Goal: Task Accomplishment & Management: Manage account settings

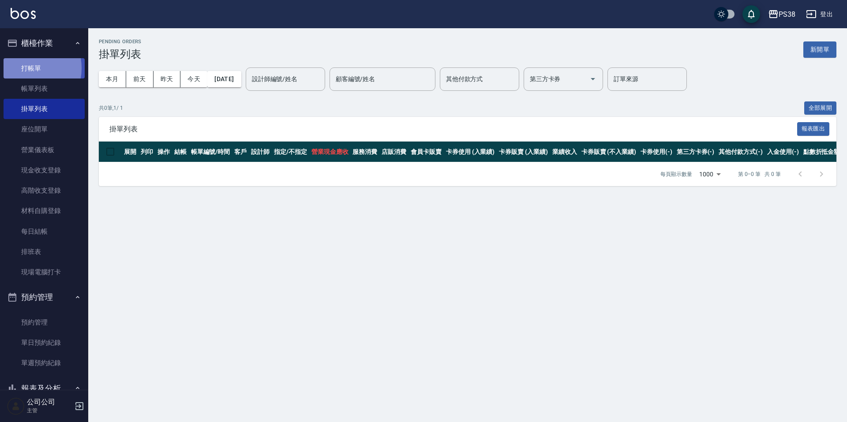
click at [24, 68] on link "打帳單" at bounding box center [44, 68] width 81 height 20
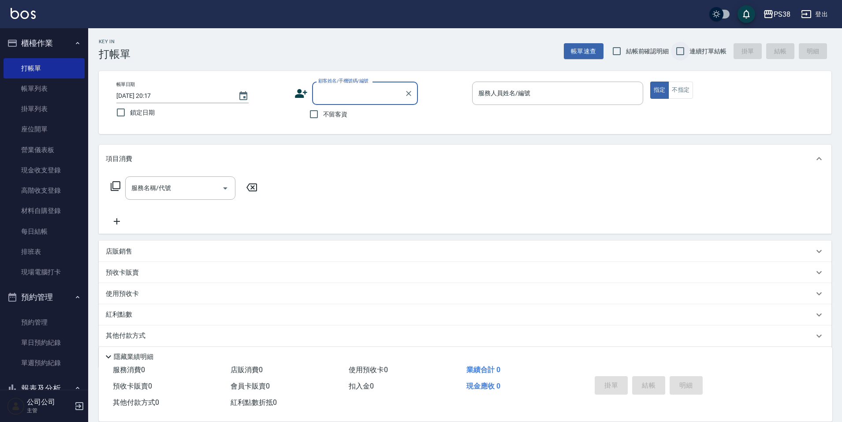
click at [680, 55] on input "連續打單結帳" at bounding box center [680, 51] width 19 height 19
checkbox input "true"
click at [305, 118] on input "不留客資" at bounding box center [314, 114] width 19 height 19
checkbox input "true"
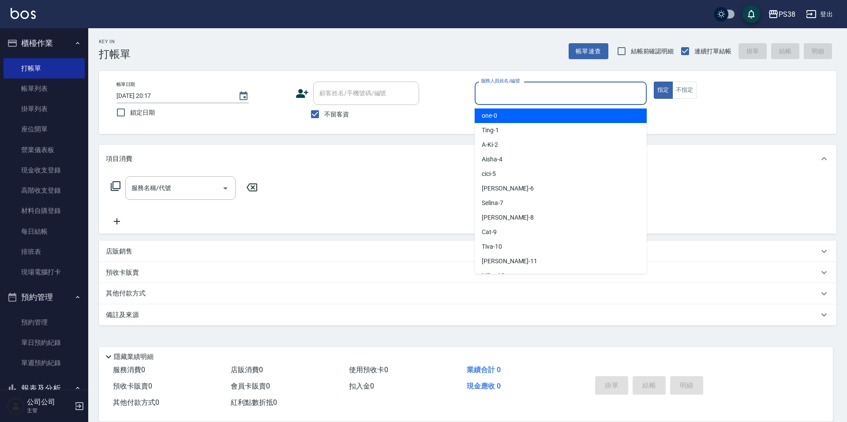
click at [569, 98] on input "服務人員姓名/編號" at bounding box center [561, 93] width 164 height 15
type input "mika-8"
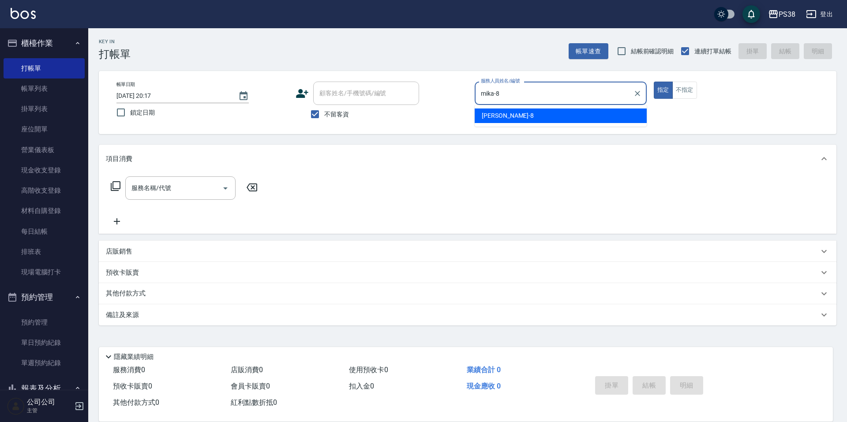
type button "true"
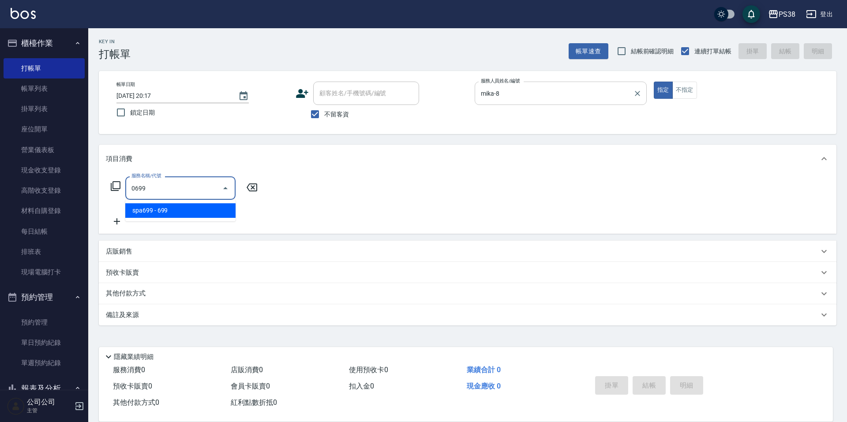
type input "spa699(0699)"
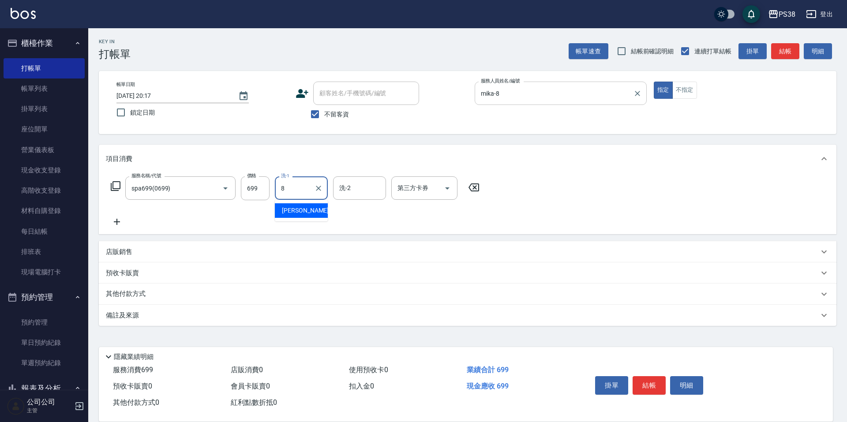
type input "mika-8"
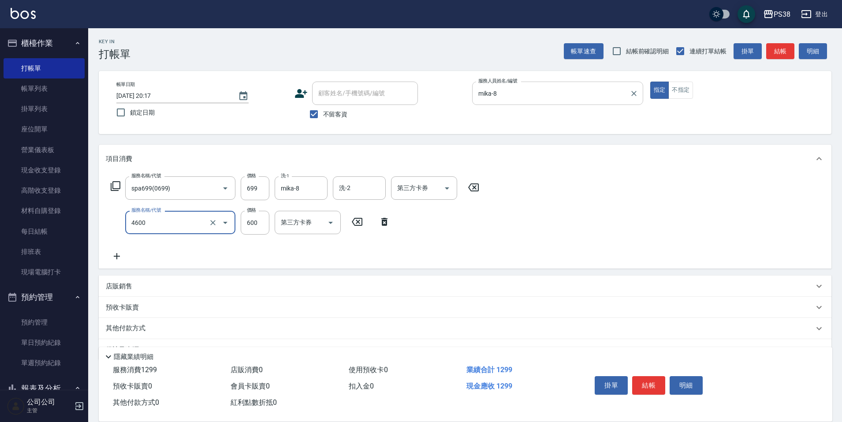
type input "燙髮499-600(任意金額)(4600)"
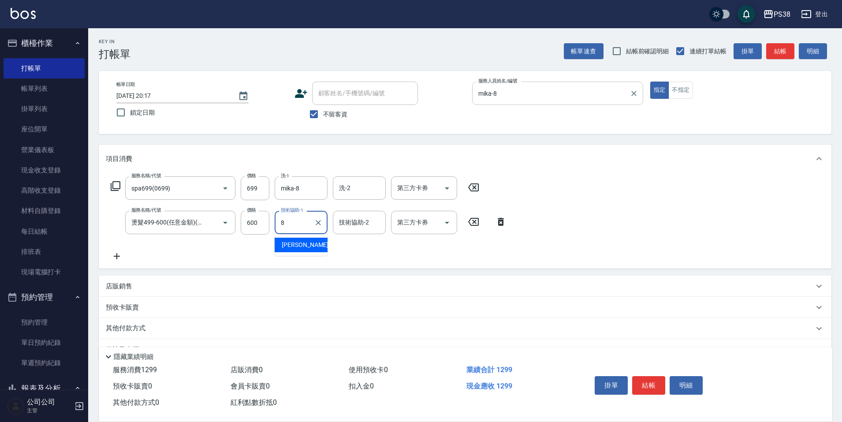
type input "mika-8"
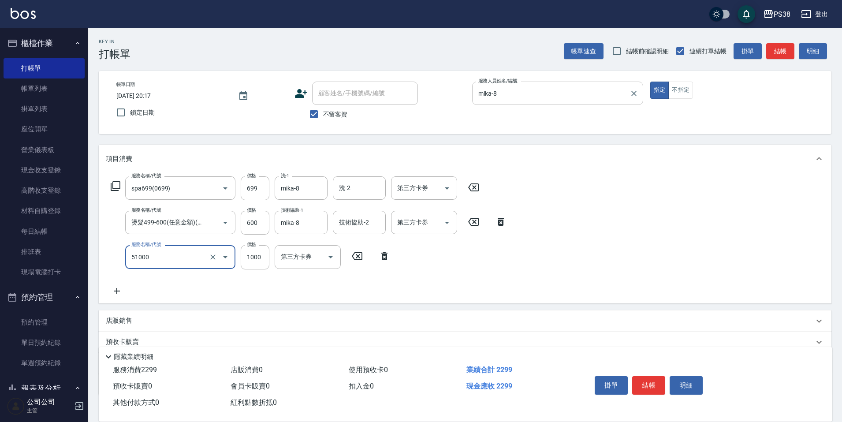
type input "染髮600以上(任意金額)(51000)"
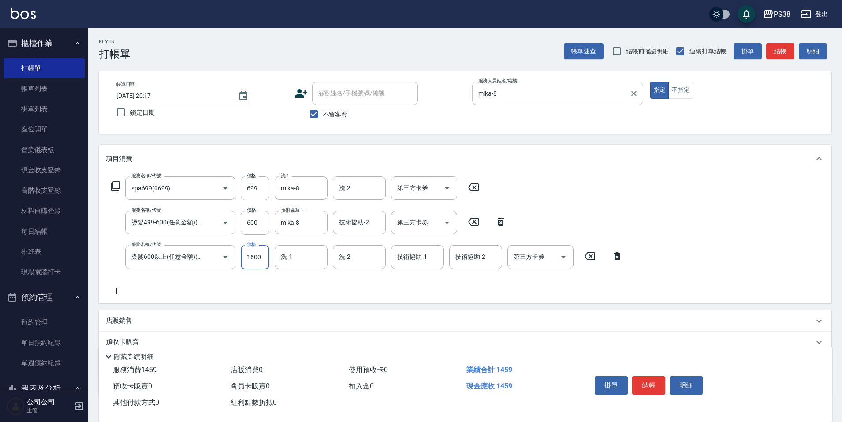
type input "1600"
type input "mika-8"
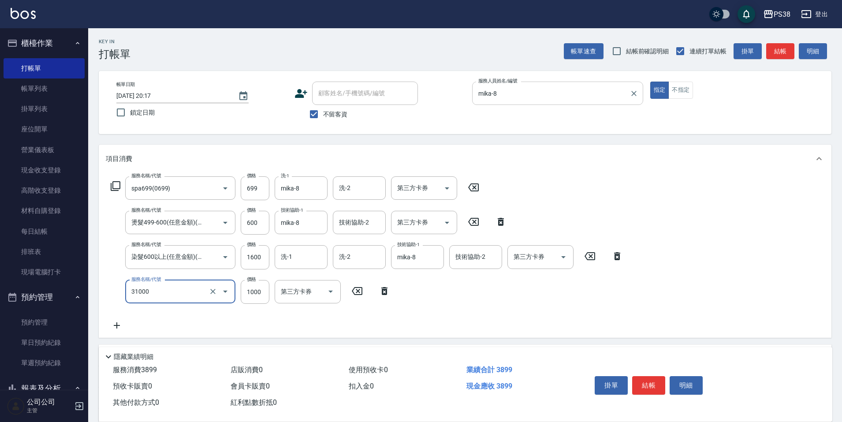
type input "酵素護髮(31000)"
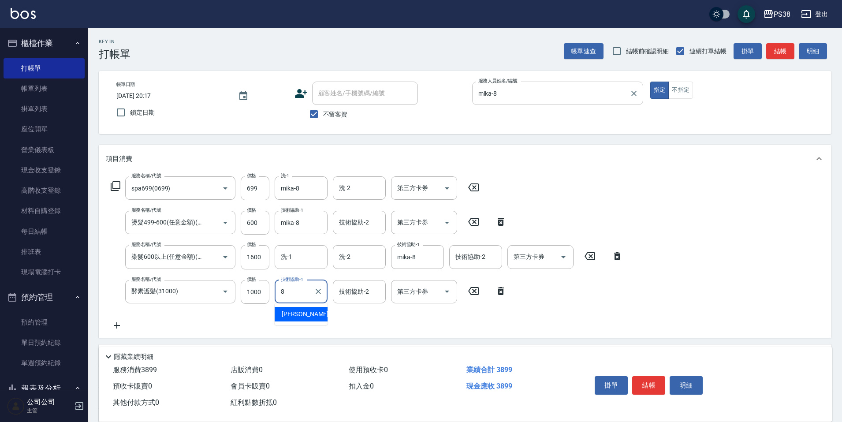
type input "mika-8"
click at [539, 203] on div "服務名稱/代號 spa699(0699) 服務名稱/代號 價格 699 價格 洗-1 mika-8 洗-1 洗-2 洗-2 第三方卡券 第三方卡券 服務名稱/…" at bounding box center [367, 253] width 523 height 154
click at [453, 186] on button "Open" at bounding box center [447, 188] width 14 height 14
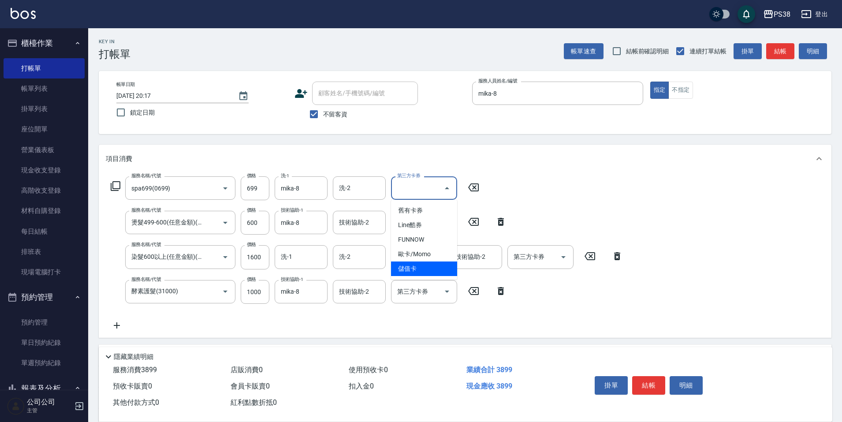
click at [440, 267] on span "儲值卡" at bounding box center [424, 269] width 66 height 15
type input "儲值卡"
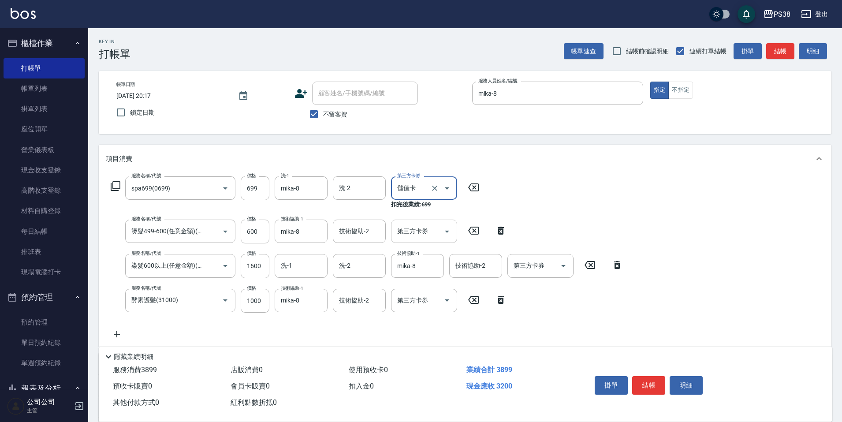
click at [446, 231] on icon "Open" at bounding box center [447, 232] width 4 height 2
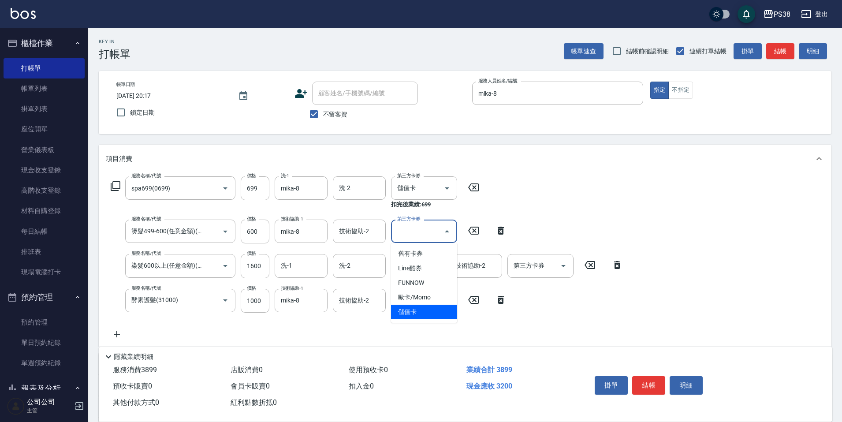
click at [428, 315] on span "儲值卡" at bounding box center [424, 312] width 66 height 15
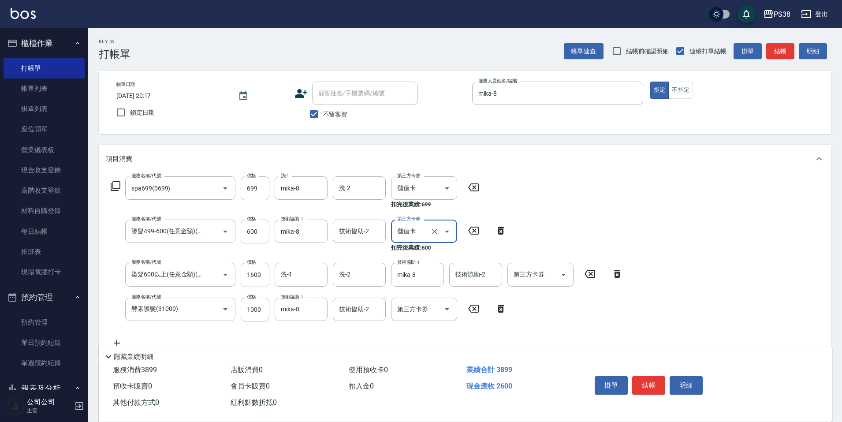
type input "儲值卡"
click at [564, 275] on icon "Open" at bounding box center [563, 275] width 4 height 2
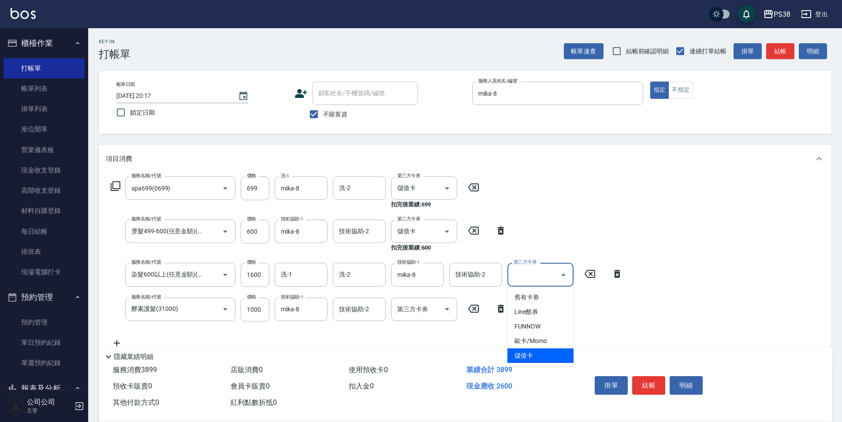
drag, startPoint x: 546, startPoint y: 353, endPoint x: 466, endPoint y: 337, distance: 81.6
click at [547, 354] on span "儲值卡" at bounding box center [541, 355] width 66 height 15
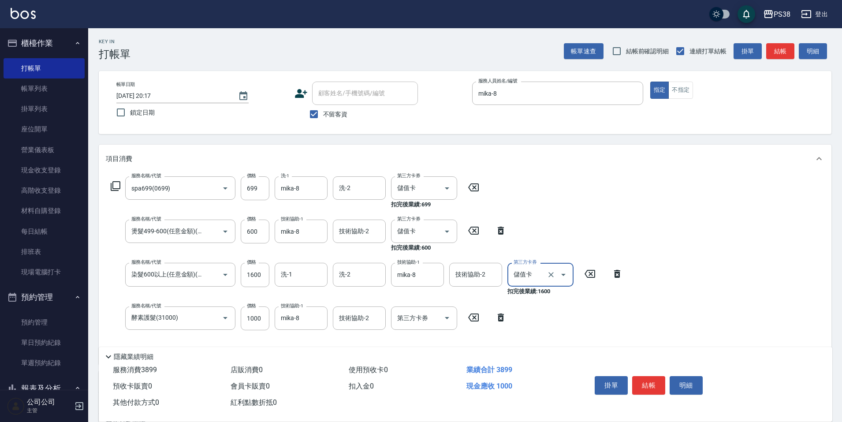
type input "儲值卡"
click at [446, 315] on icon "Open" at bounding box center [447, 318] width 11 height 11
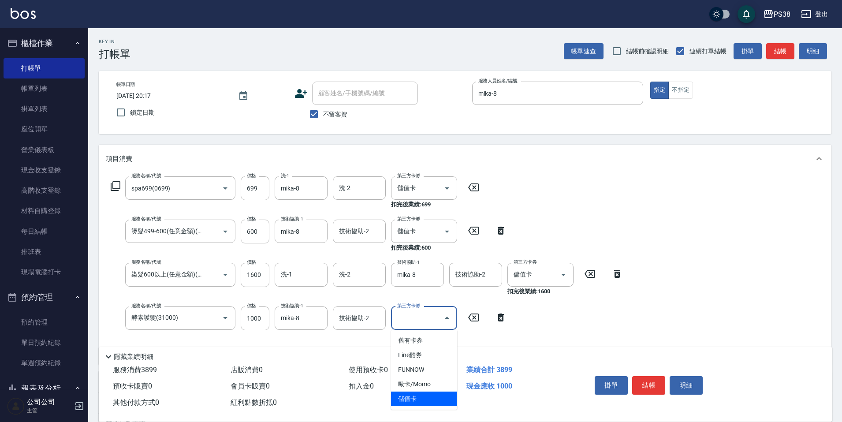
click at [433, 394] on span "儲值卡" at bounding box center [424, 399] width 66 height 15
type input "儲值卡"
click at [535, 321] on div "服務名稱/代號 spa699(0699) 服務名稱/代號 價格 699 價格 洗-1 mika-8 洗-1 洗-2 洗-2 第三方卡券 儲值卡 第三方卡券 扣…" at bounding box center [367, 271] width 523 height 190
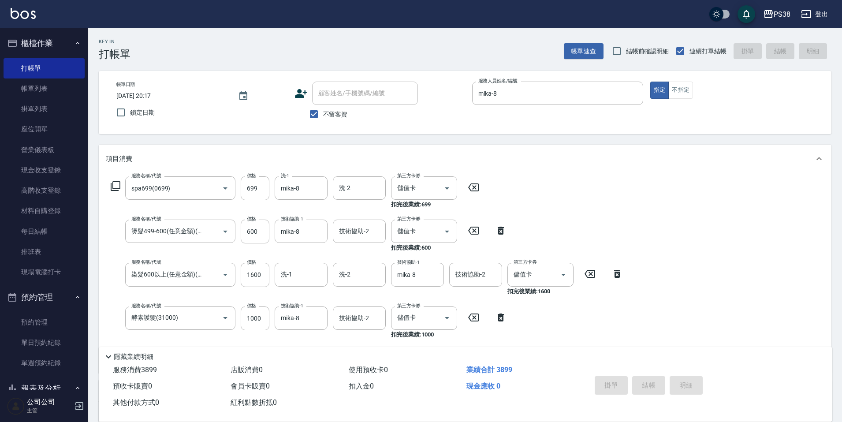
type input "[DATE] 20:19"
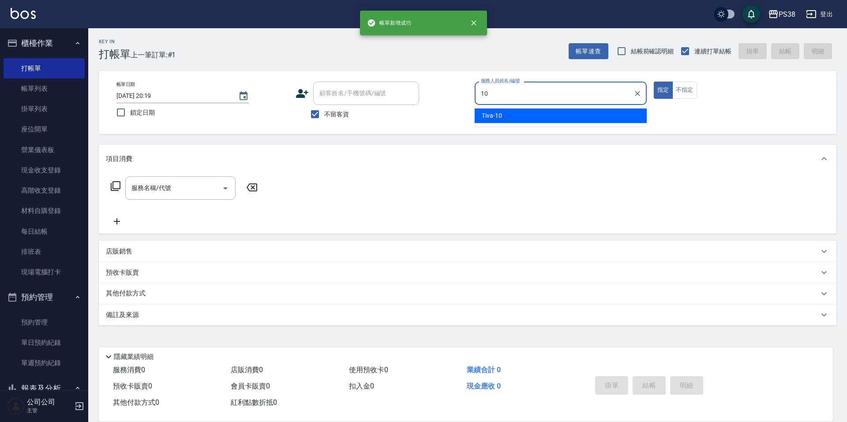
type input "Tiva-10"
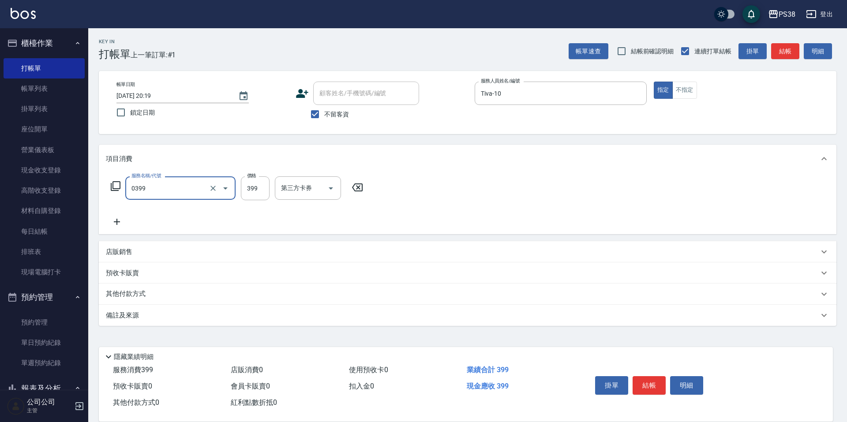
type input "spa399(0399)"
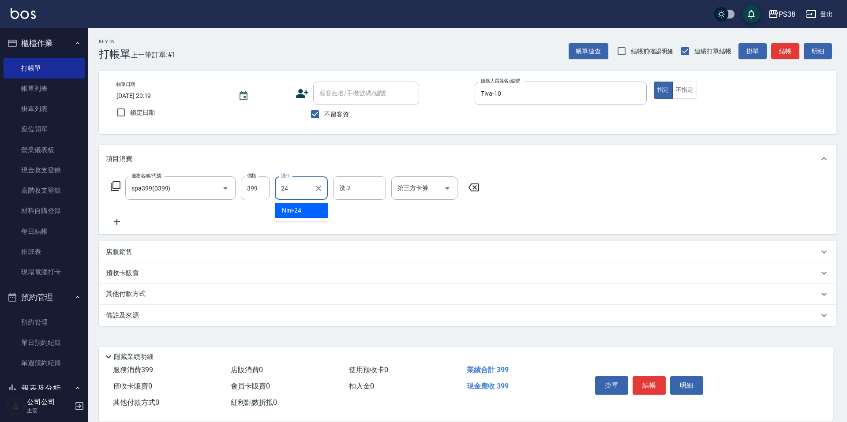
type input "Nini-24"
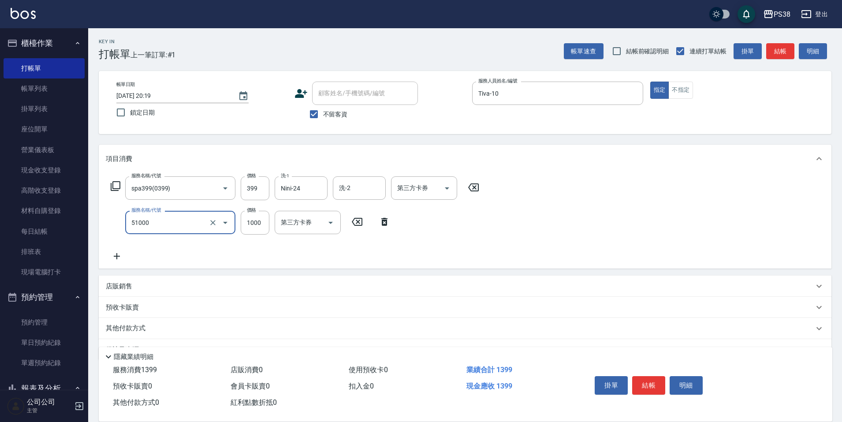
type input "染髮600以上(任意金額)(51000)"
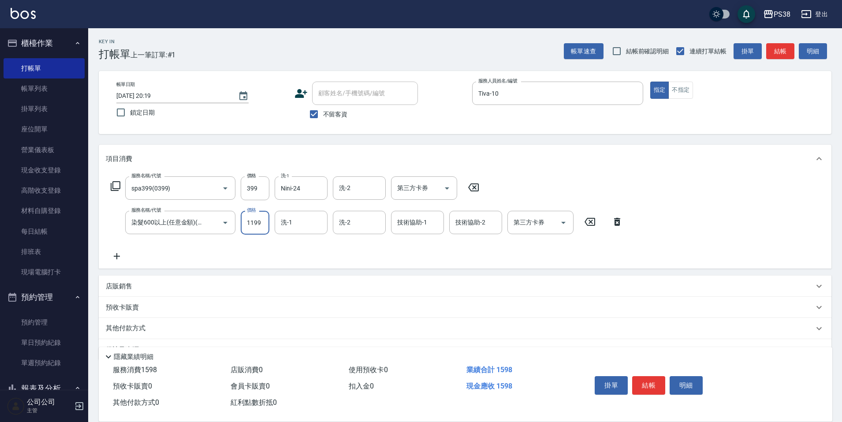
type input "1199"
type input "Nini-24"
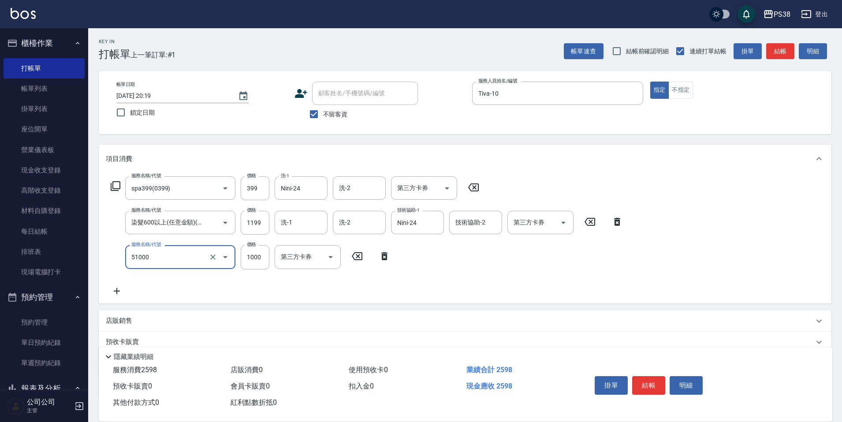
type input "染髮600以上(任意金額)(51000)"
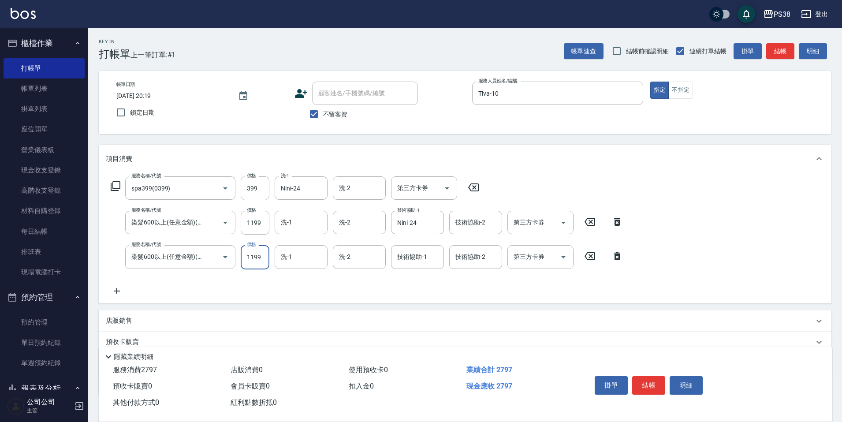
type input "1199"
type input "Nini-24"
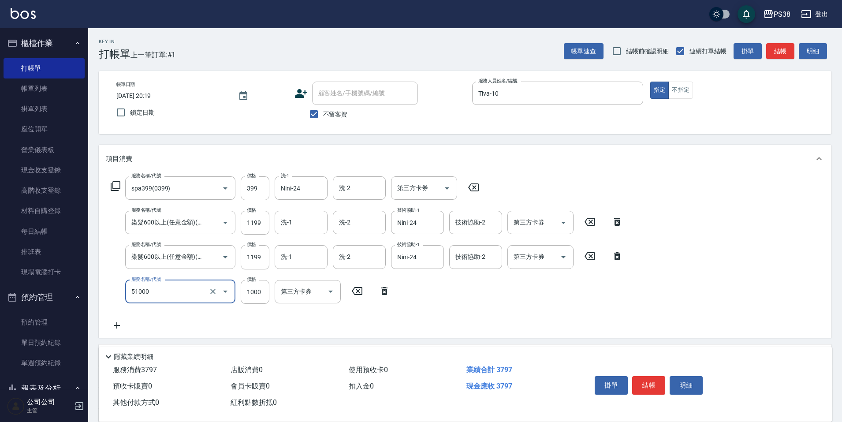
type input "染髮600以上(任意金額)(51000)"
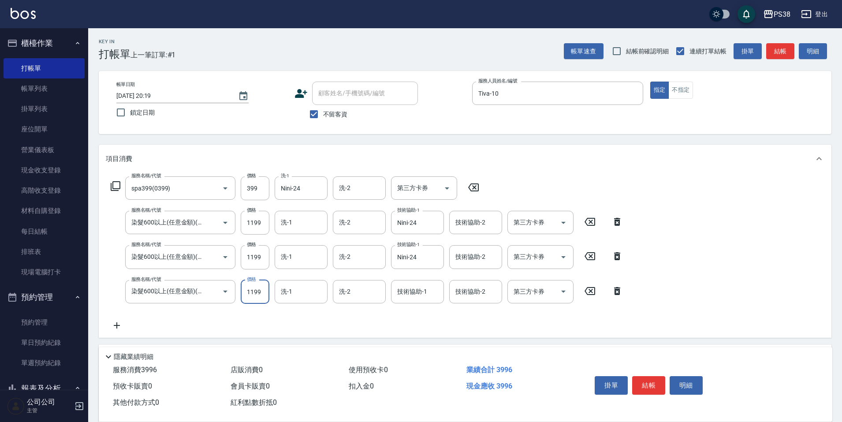
type input "1199"
click at [115, 322] on icon at bounding box center [117, 325] width 22 height 11
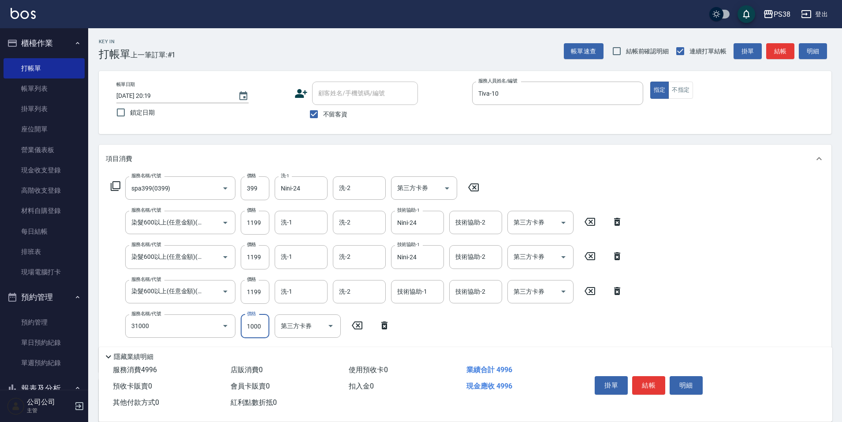
type input "酵素護髮(31000)"
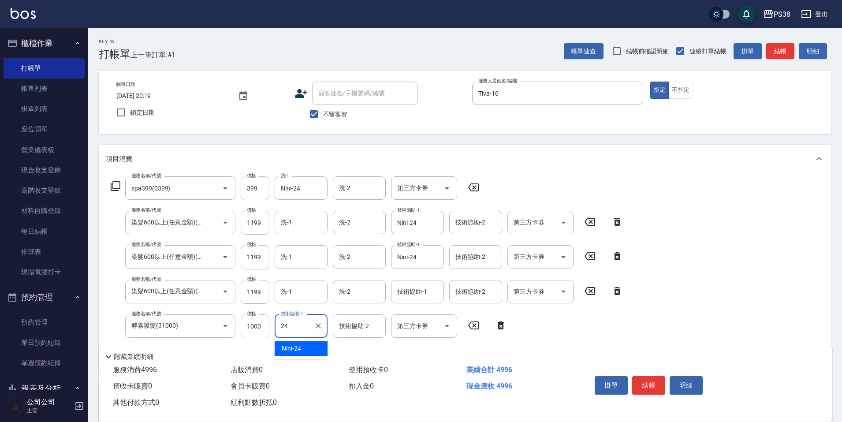
type input "Nini-24"
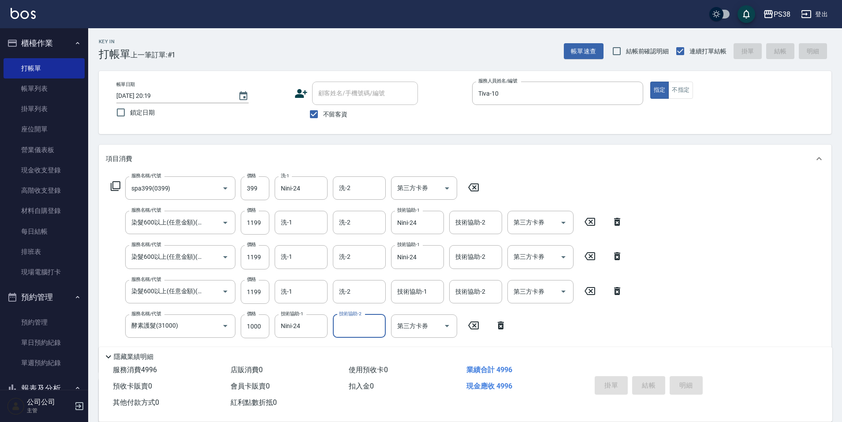
type input "[DATE] 20:20"
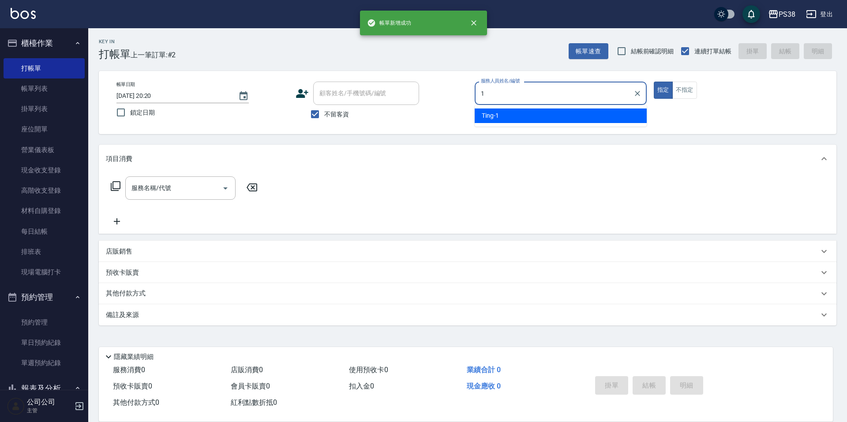
type input "Ting-1"
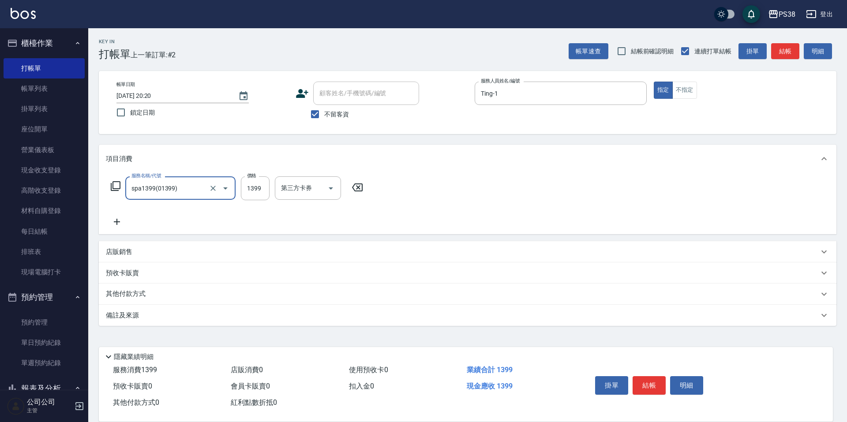
type input "spa1399(01399)"
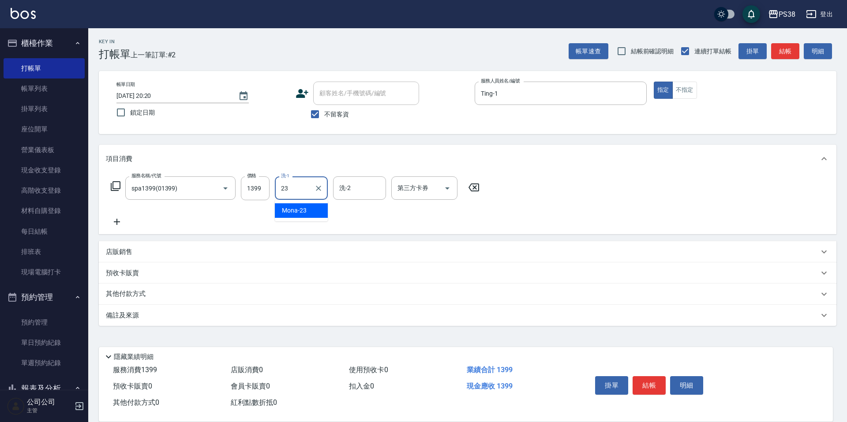
type input "Mona-23"
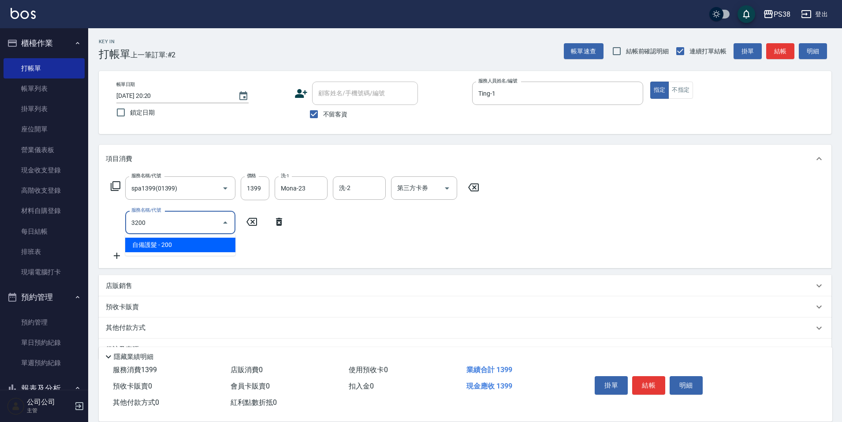
type input "32000"
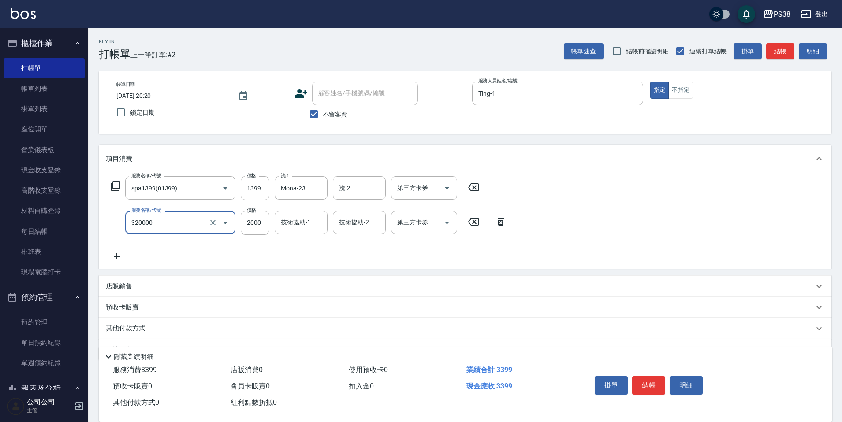
type input "仙杜離子護(320000)"
type input "2500"
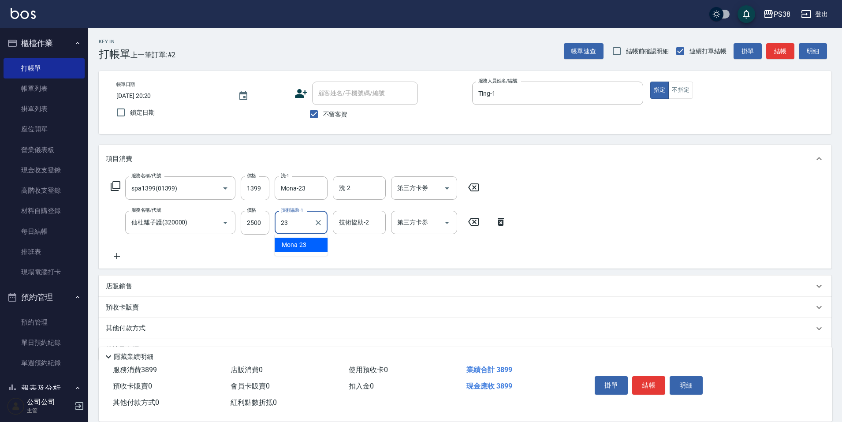
type input "Mona-23"
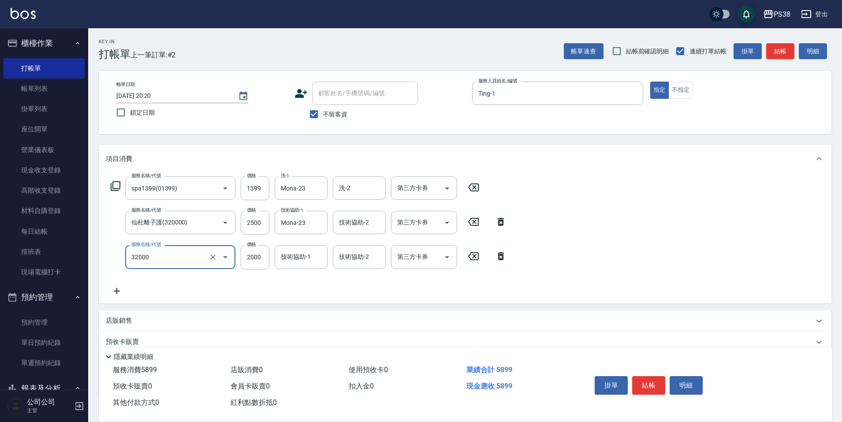
type input "極光([PERSON_NAME])護髮(32000)"
type input "1800"
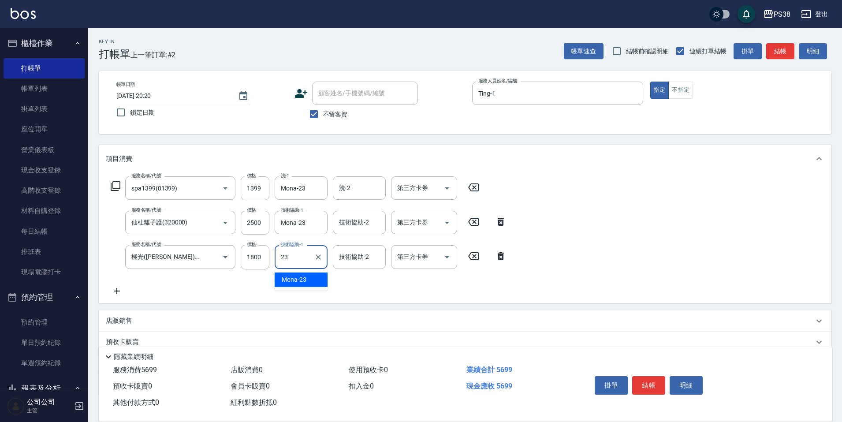
type input "Mona-23"
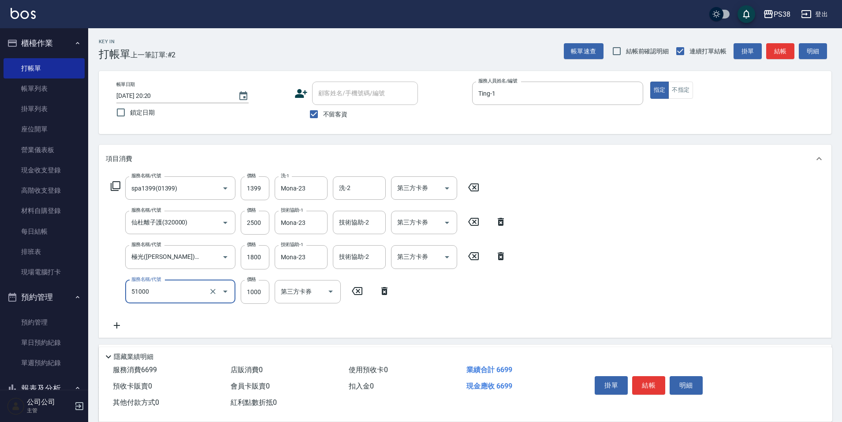
type input "染髮600以上(任意金額)(51000)"
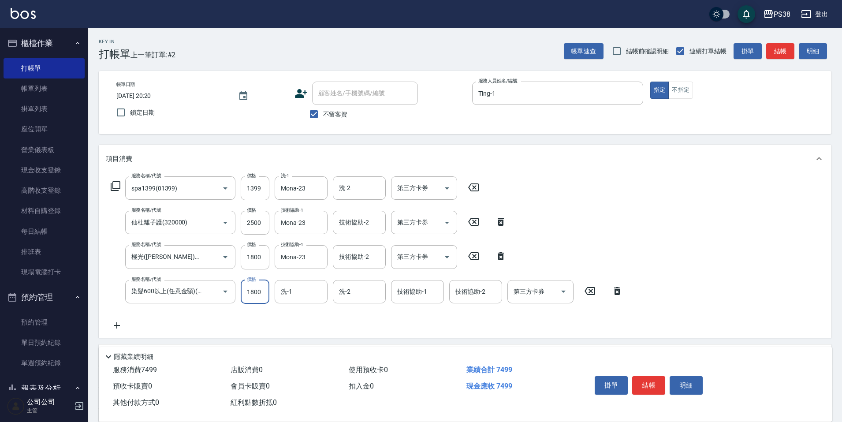
type input "1800"
type input "Mona-23"
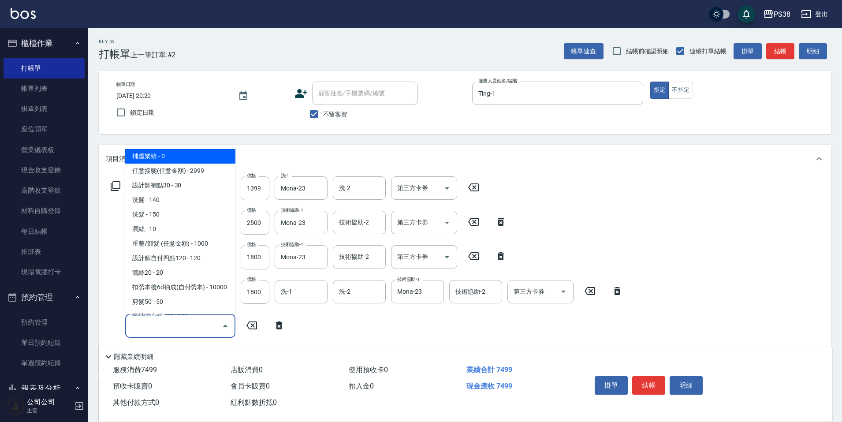
click at [183, 333] on input "服務名稱/代號" at bounding box center [173, 325] width 89 height 15
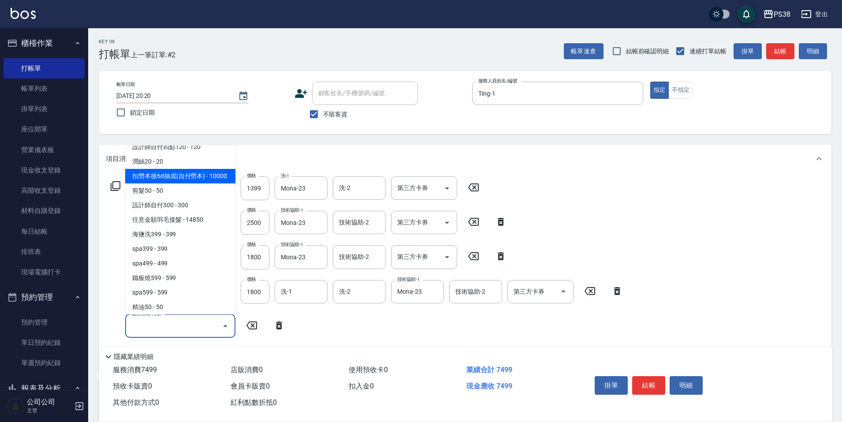
scroll to position [132, 0]
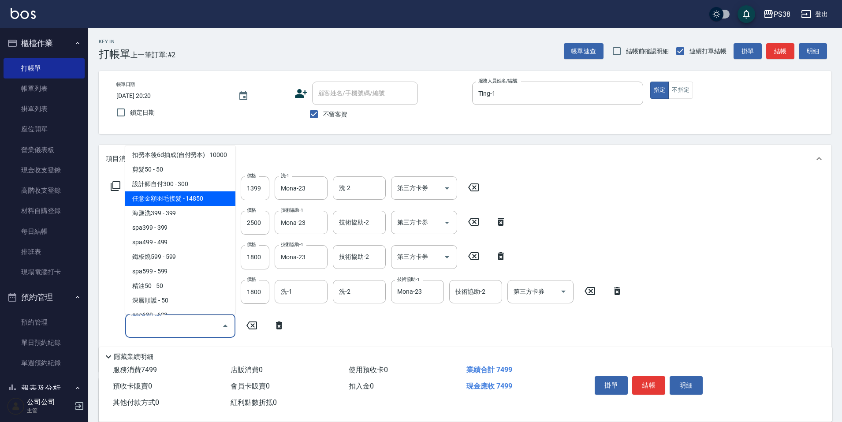
click at [218, 206] on span "任意金額羽毛接髮 - 14850" at bounding box center [180, 198] width 110 height 15
type input "任意金額羽毛接髮(333)"
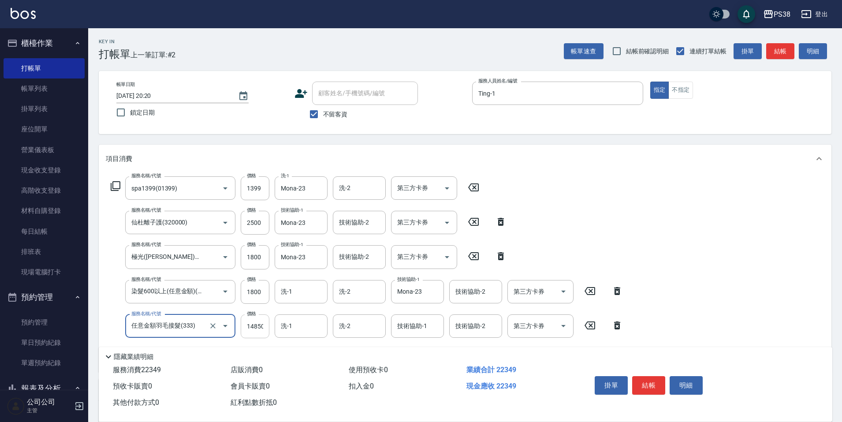
click at [257, 327] on input "14850" at bounding box center [255, 326] width 29 height 24
type input "5000"
type input "Mona-23"
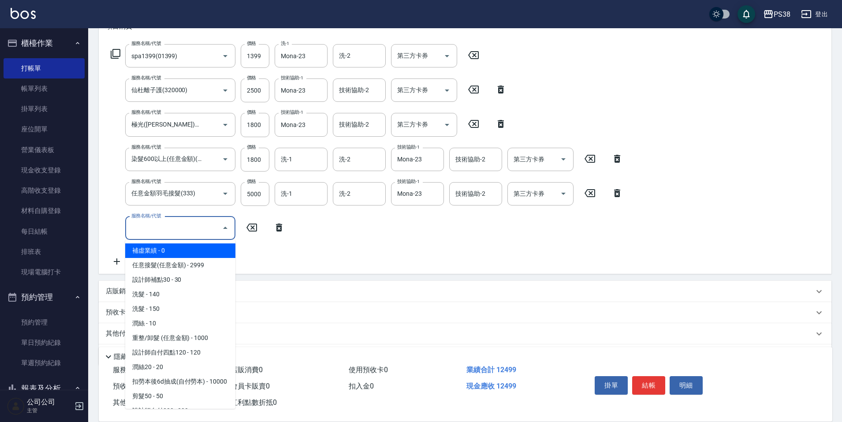
click at [197, 230] on input "服務名稱/代號" at bounding box center [173, 228] width 89 height 15
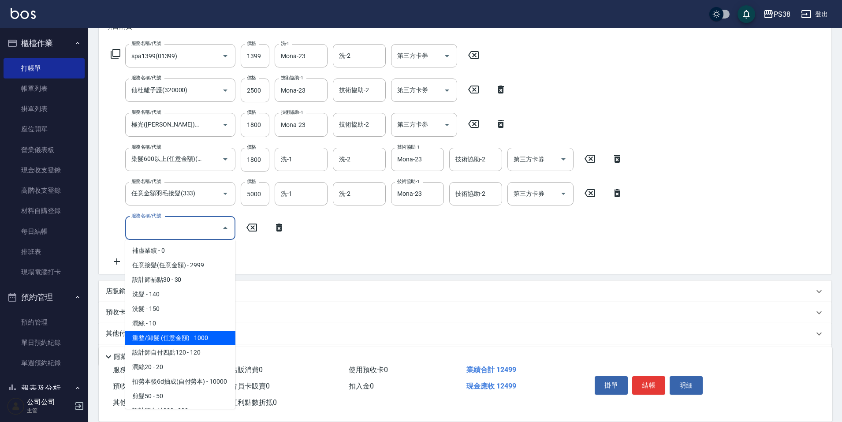
click at [202, 340] on span "重整/卸髮 (任意金額) - 1000" at bounding box center [180, 338] width 110 height 15
type input "重整/卸髮 (任意金額)(111)"
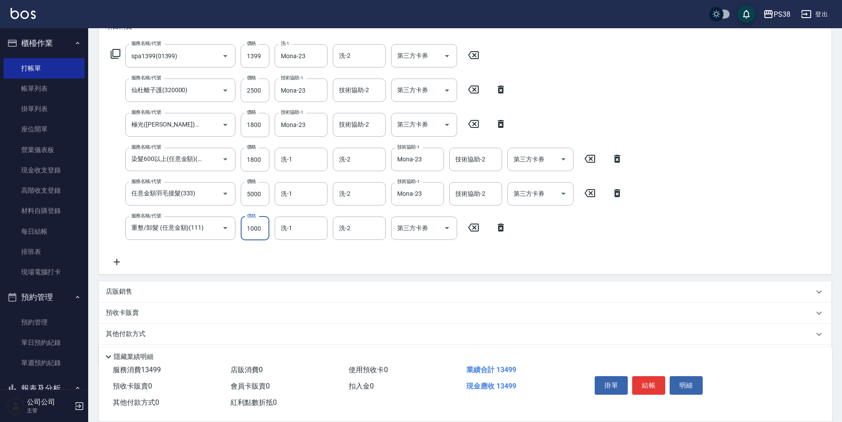
click at [258, 234] on input "1000" at bounding box center [255, 229] width 29 height 24
type input "3500"
type input "Mona-23"
click at [120, 259] on icon at bounding box center [117, 262] width 22 height 11
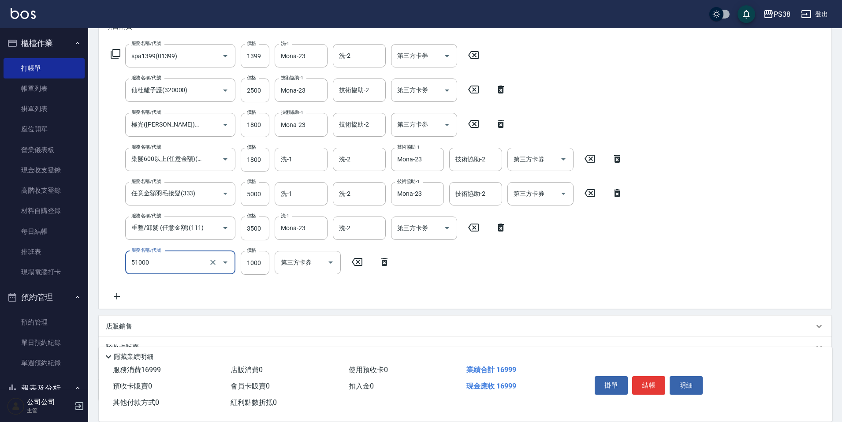
type input "染髮600以上(任意金額)(51000)"
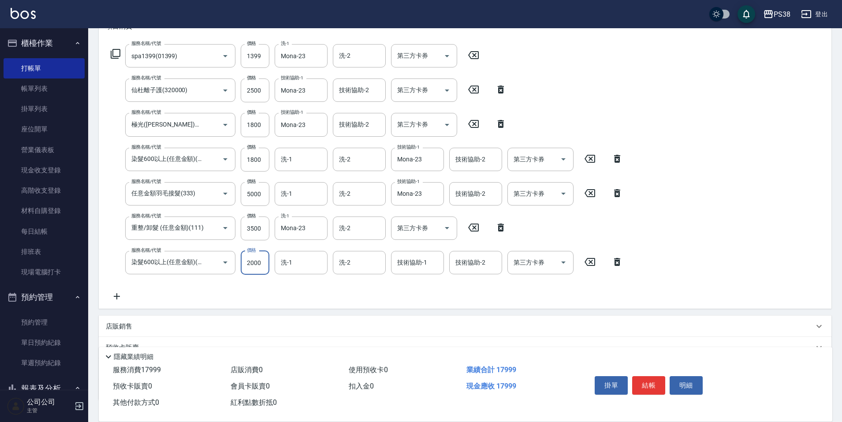
type input "2000"
type input "Mona-23"
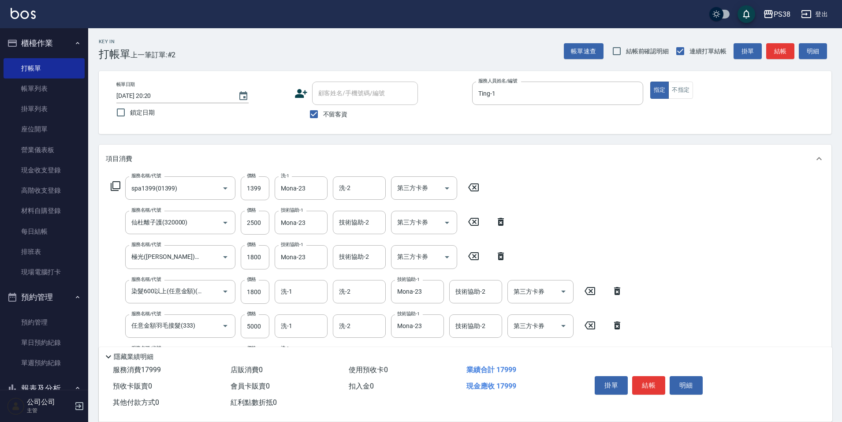
scroll to position [132, 0]
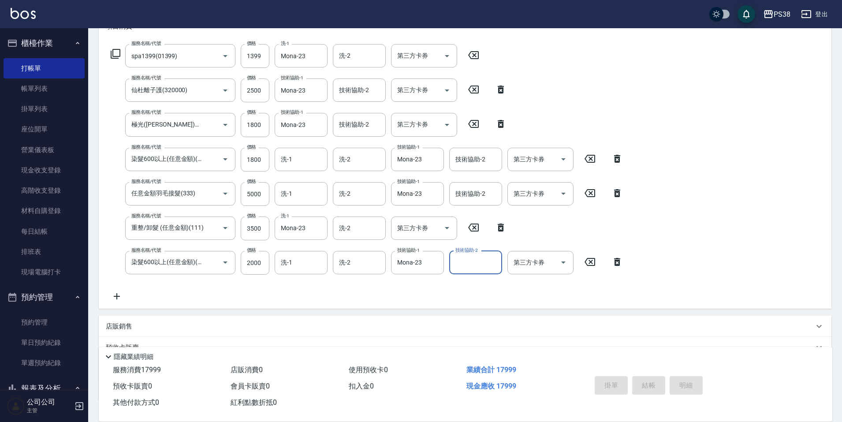
type input "[DATE] 20:22"
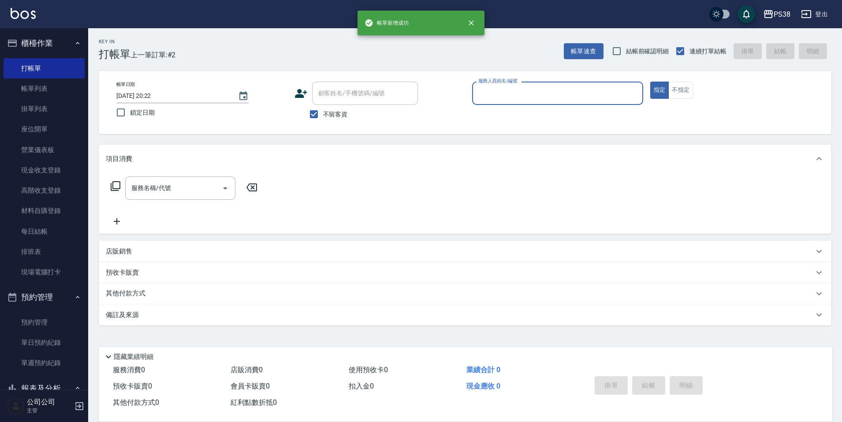
scroll to position [0, 0]
type input "Ting-1"
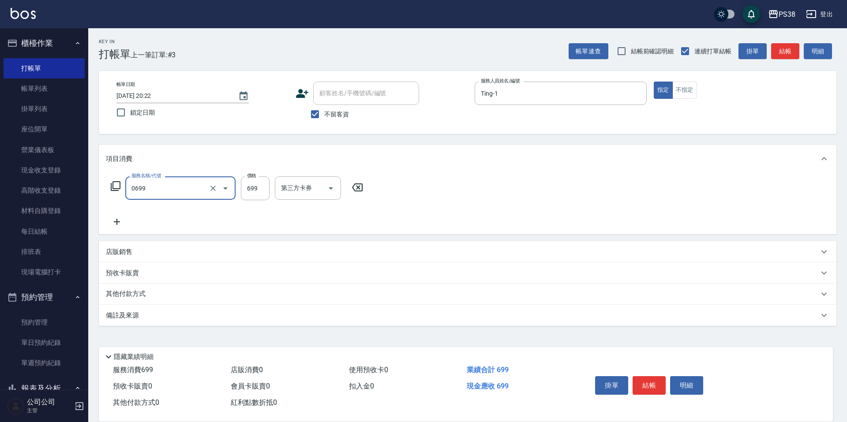
type input "spa699(0699)"
type input "Mona-23"
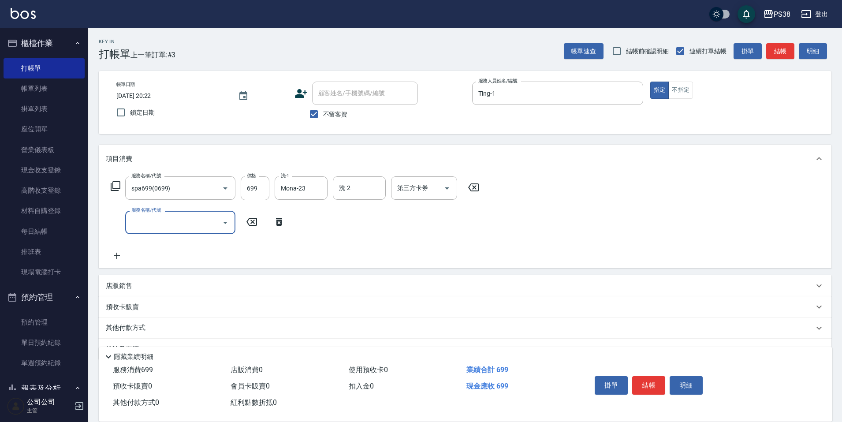
click at [183, 232] on div "服務名稱/代號" at bounding box center [180, 222] width 110 height 23
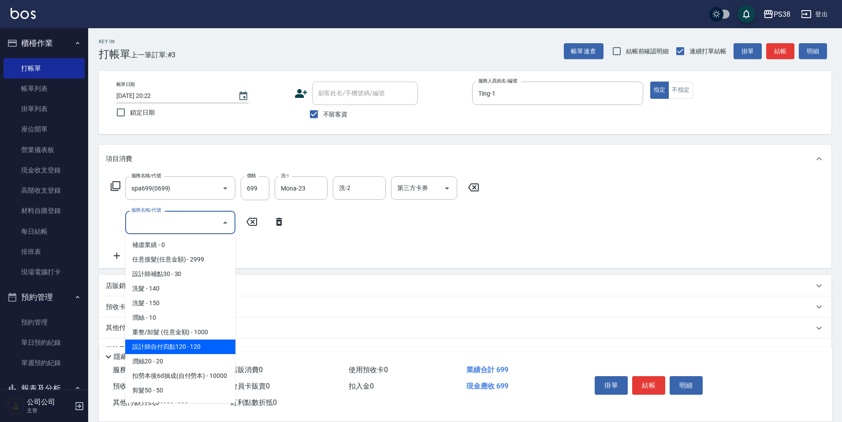
scroll to position [44, 0]
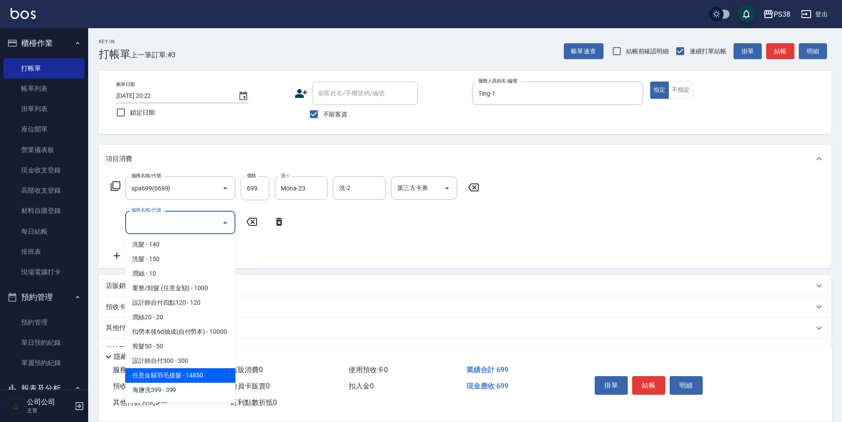
click at [198, 383] on span "任意金額羽毛接髮 - 14850" at bounding box center [180, 375] width 110 height 15
type input "任意金額羽毛接髮(333)"
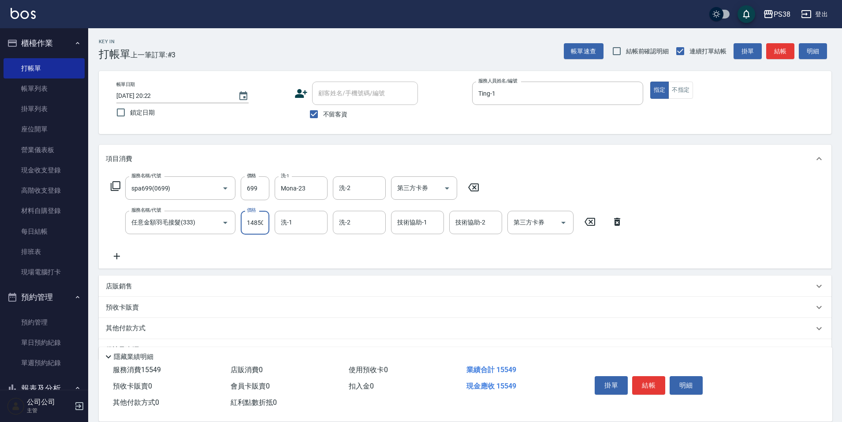
click at [257, 224] on input "14850" at bounding box center [255, 223] width 29 height 24
type input "5999"
type input "Mona-23"
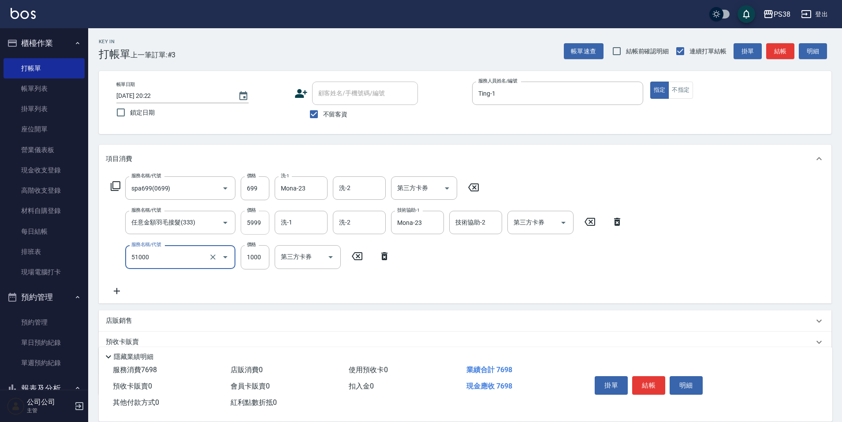
type input "染髮600以上(任意金額)(51000)"
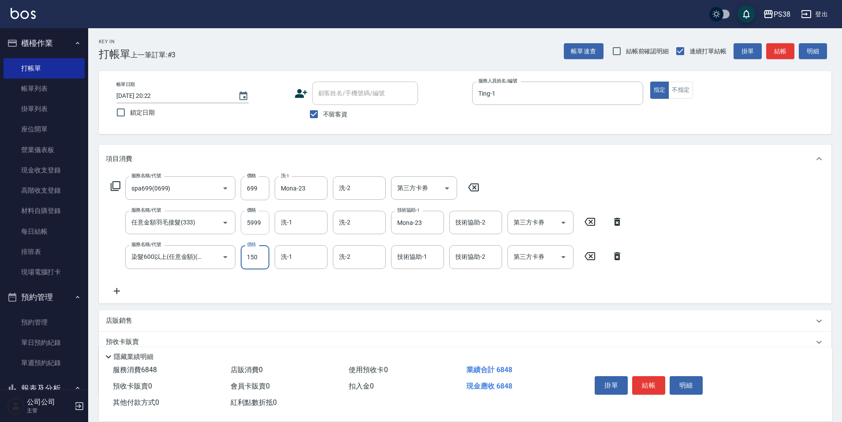
type input "1500"
type input "Mona-23"
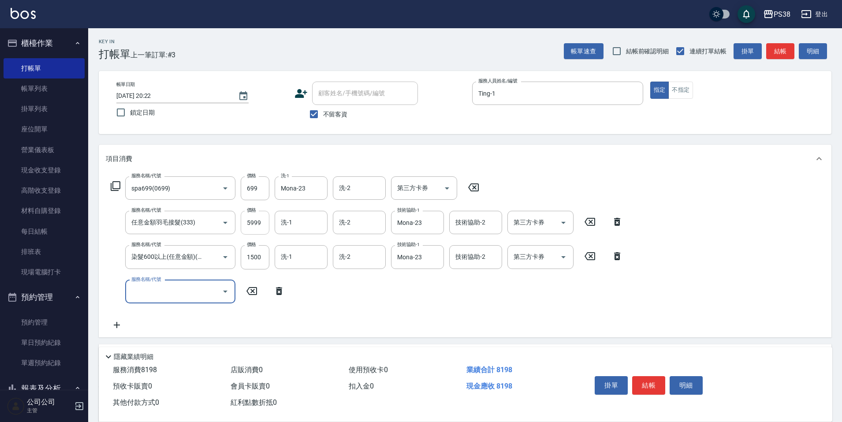
scroll to position [0, 0]
click at [279, 294] on icon at bounding box center [279, 291] width 6 height 8
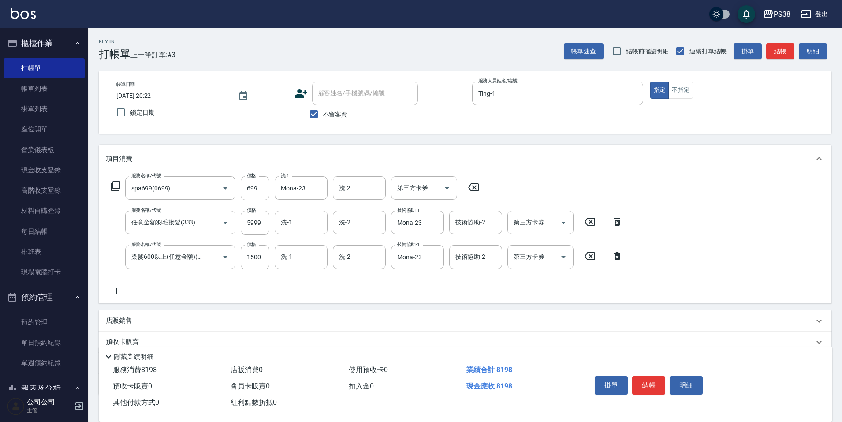
click at [119, 323] on p "店販銷售" at bounding box center [119, 320] width 26 height 9
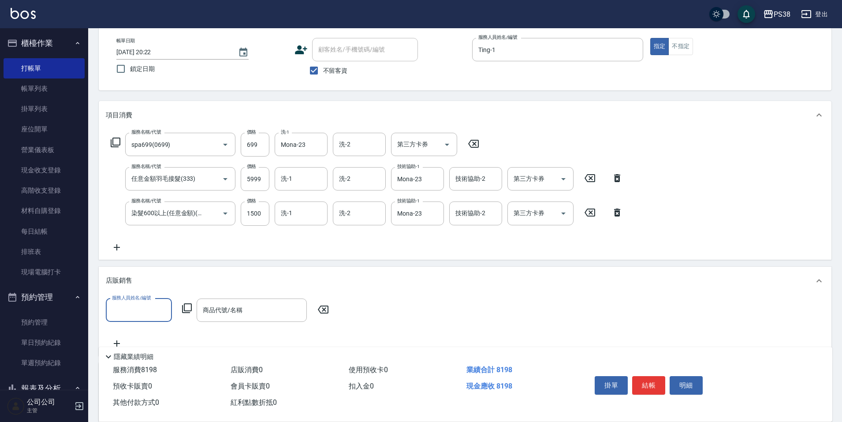
scroll to position [44, 0]
type input "Ting-1"
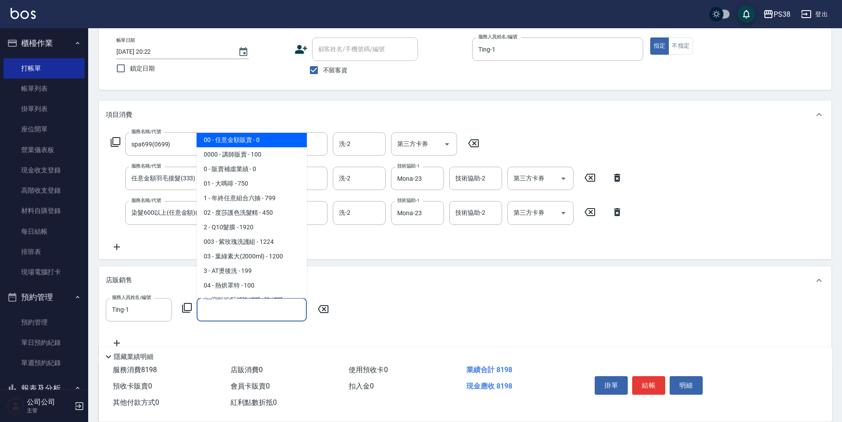
click at [219, 307] on input "商品代號/名稱" at bounding box center [252, 309] width 102 height 15
click at [267, 157] on span "0000 - 講師販賣 - 100" at bounding box center [252, 154] width 110 height 15
type input "講師販賣"
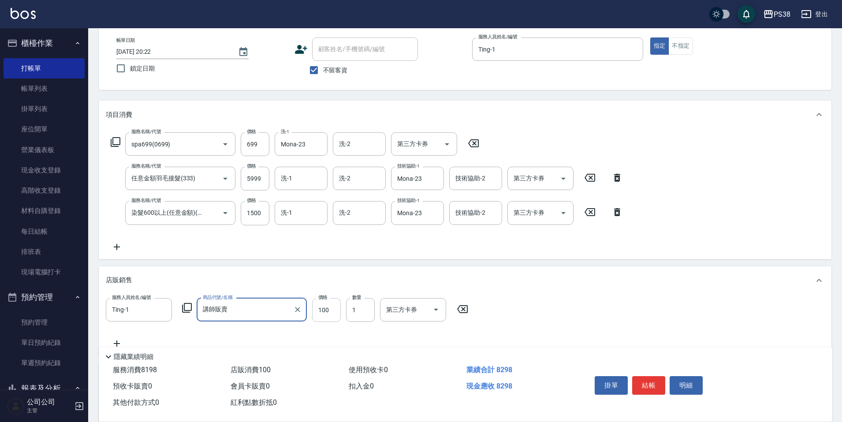
click at [328, 313] on input "100" at bounding box center [326, 310] width 29 height 24
type input "800"
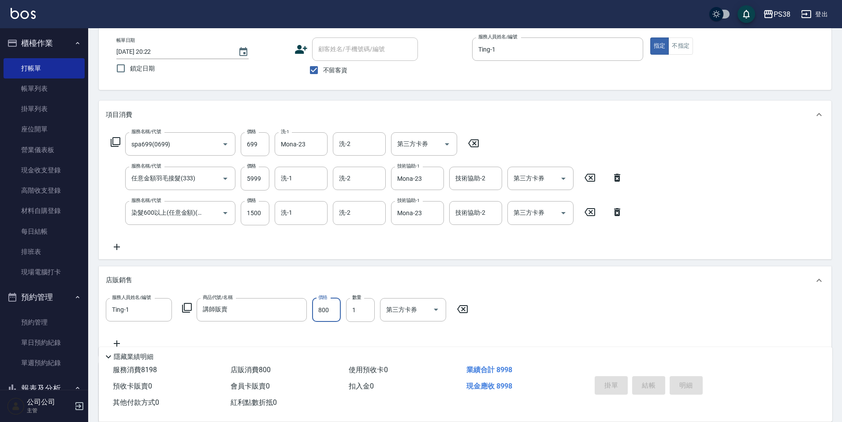
type input "[DATE] 20:23"
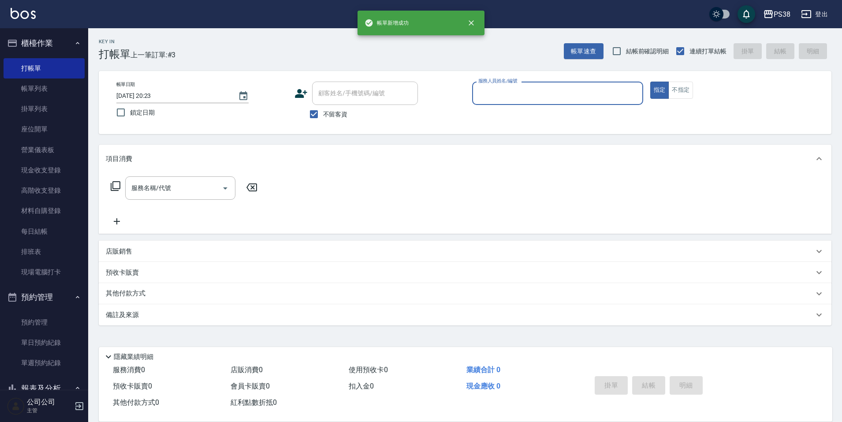
scroll to position [0, 0]
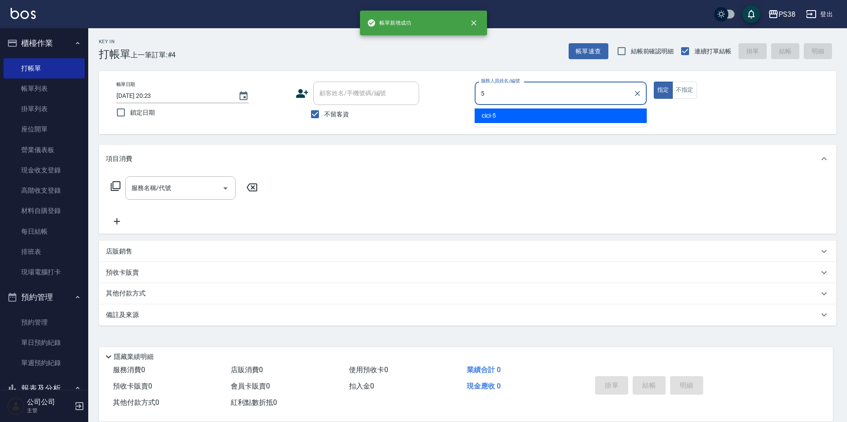
type input "cici-5"
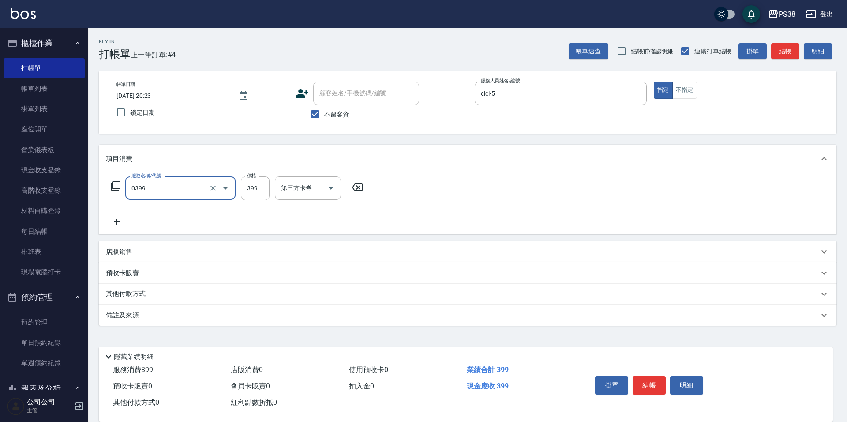
type input "spa399(0399)"
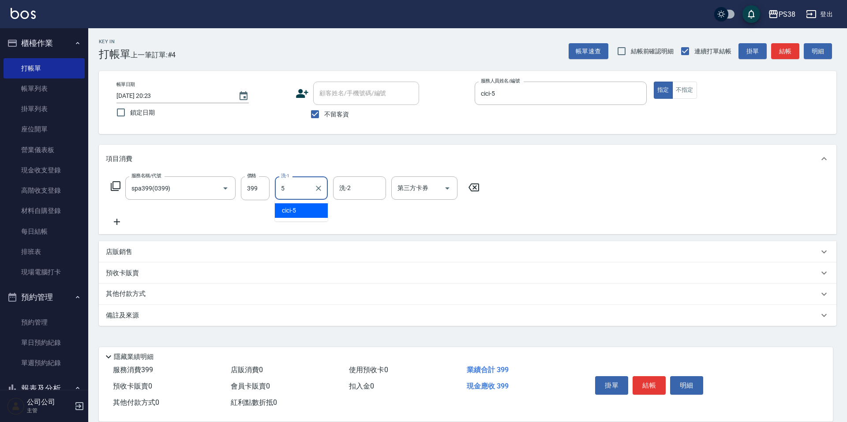
type input "cici-5"
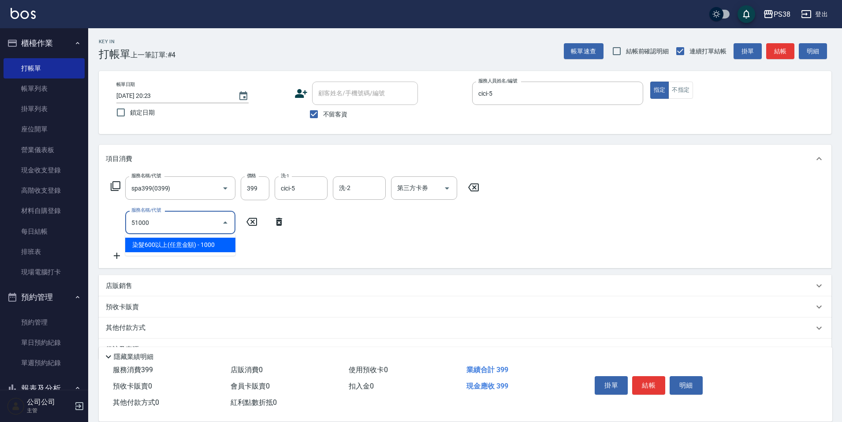
type input "染髮600以上(任意金額)(51000)"
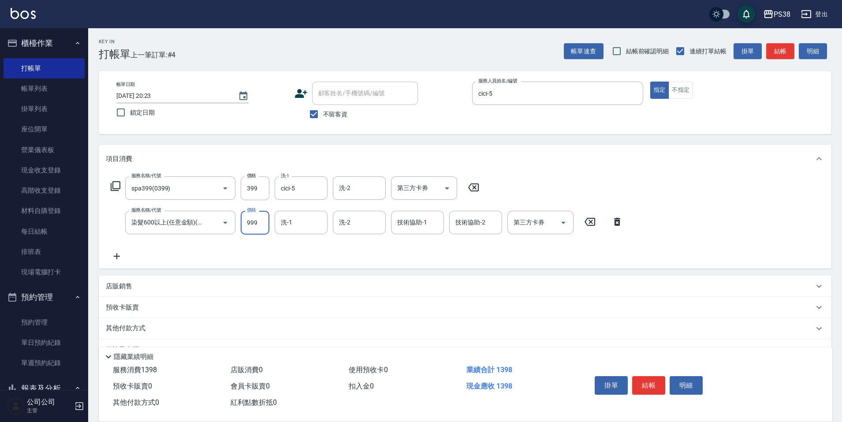
type input "999"
type input "cici-5"
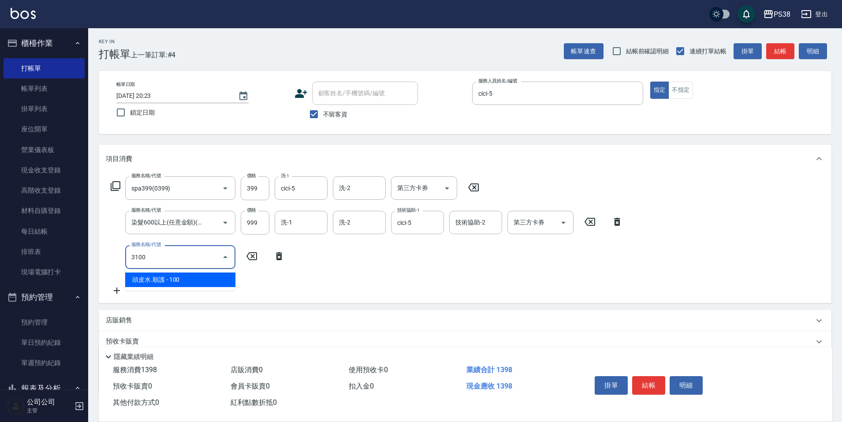
type input "頭皮水.順護(3100)"
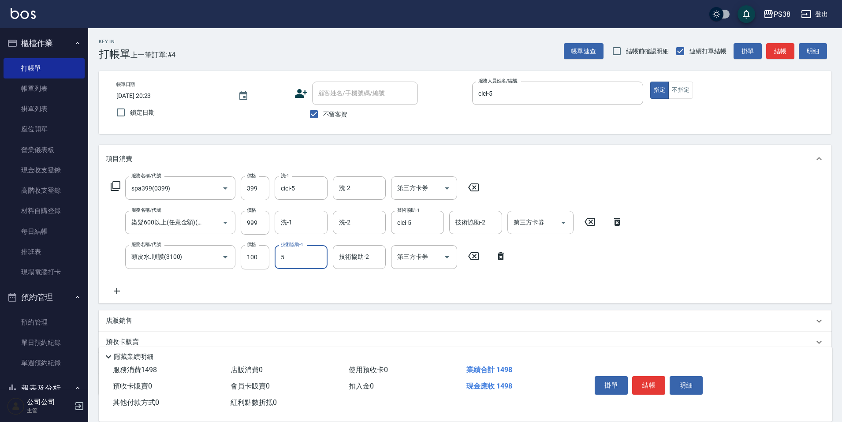
type input "cici-5"
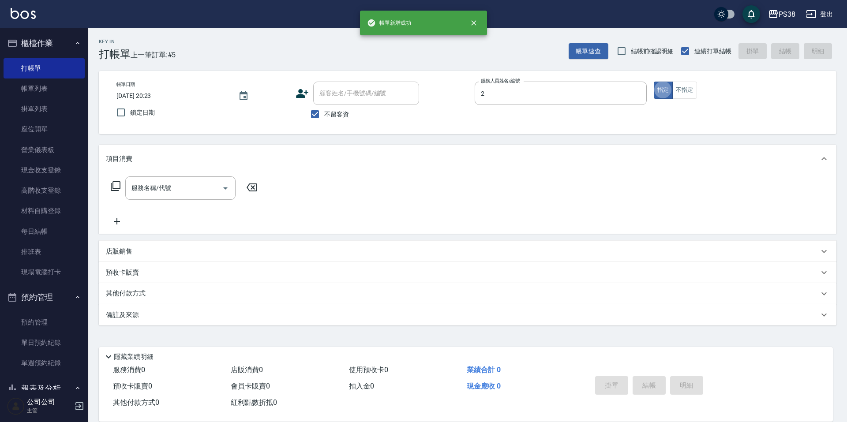
type input "A-Ki-2"
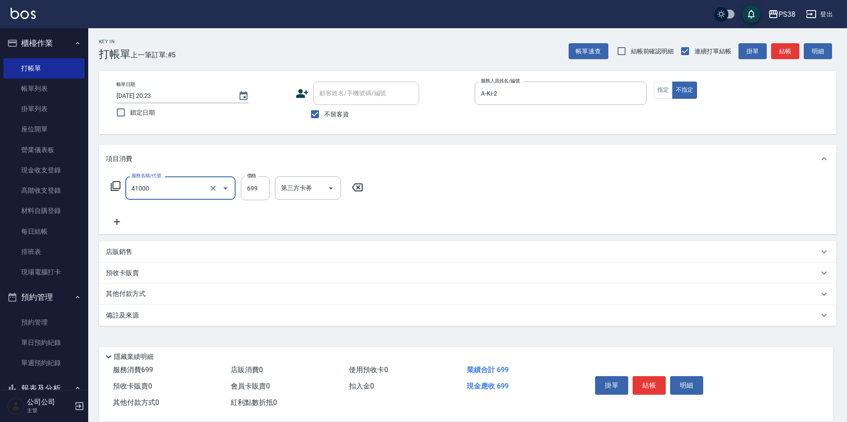
type input "燙髮699-2500(任意金額)(41000)"
type input "1500"
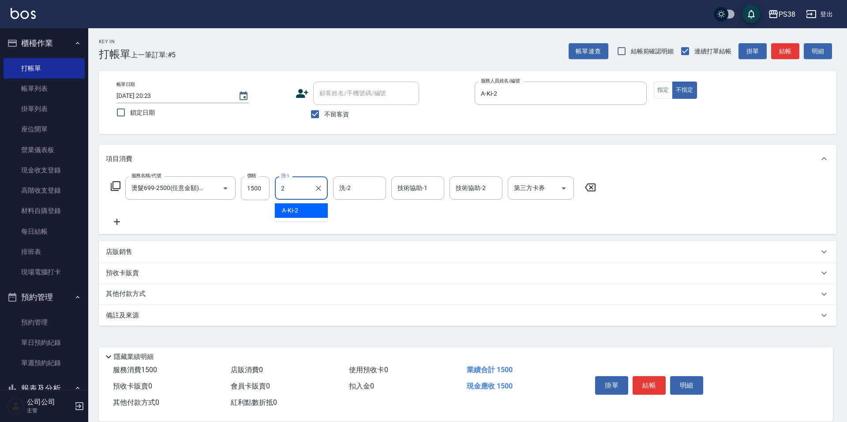
type input "A-Ki-2"
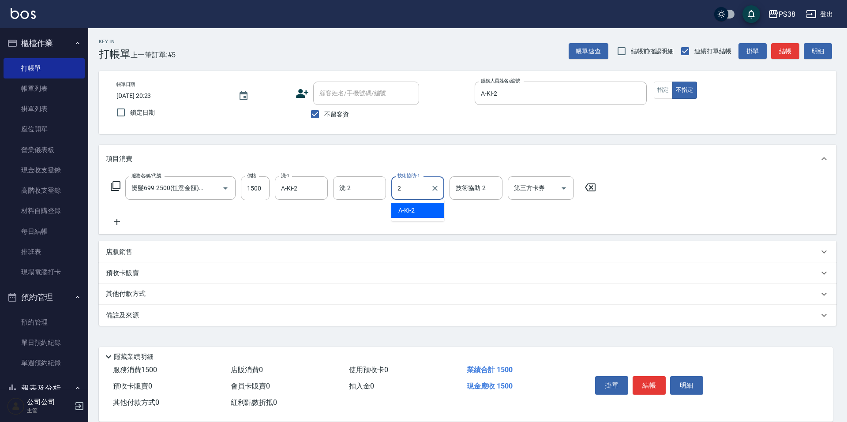
type input "A-Ki-2"
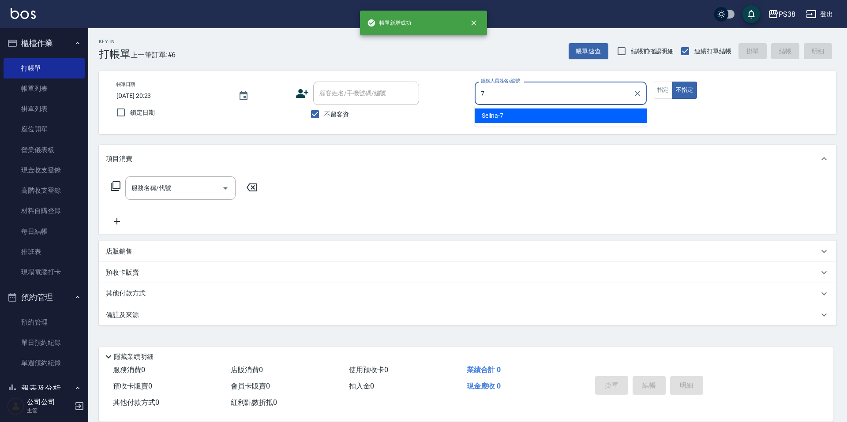
type input "Selina-7"
type button "false"
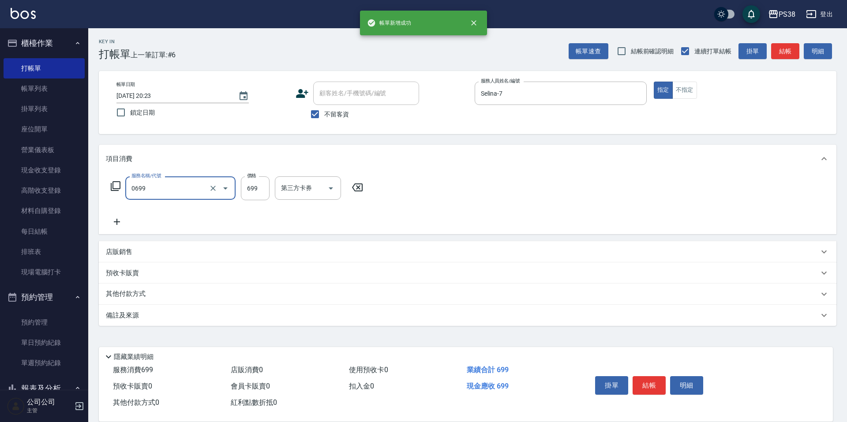
type input "spa699(0699)"
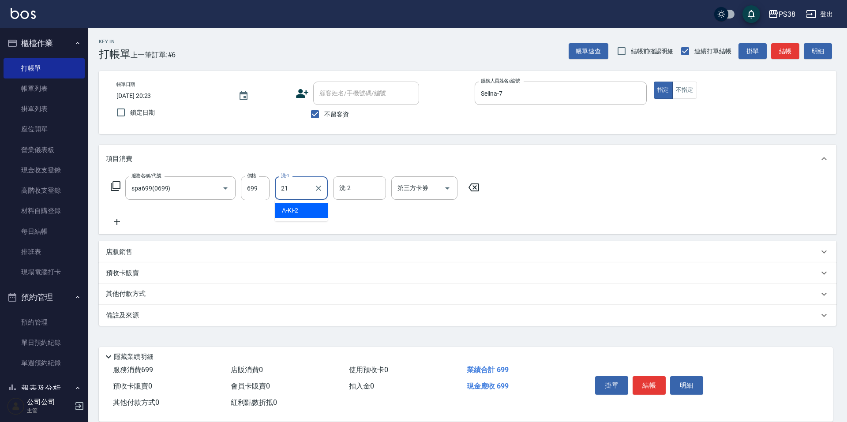
type input "泰迪-21"
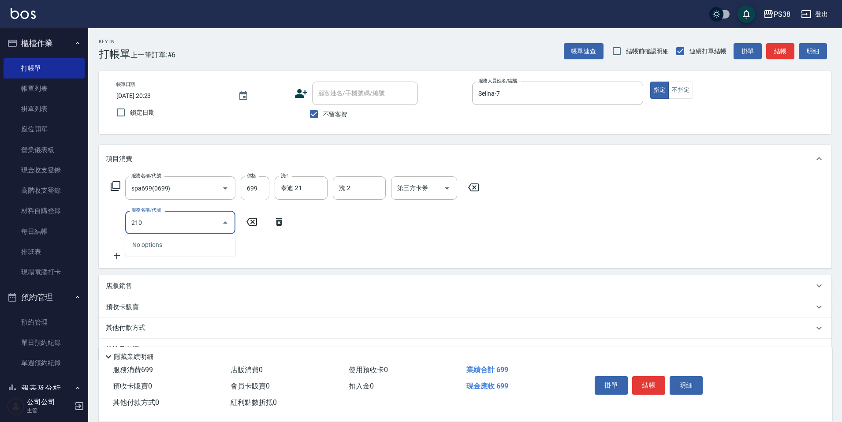
type input "2100"
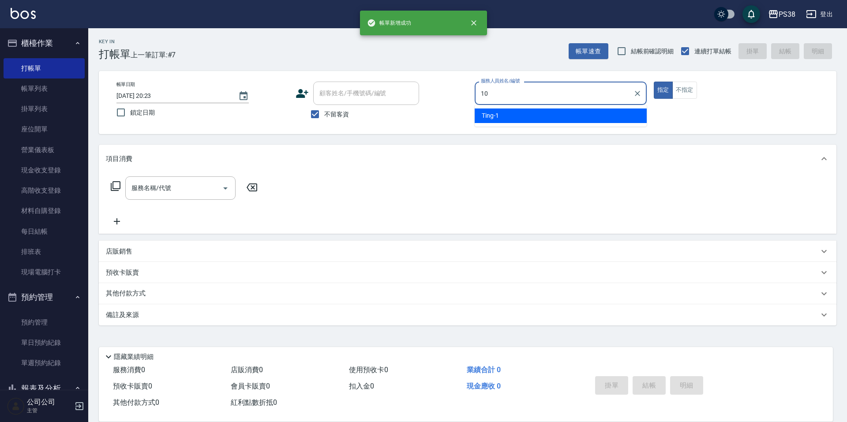
type input "Tiva-10"
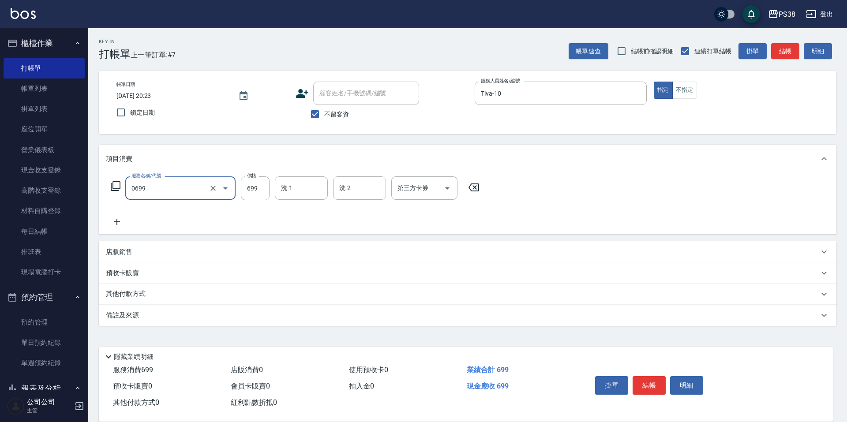
type input "spa699(0699)"
type input "Nini-24"
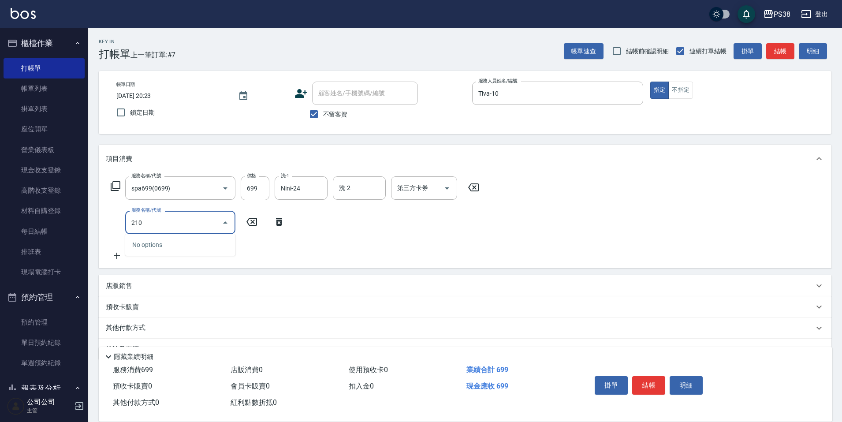
type input "2100"
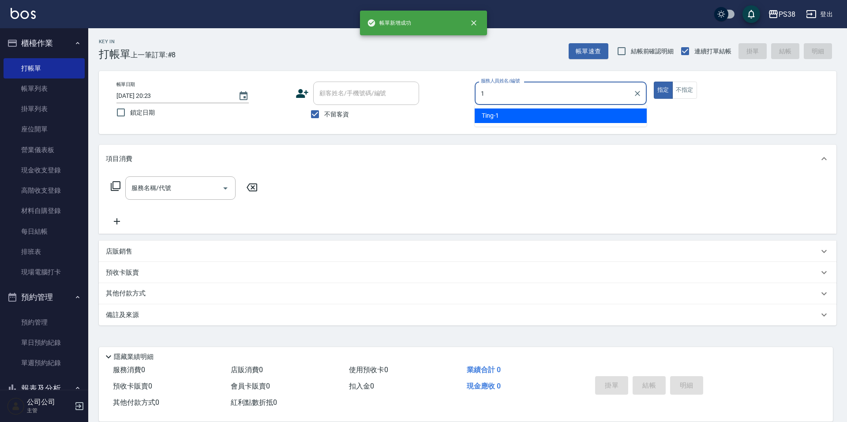
type input "Ting-1"
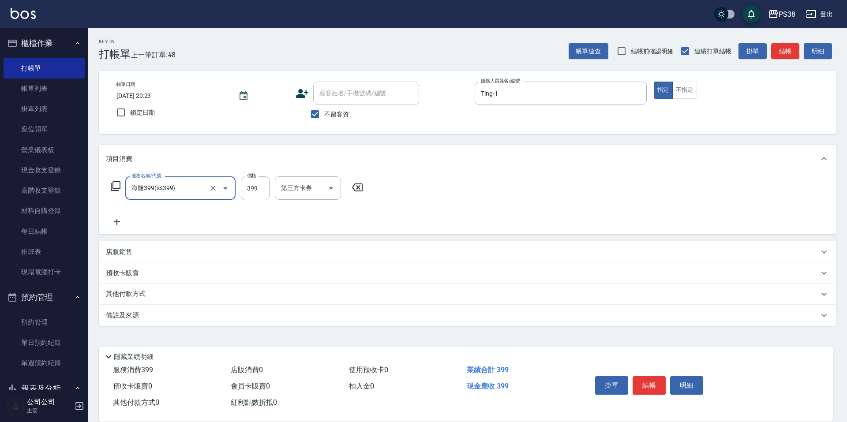
type input "海鹽399(ss399)"
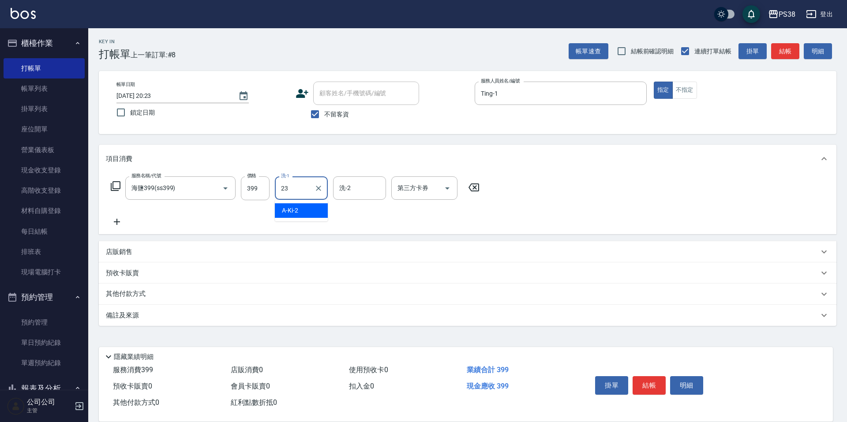
type input "Mona-23"
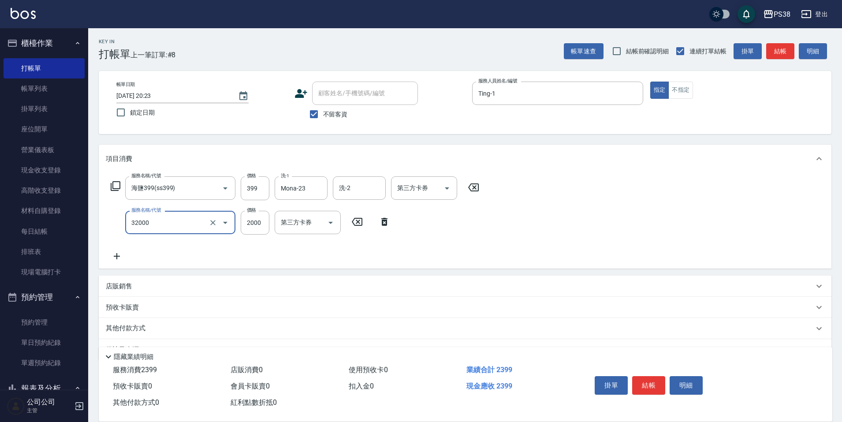
type input "極光([PERSON_NAME])護髮(32000)"
type input "1800"
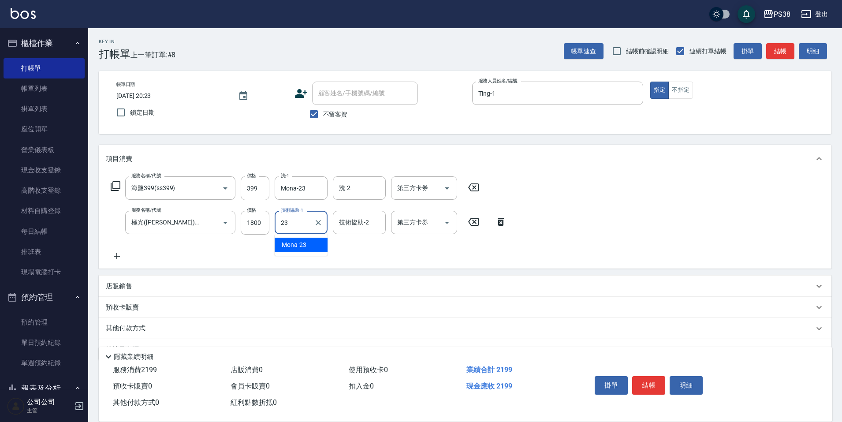
type input "Mona-23"
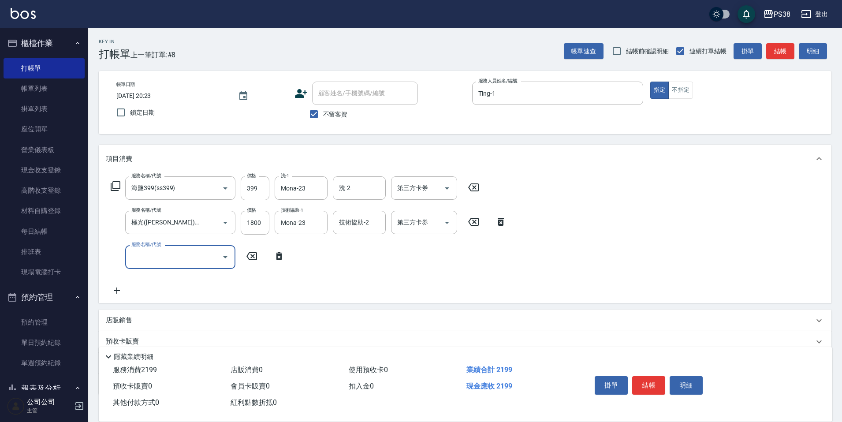
click at [181, 257] on input "服務名稱/代號" at bounding box center [173, 256] width 89 height 15
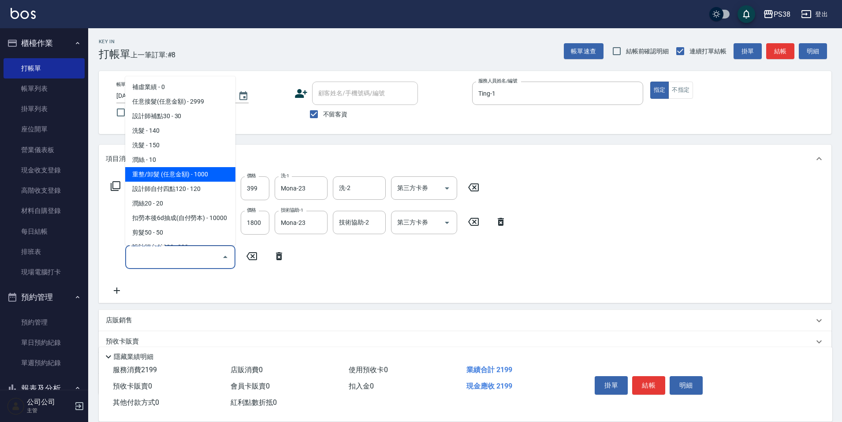
click at [208, 180] on span "重整/卸髮 (任意金額) - 1000" at bounding box center [180, 174] width 110 height 15
type input "重整/卸髮 (任意金額)(111)"
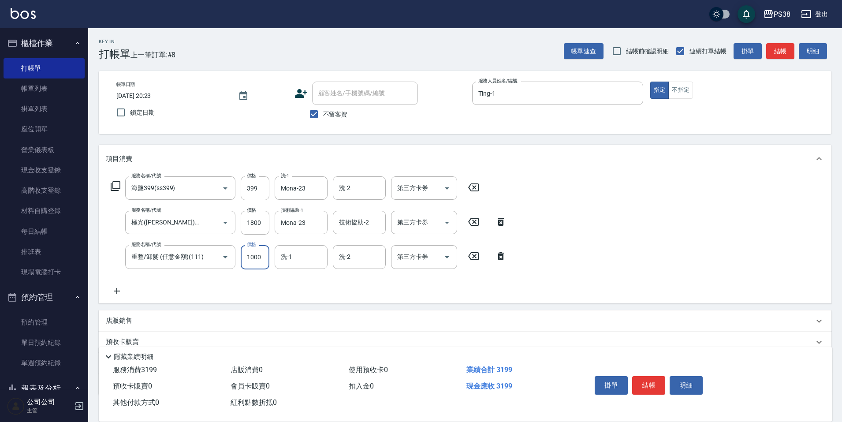
click at [251, 258] on input "1000" at bounding box center [255, 257] width 29 height 24
type input "1500"
type input "Mona-23"
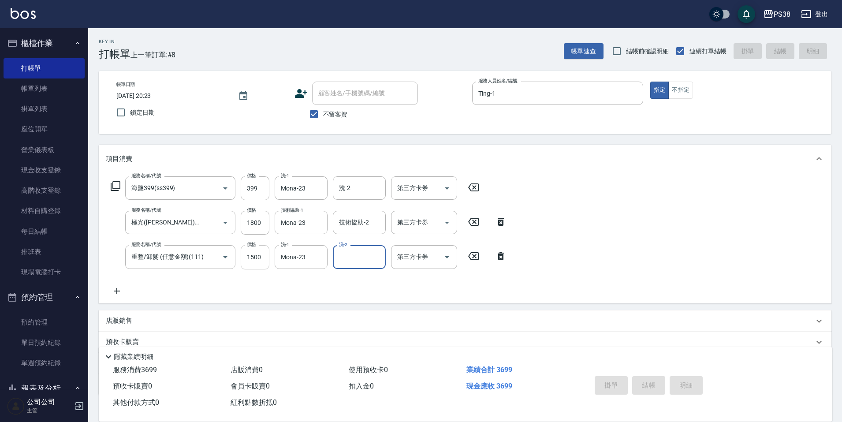
type input "[DATE] 20:24"
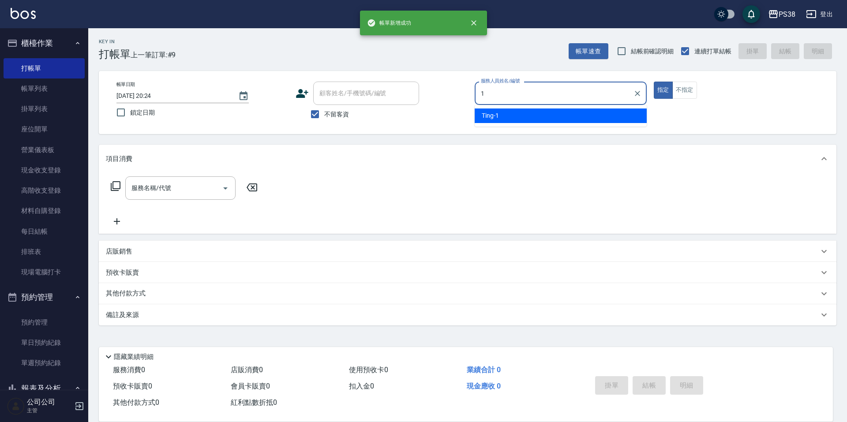
type input "Ting-1"
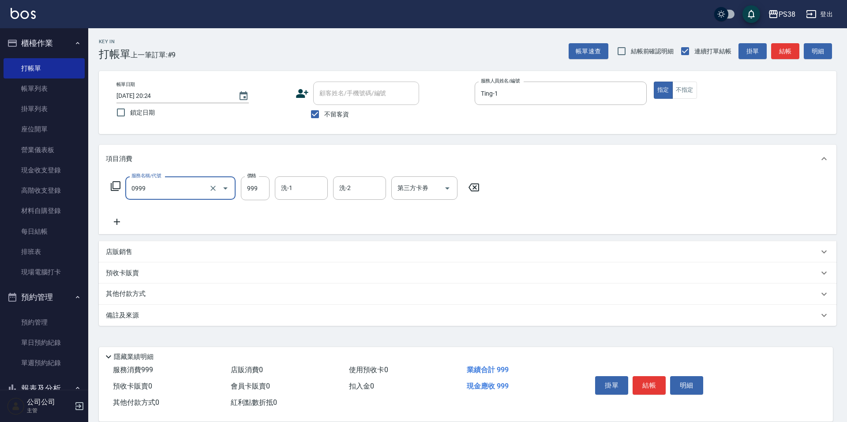
type input "spa999(0999)"
type input "Mona-23"
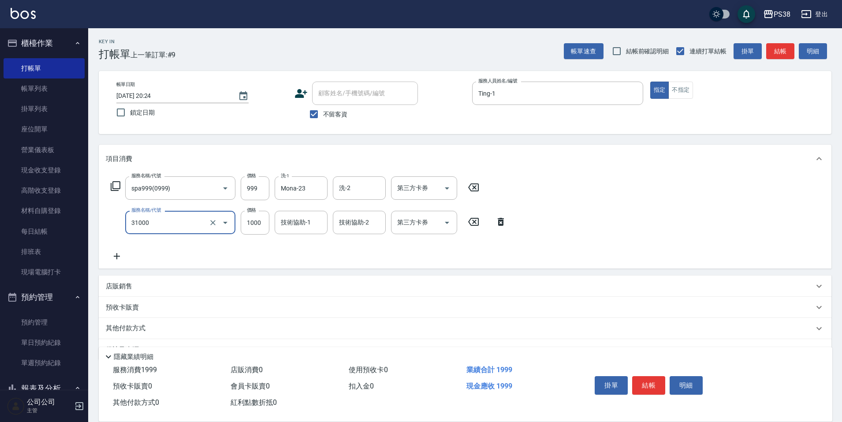
type input "酵素護髮(31000)"
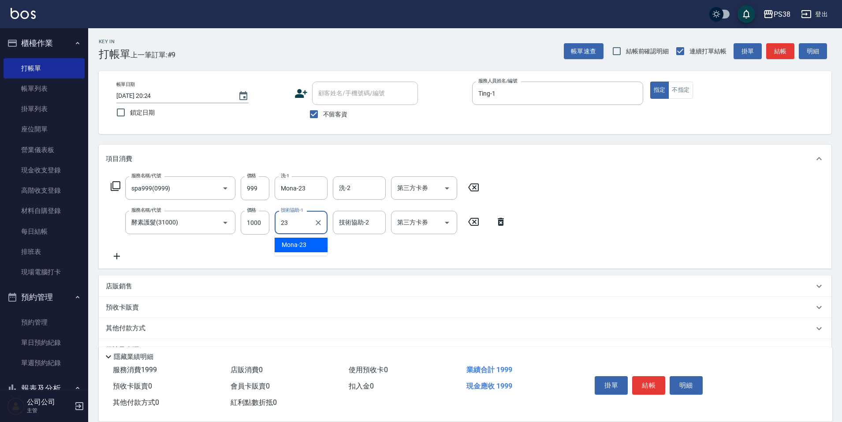
type input "Mona-23"
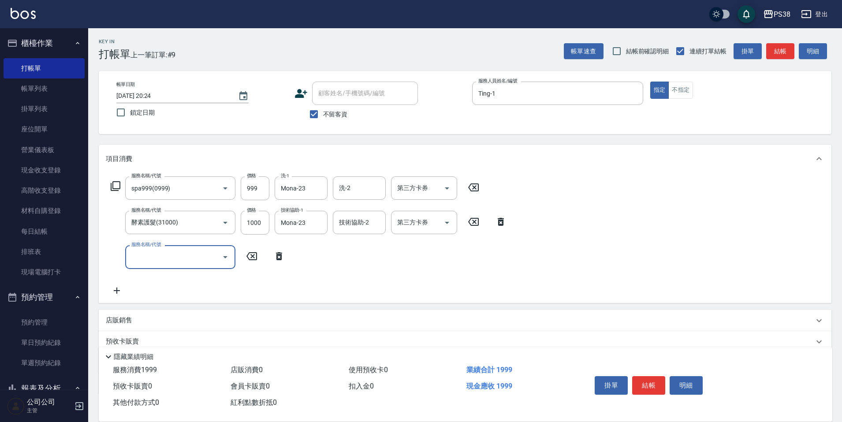
click at [192, 252] on input "服務名稱/代號" at bounding box center [173, 256] width 89 height 15
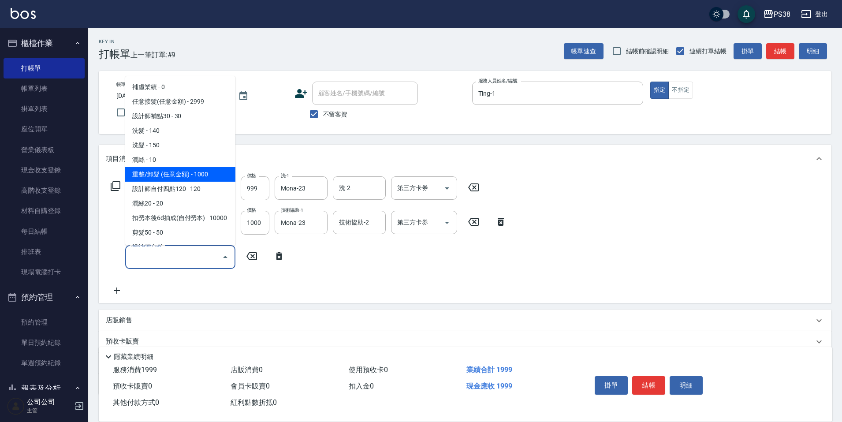
click at [202, 181] on span "重整/卸髮 (任意金額) - 1000" at bounding box center [180, 174] width 110 height 15
type input "重整/卸髮 (任意金額)(111)"
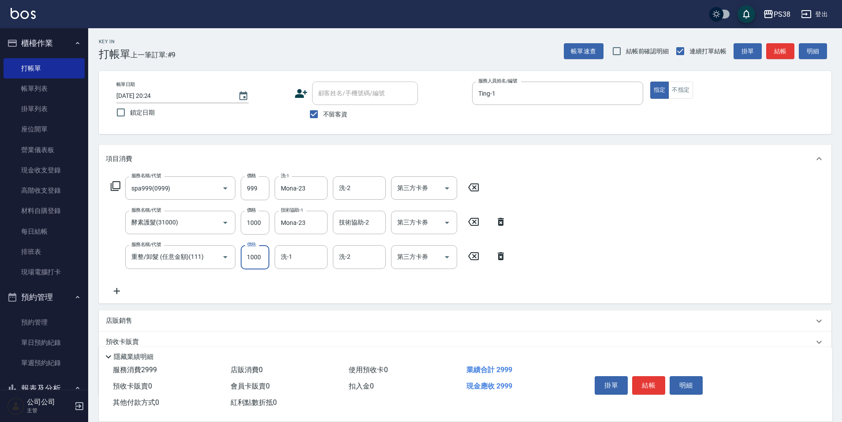
click at [252, 258] on input "1000" at bounding box center [255, 257] width 29 height 24
type input "3500"
type input "Mona-23"
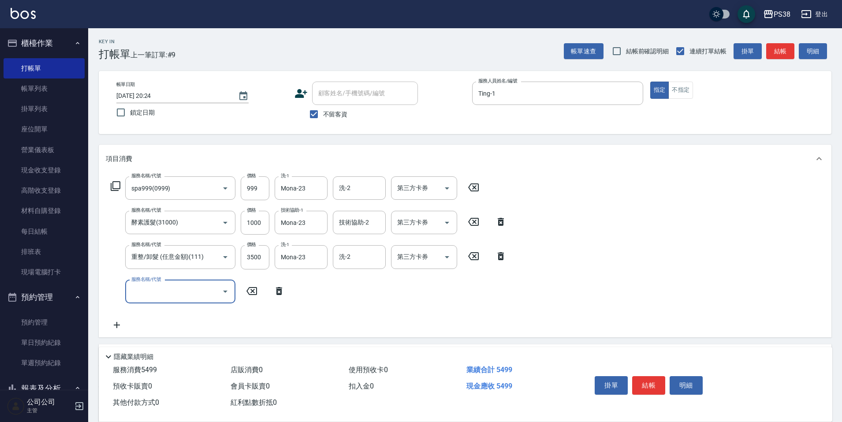
click at [279, 291] on icon at bounding box center [279, 291] width 6 height 8
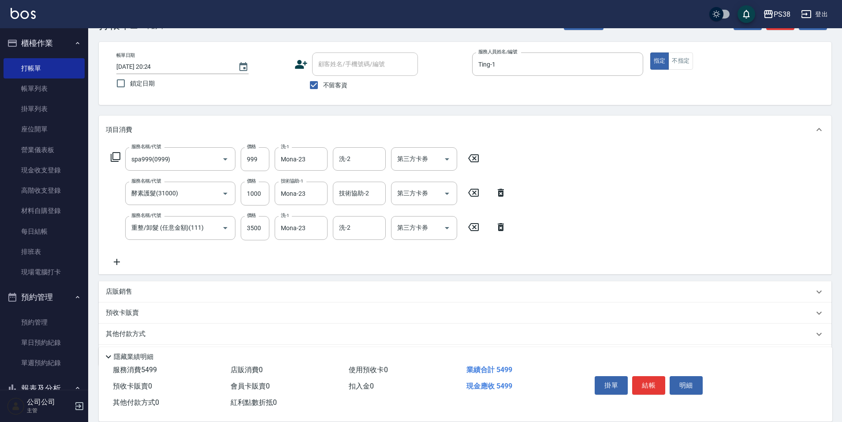
scroll to position [44, 0]
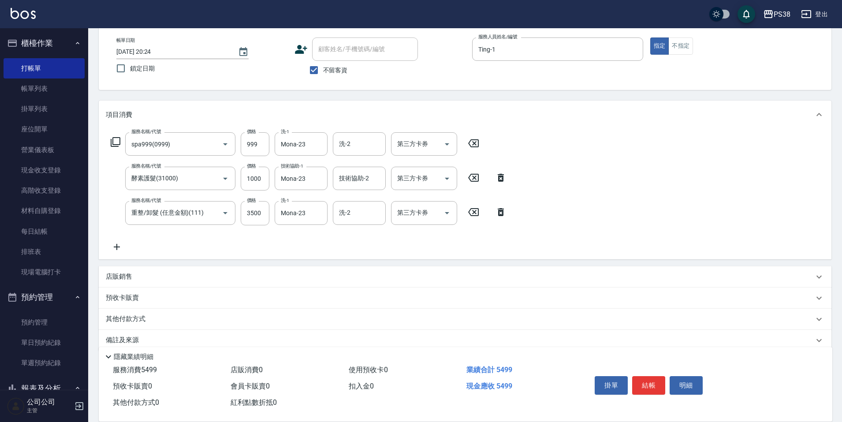
click at [127, 277] on p "店販銷售" at bounding box center [119, 276] width 26 height 9
type input "Ting-1"
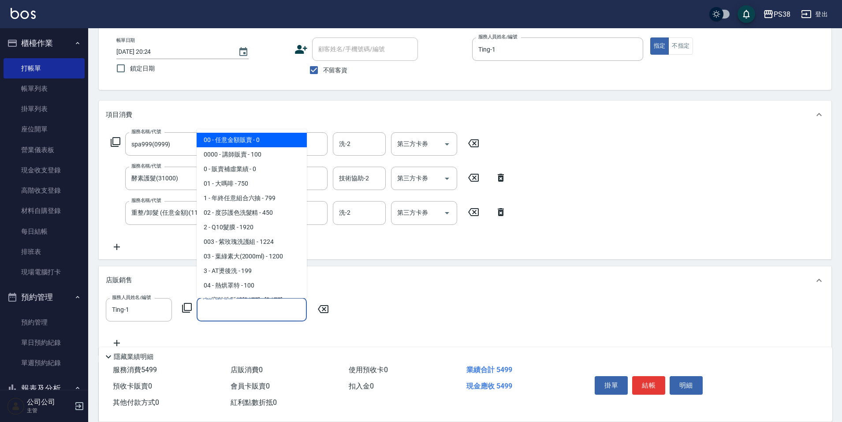
click at [247, 311] on input "商品代號/名稱" at bounding box center [252, 309] width 102 height 15
click at [259, 156] on span "0000 - 講師販賣 - 100" at bounding box center [252, 154] width 110 height 15
type input "講師販賣"
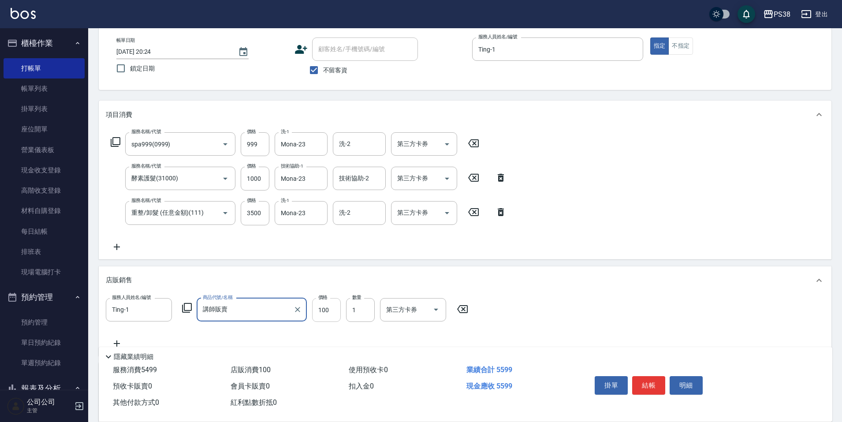
click at [329, 311] on input "100" at bounding box center [326, 310] width 29 height 24
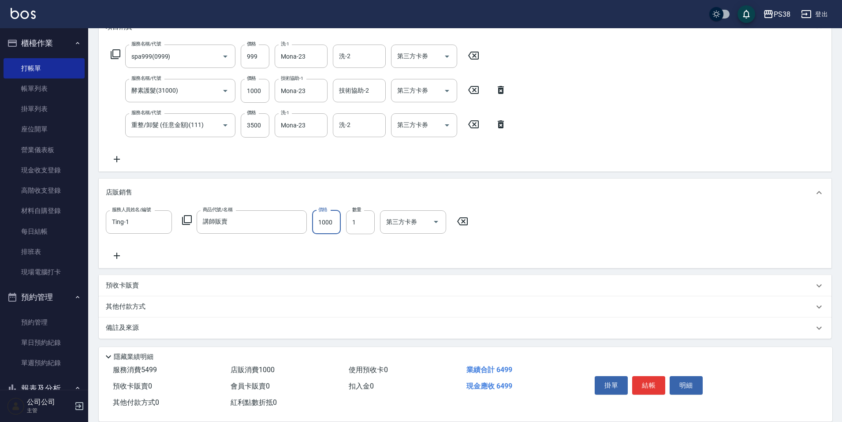
scroll to position [132, 0]
type input "1000"
click at [118, 256] on icon at bounding box center [117, 255] width 22 height 11
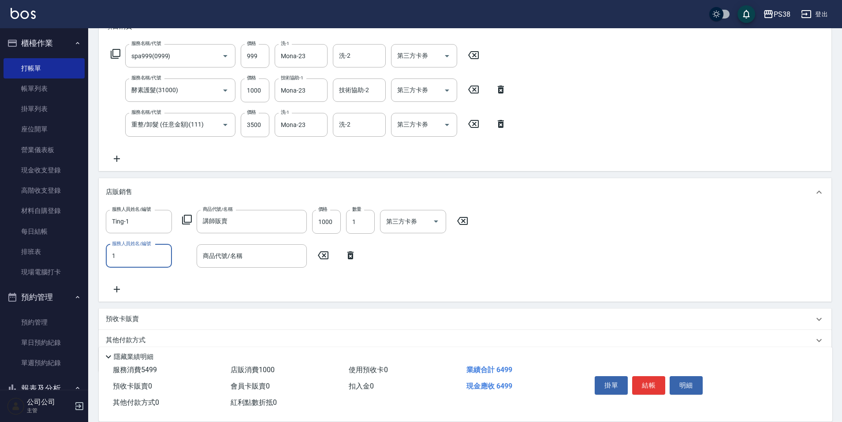
type input "Ting-1"
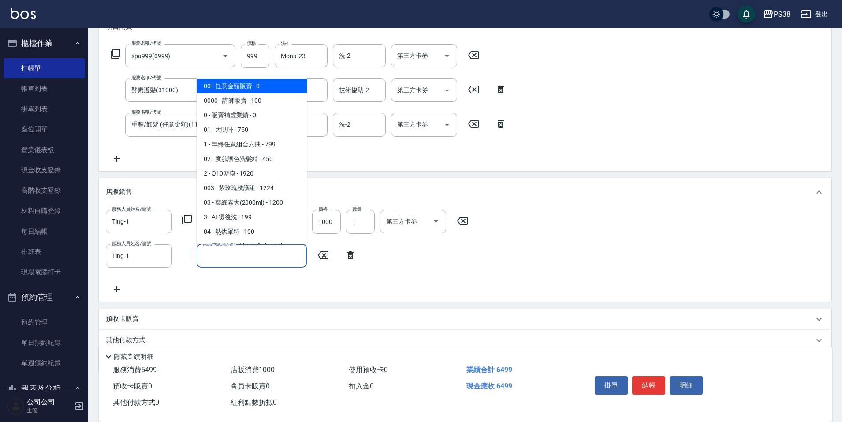
click at [253, 259] on input "商品代號/名稱" at bounding box center [252, 255] width 102 height 15
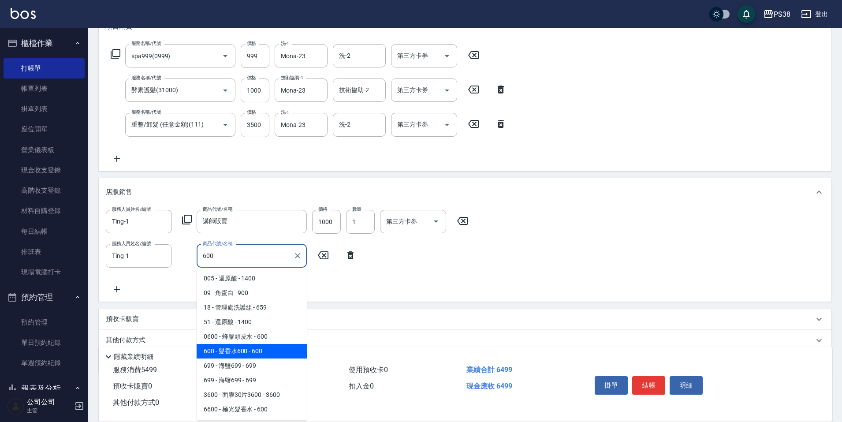
click at [277, 353] on span "600 - 髮香水600 - 600" at bounding box center [252, 351] width 110 height 15
type input "髮香水600"
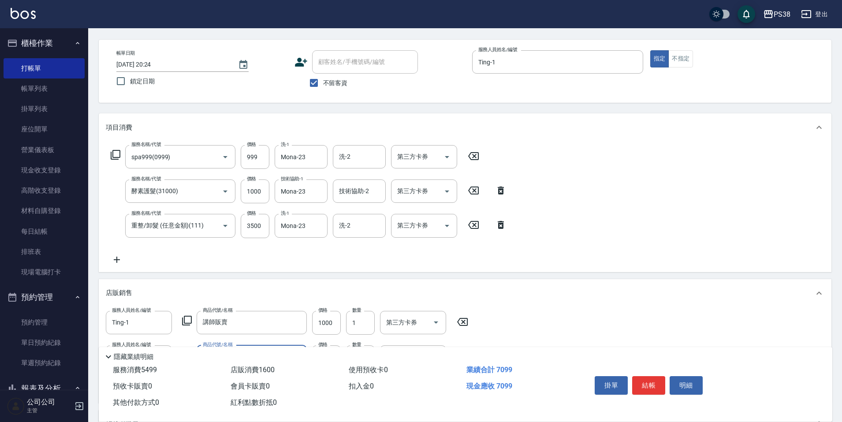
scroll to position [0, 0]
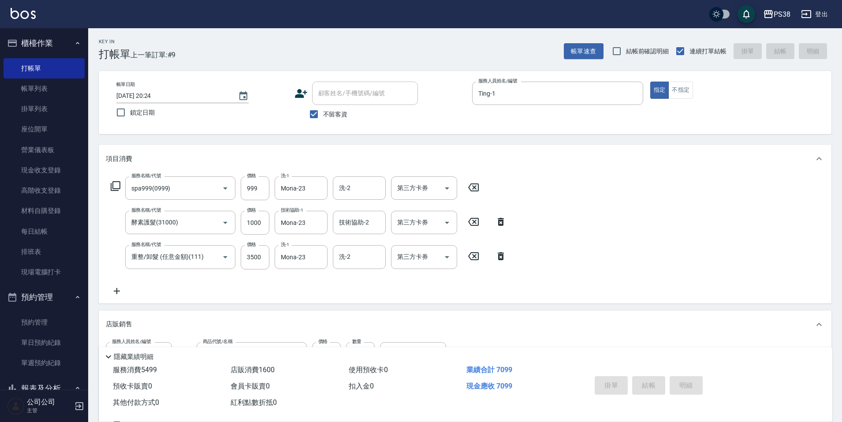
type input "[DATE] 20:25"
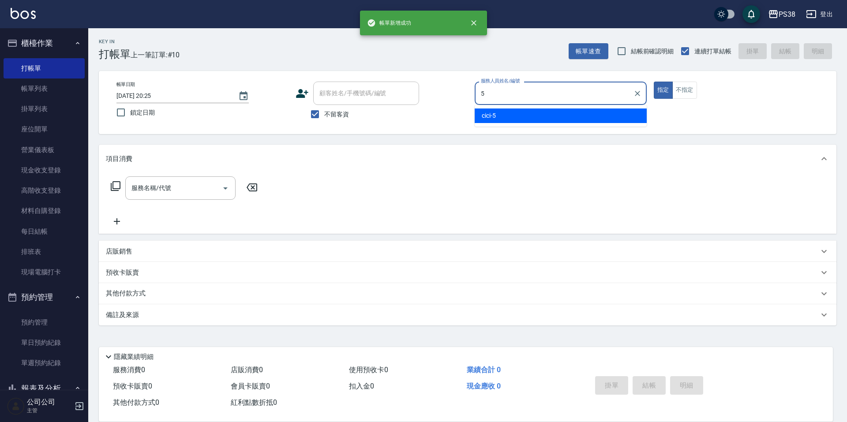
type input "cici-5"
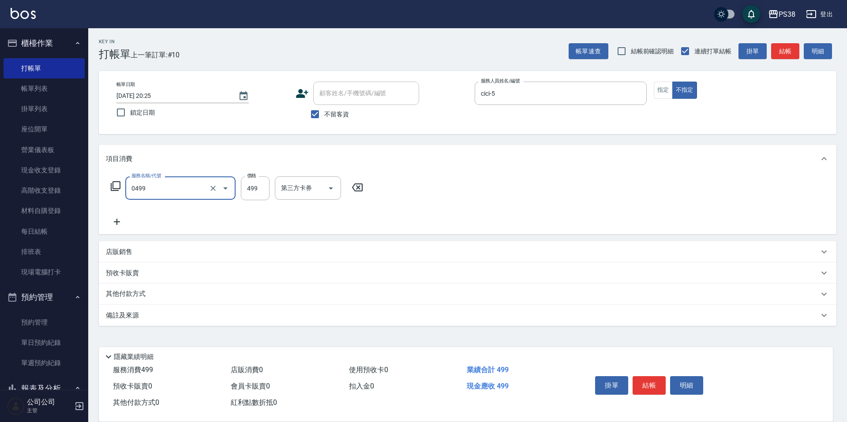
type input "spa499(0499)"
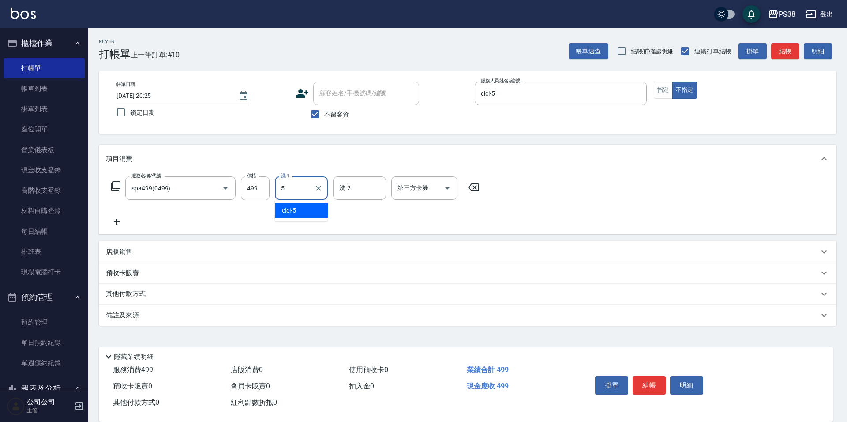
type input "cici-5"
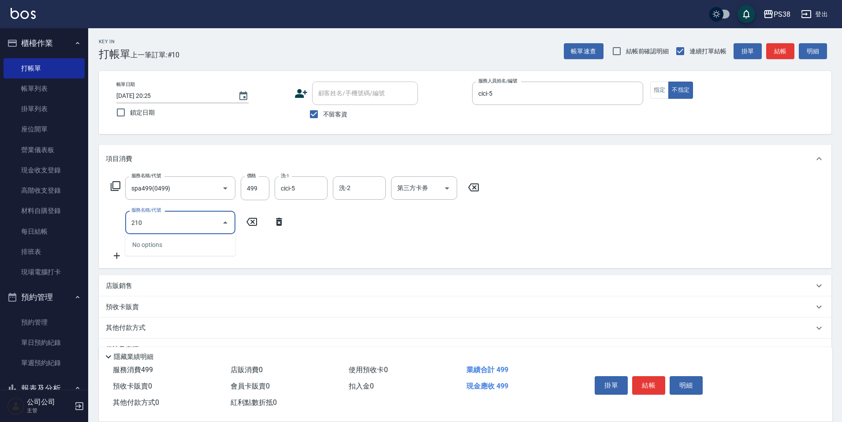
type input "2100"
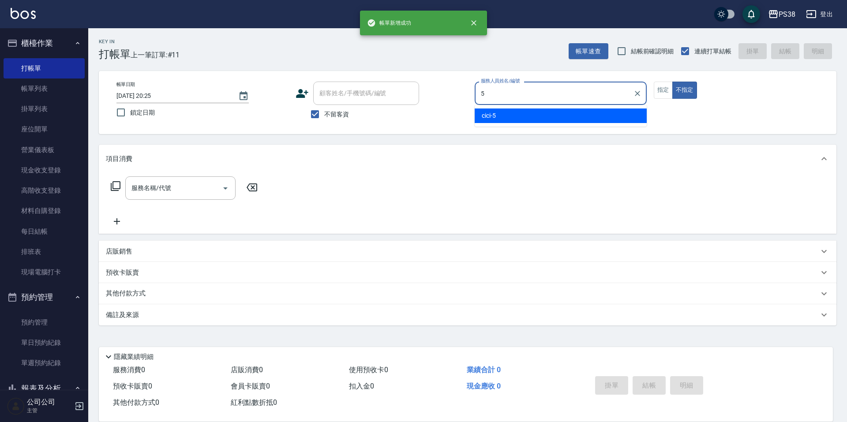
type input "cici-5"
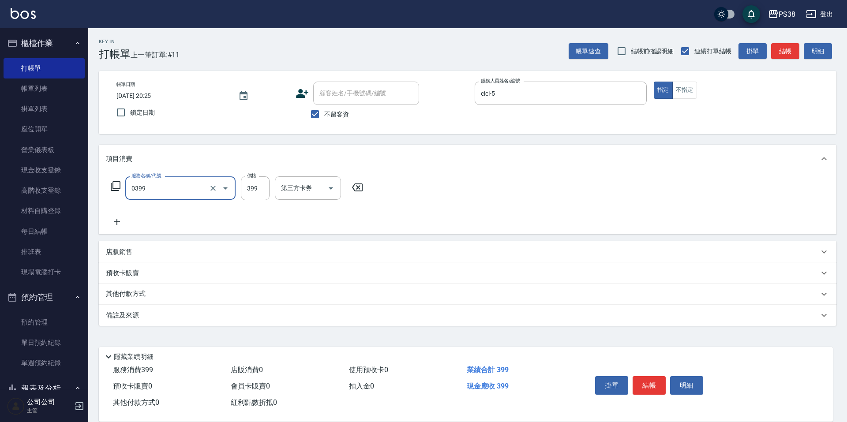
type input "spa399(0399)"
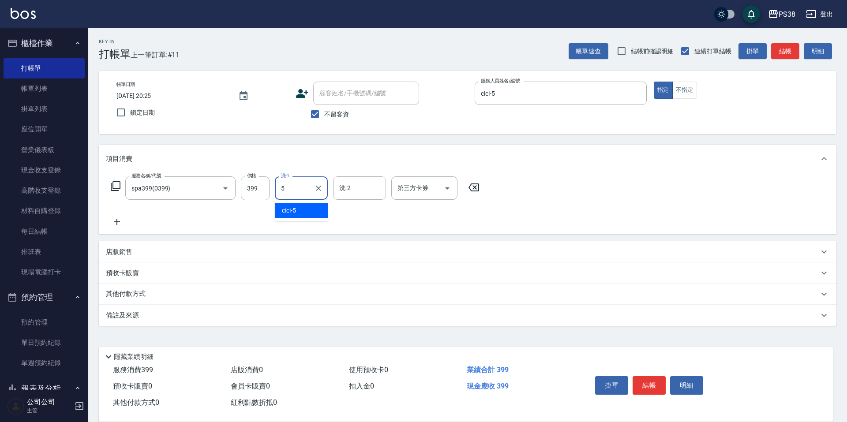
type input "cici-5"
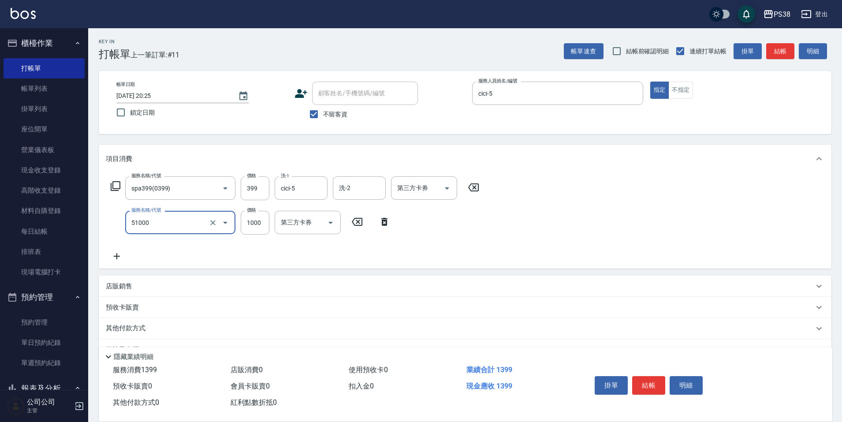
type input "染髮600以上(任意金額)(51000)"
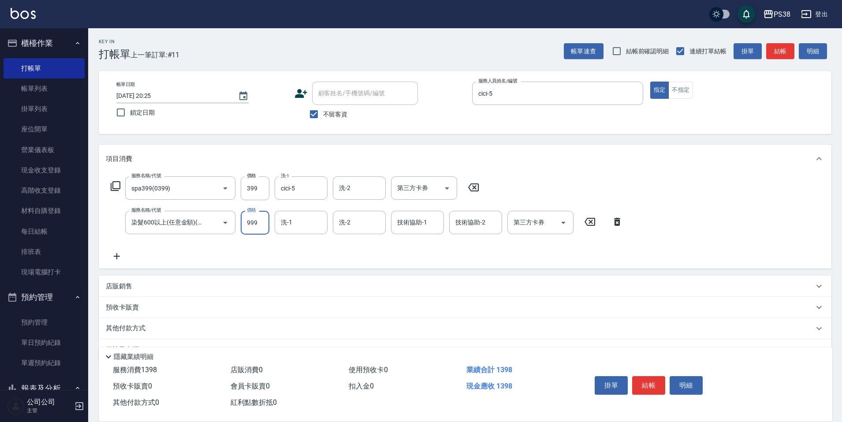
type input "999"
type input "cici-5"
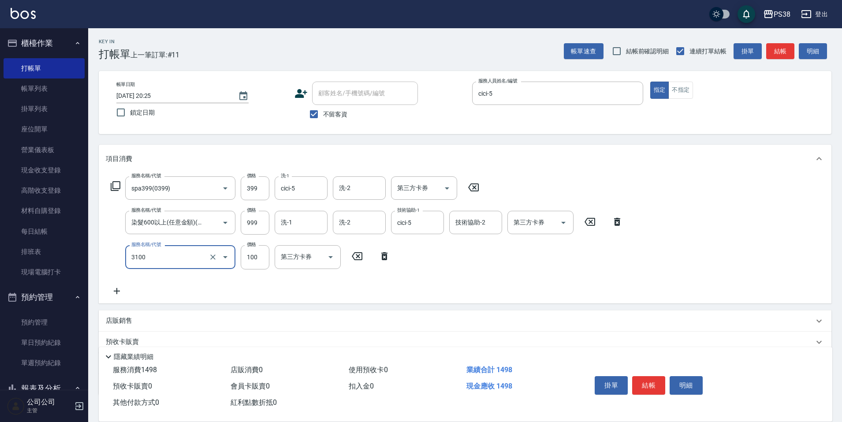
type input "頭皮水.順護(3100)"
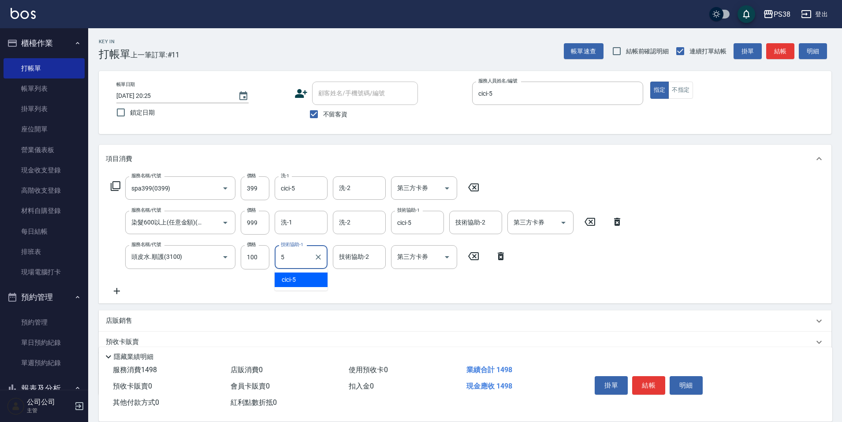
type input "cici-5"
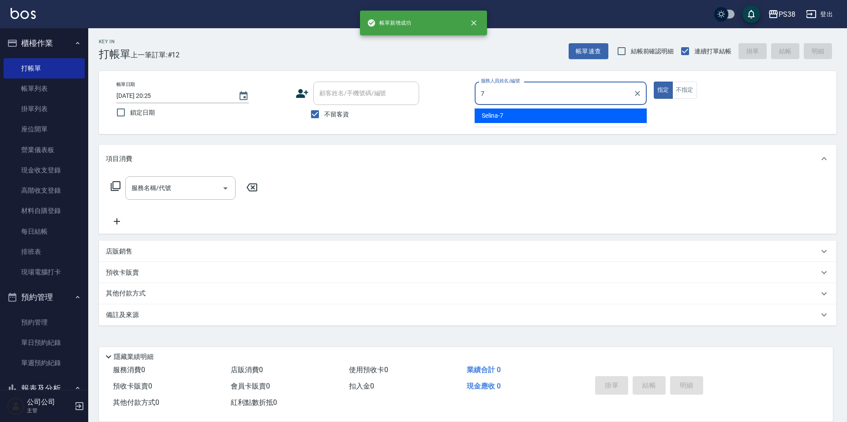
type input "Selina-7"
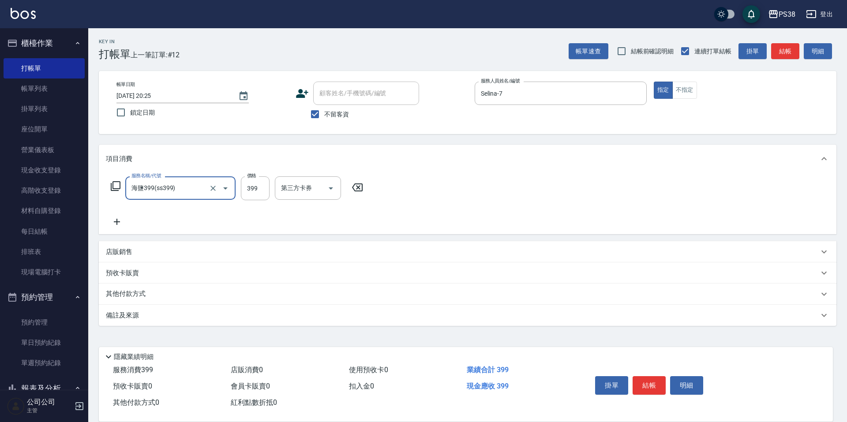
type input "海鹽399(ss399)"
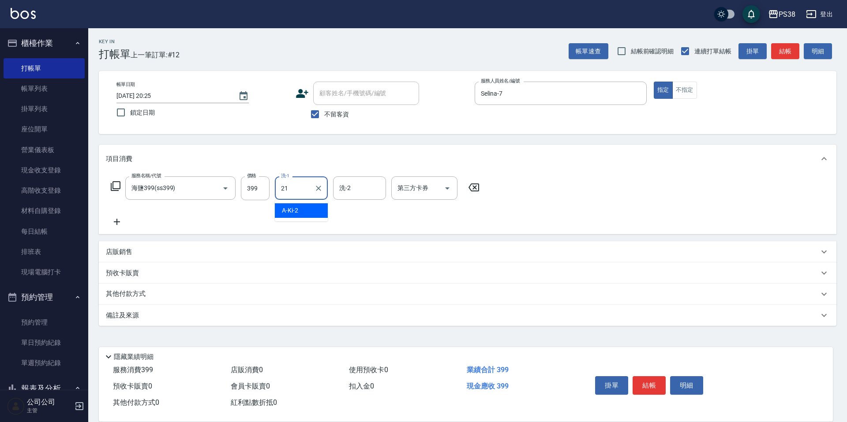
type input "泰迪-21"
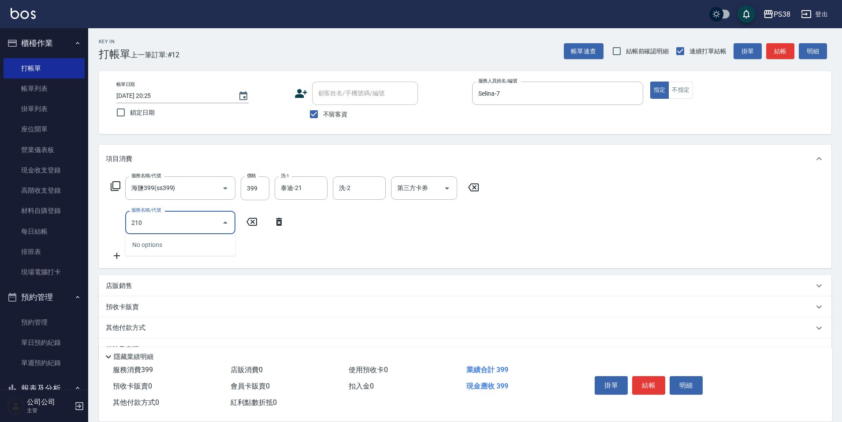
type input "2100"
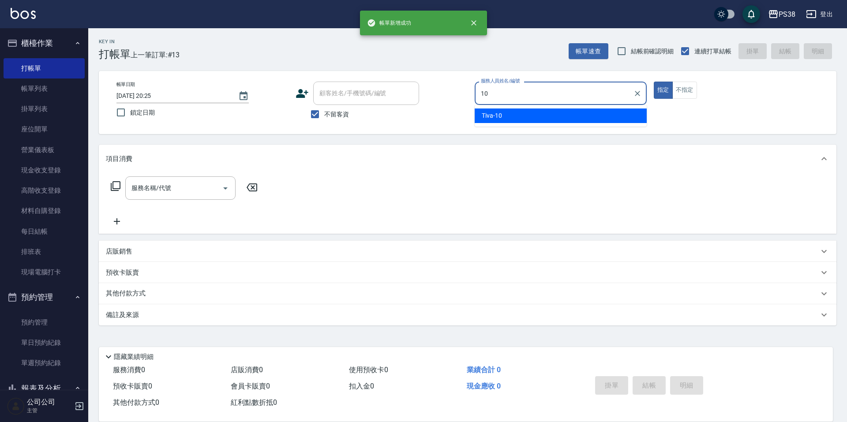
type input "Tiva-10"
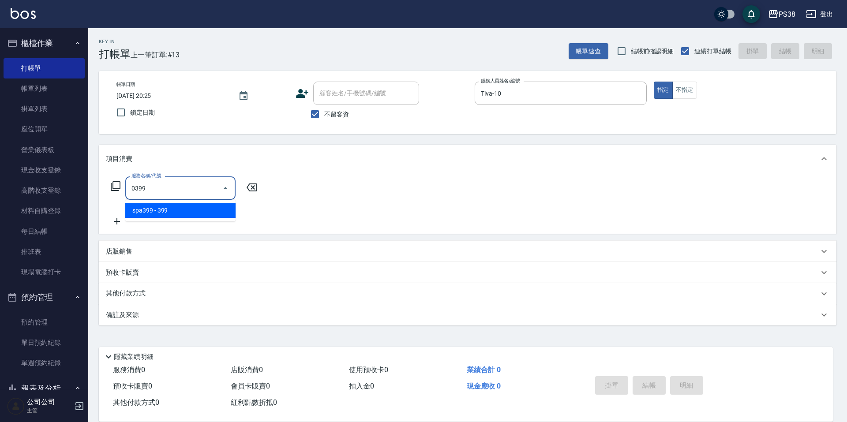
type input "spa399(0399)"
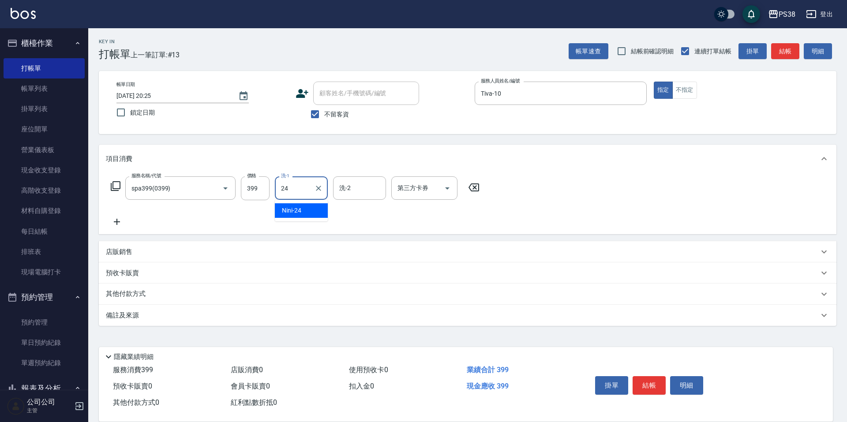
type input "Nini-24"
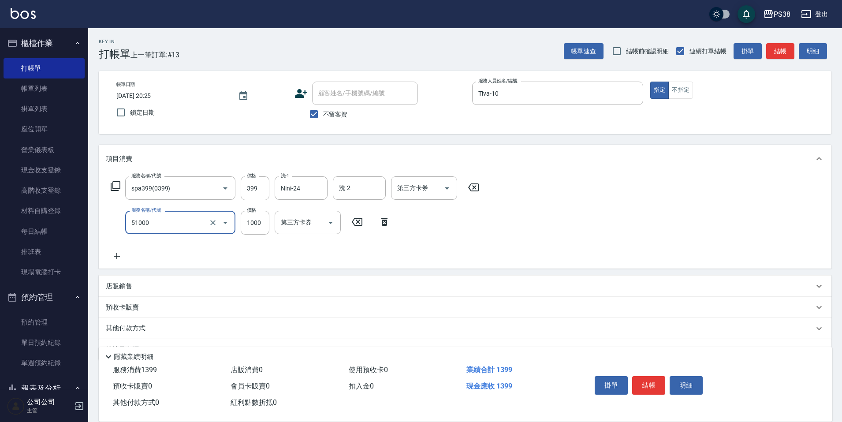
type input "染髮600以上(任意金額)(51000)"
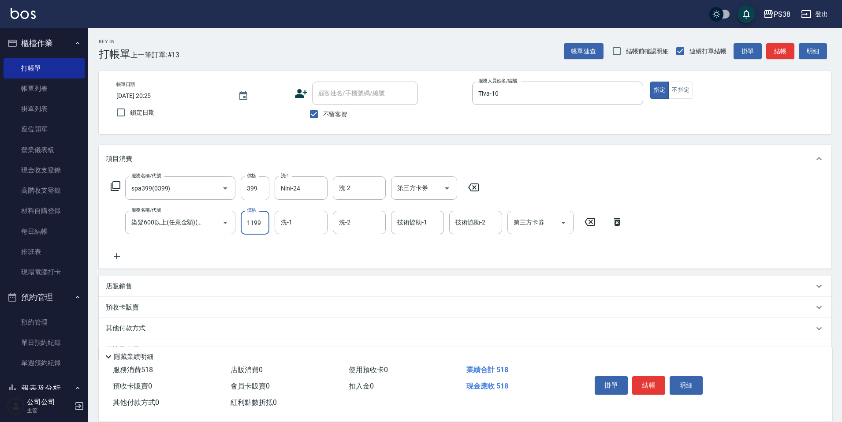
type input "1199"
type input "Nini-24"
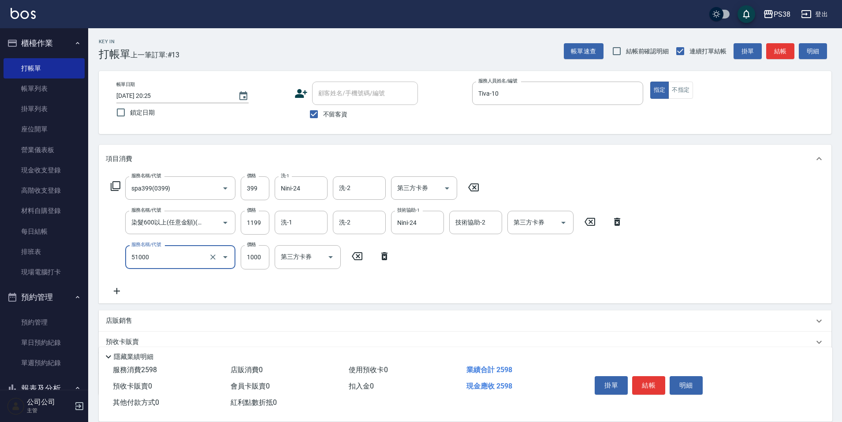
type input "染髮600以上(任意金額)(51000)"
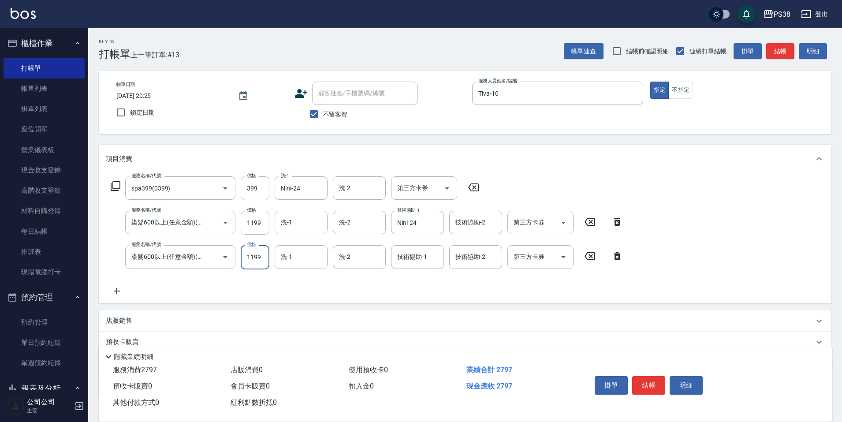
type input "1199"
type input "Nini-24"
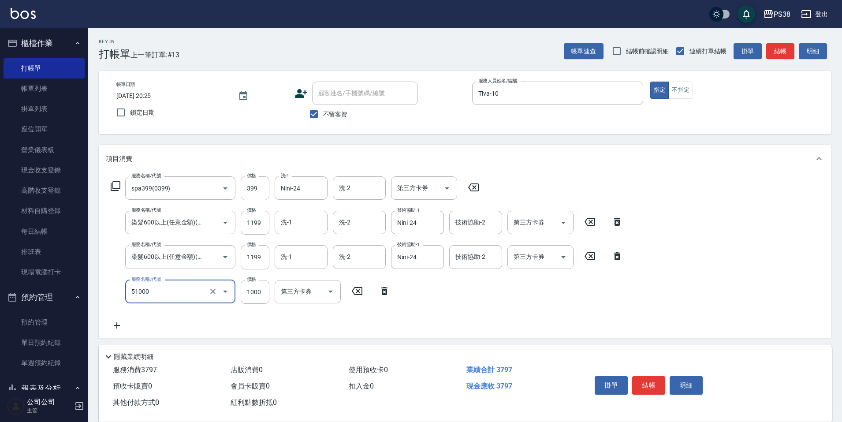
type input "染髮600以上(任意金額)(51000)"
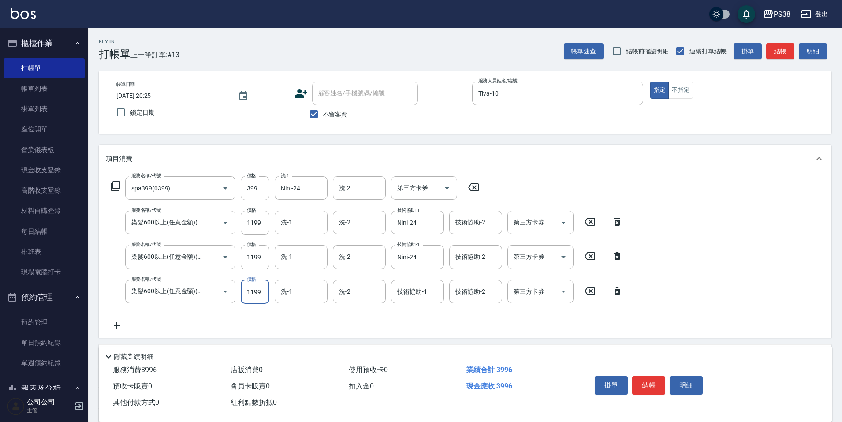
type input "1199"
type input "Nini-24"
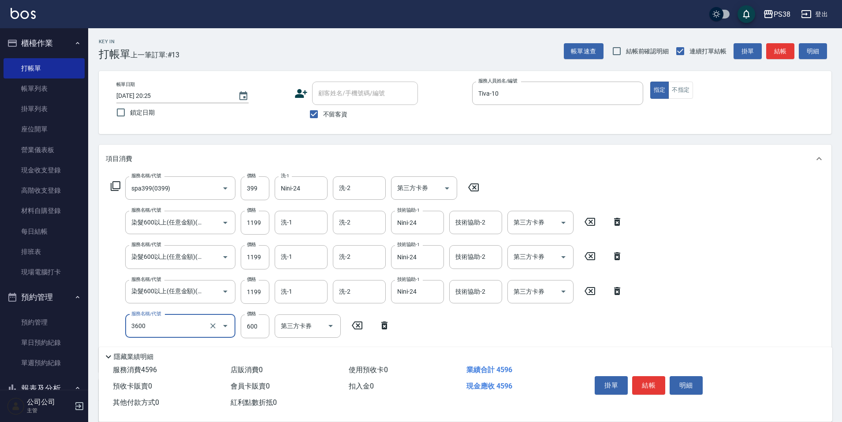
type input "天天水水護髮(3600)"
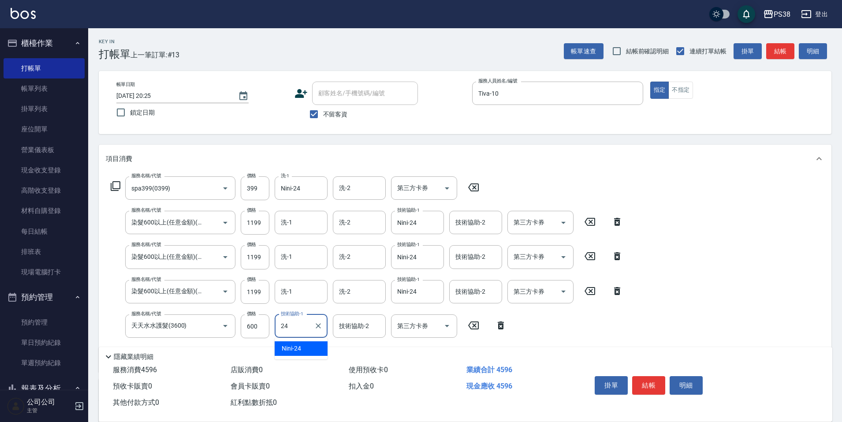
type input "Nini-24"
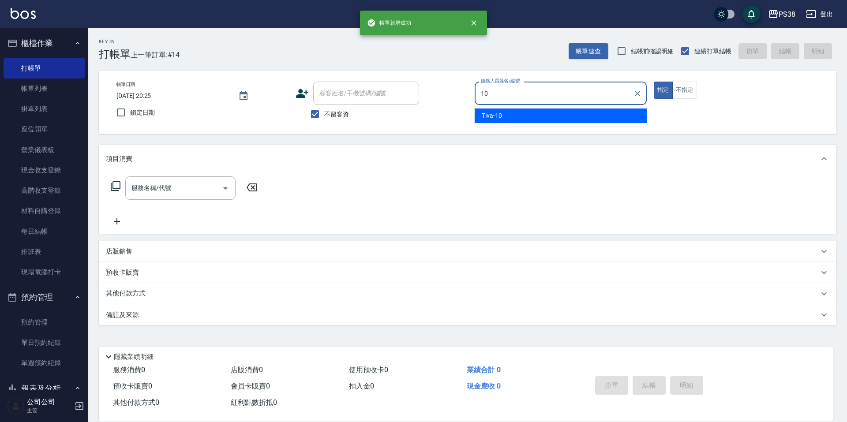
type input "Tiva-10"
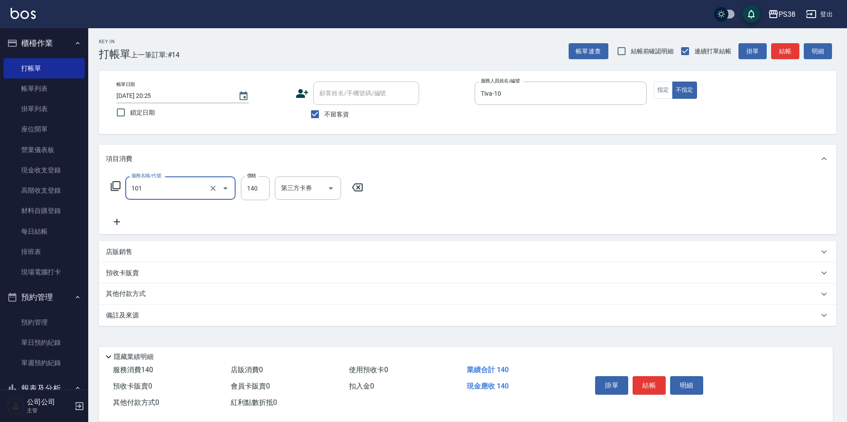
type input "洗髮(101)"
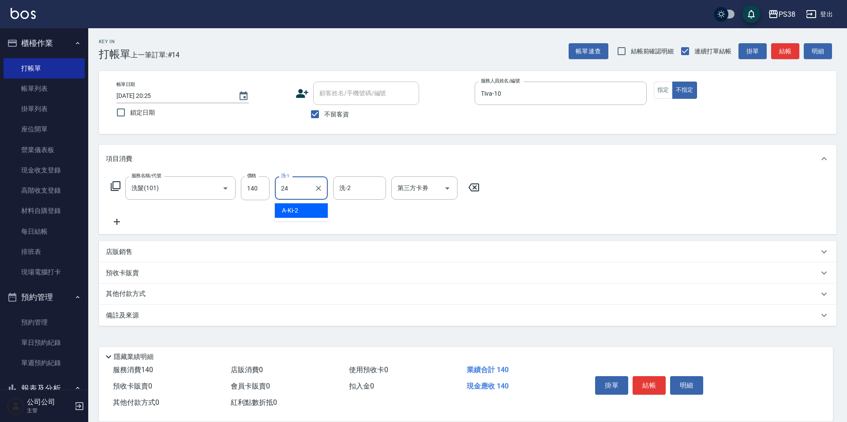
type input "Nini-24"
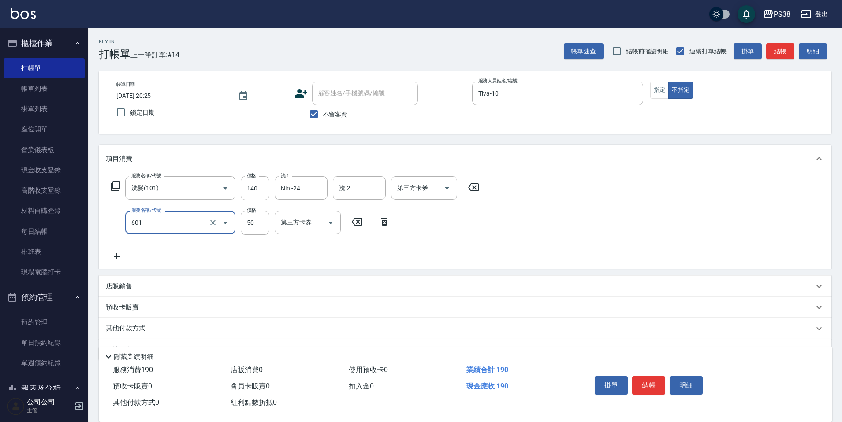
type input "精油50(601)"
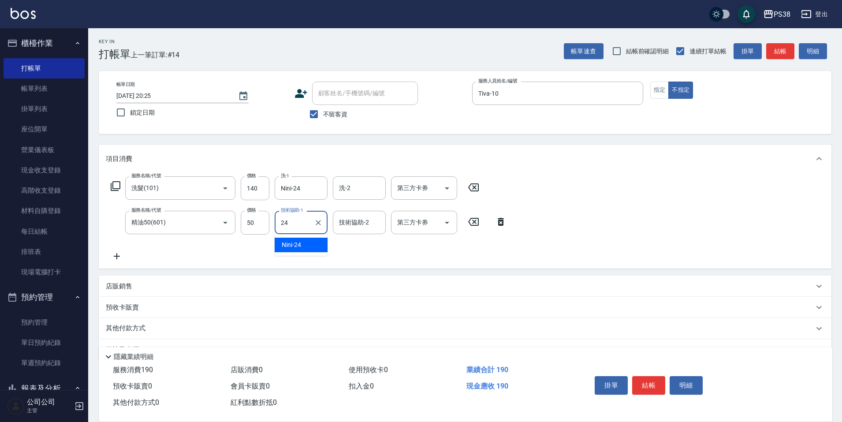
type input "Nini-24"
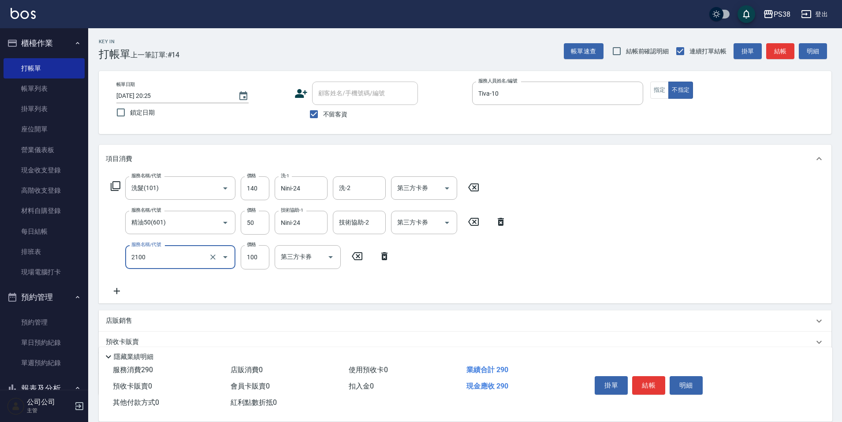
type input "剪髮與造型(任意金額)(2100)"
type input "160"
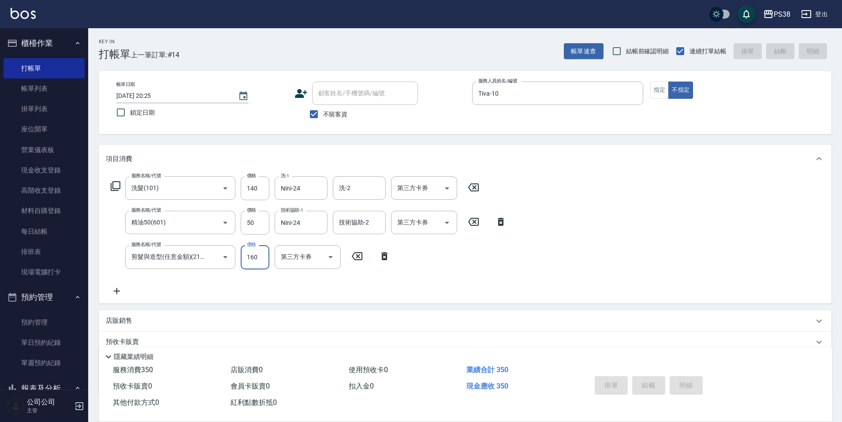
type input "[DATE] 20:26"
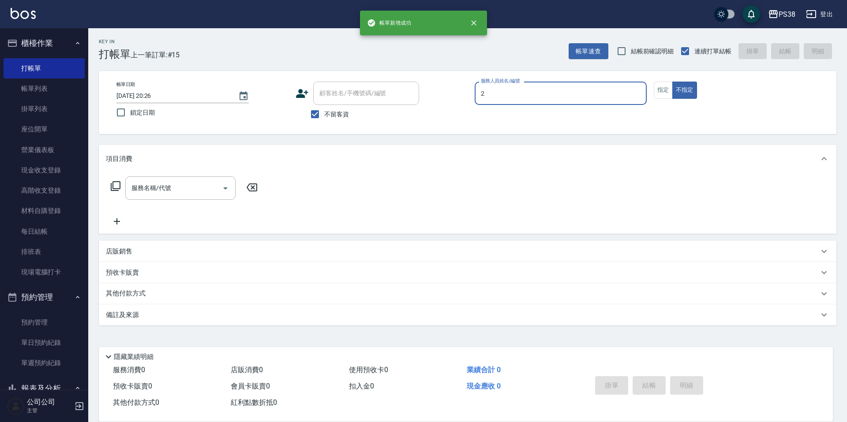
type input "A-Ki-2"
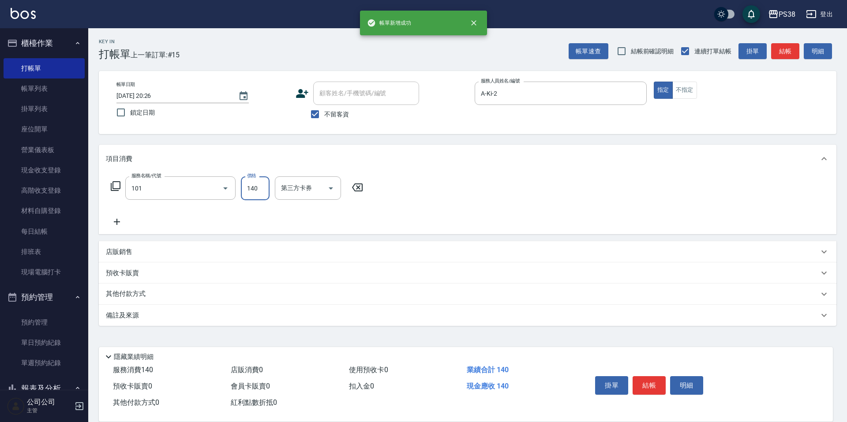
type input "洗髮(101)"
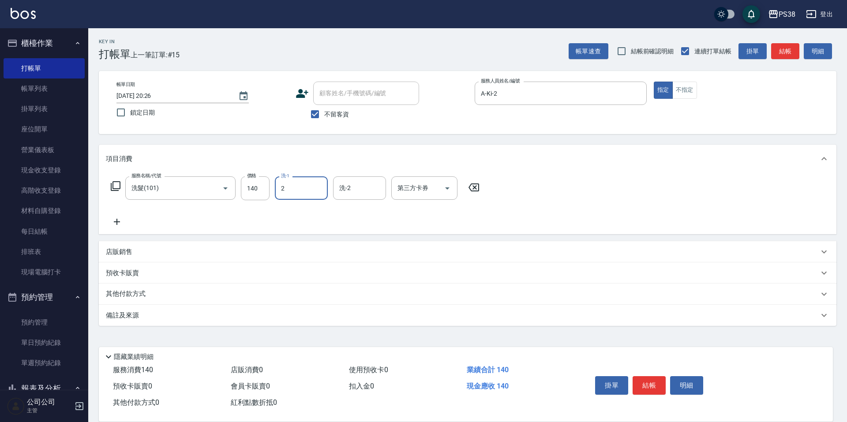
type input "A-Ki-2"
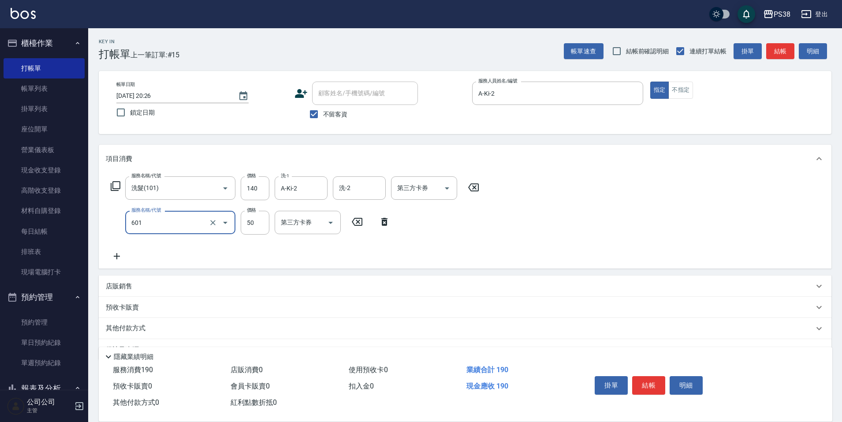
type input "精油50(601)"
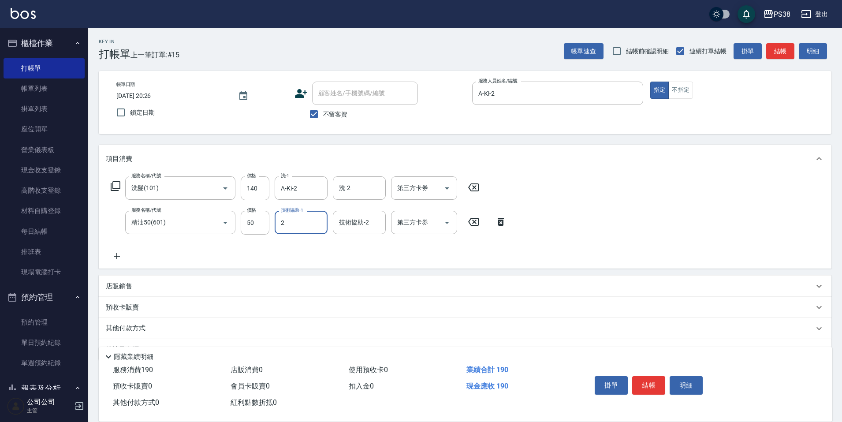
type input "A-Ki-2"
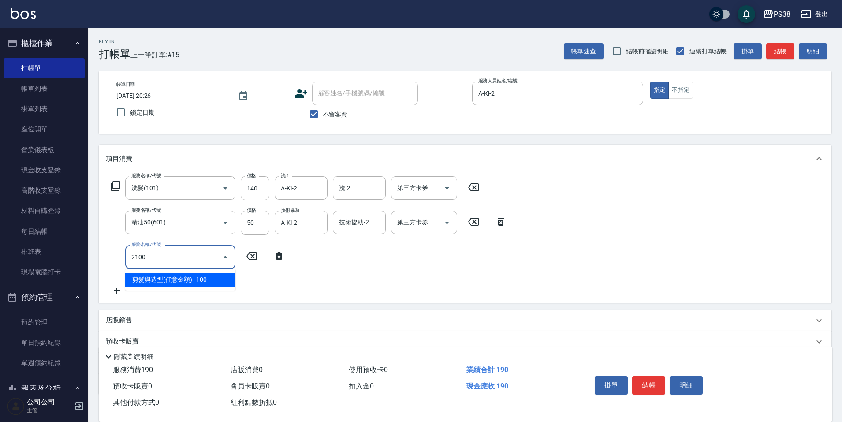
type input "剪髮與造型(任意金額)(2100)"
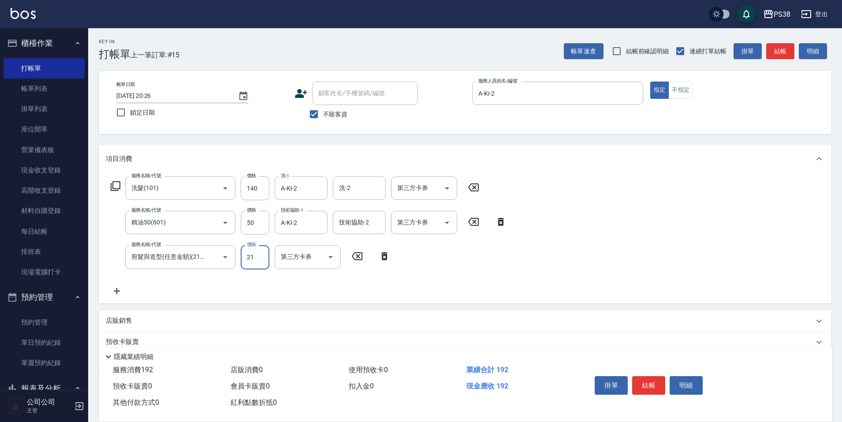
type input "210"
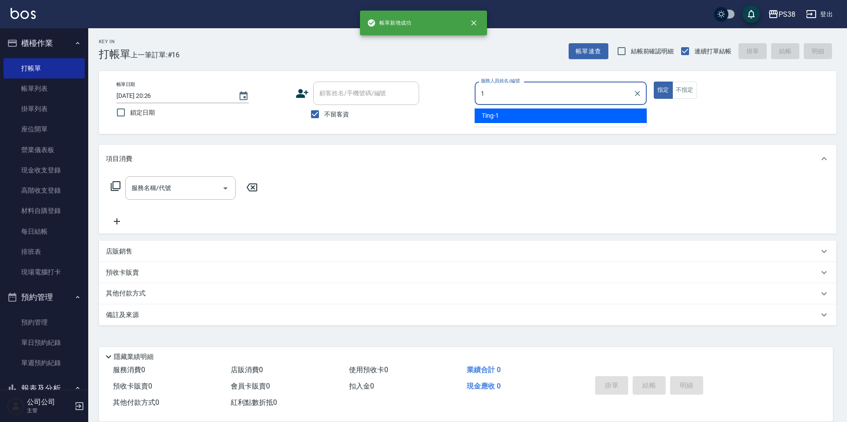
type input "Ting-1"
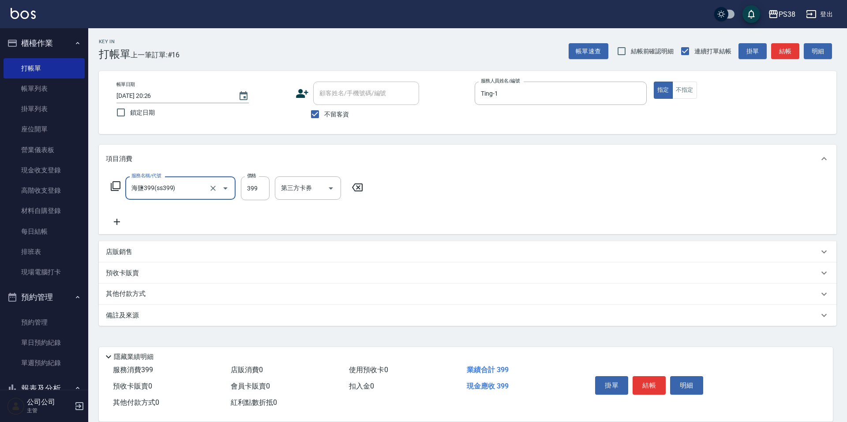
type input "海鹽399(ss399)"
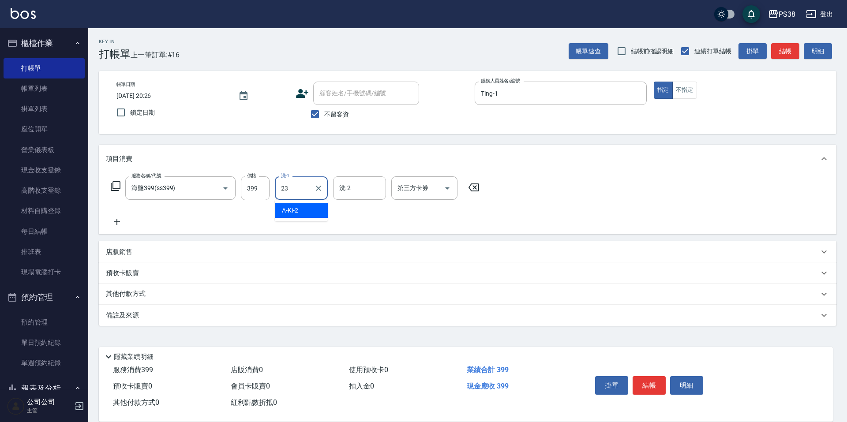
type input "Mona-23"
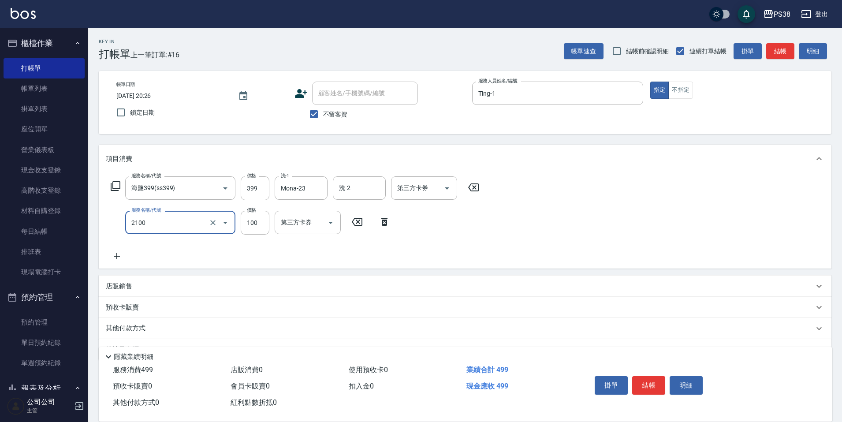
type input "剪髮與造型(任意金額)(2100)"
type input "300"
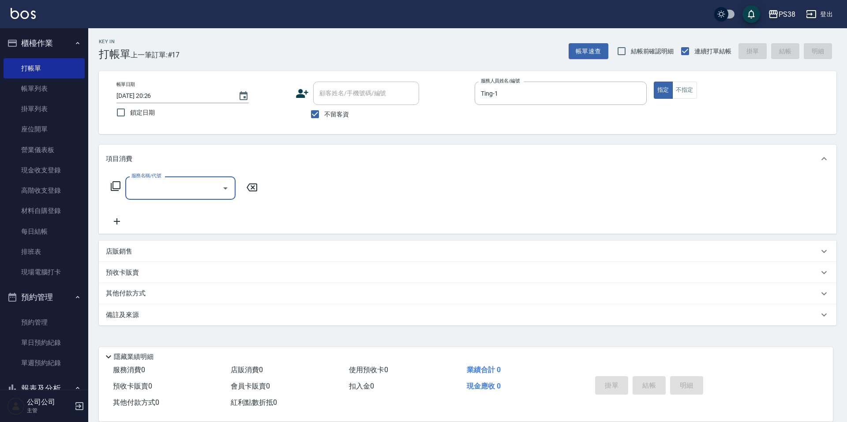
click at [146, 176] on label "服務名稱/代號" at bounding box center [146, 175] width 30 height 7
click at [146, 180] on input "服務名稱/代號" at bounding box center [173, 187] width 89 height 15
click at [144, 186] on input "服務名稱/代號" at bounding box center [173, 187] width 89 height 15
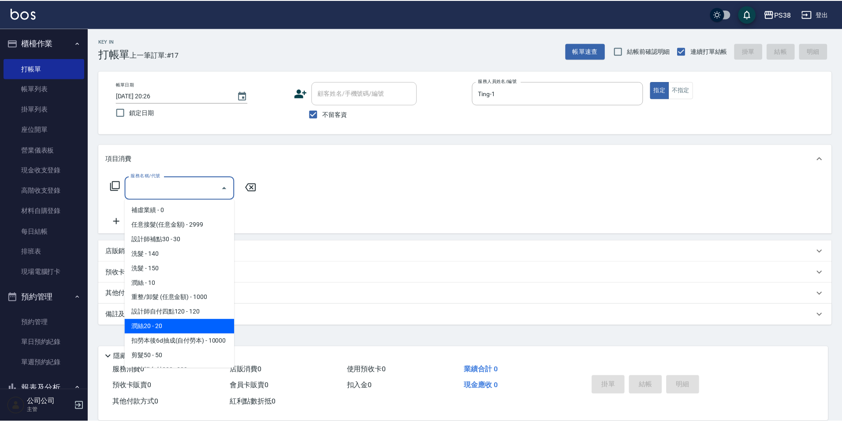
scroll to position [88, 0]
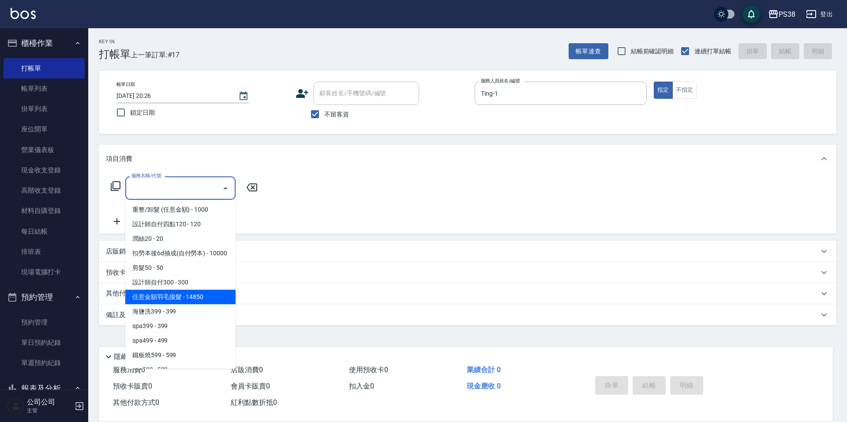
click at [196, 304] on span "任意金額羽毛接髮 - 14850" at bounding box center [180, 297] width 110 height 15
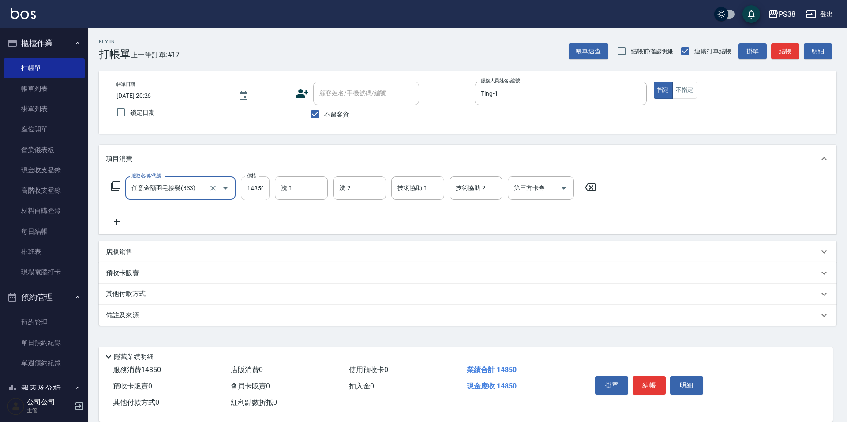
click at [259, 190] on input "14850" at bounding box center [255, 188] width 29 height 24
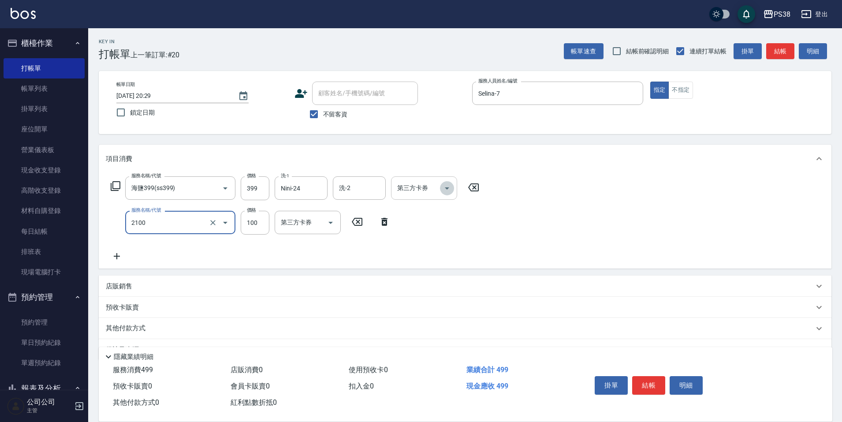
click at [447, 190] on icon "Open" at bounding box center [447, 188] width 11 height 11
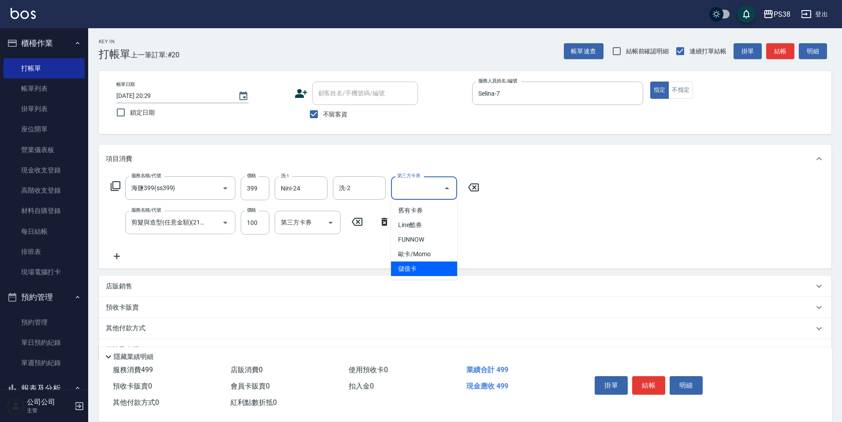
click at [438, 266] on span "儲值卡" at bounding box center [424, 269] width 66 height 15
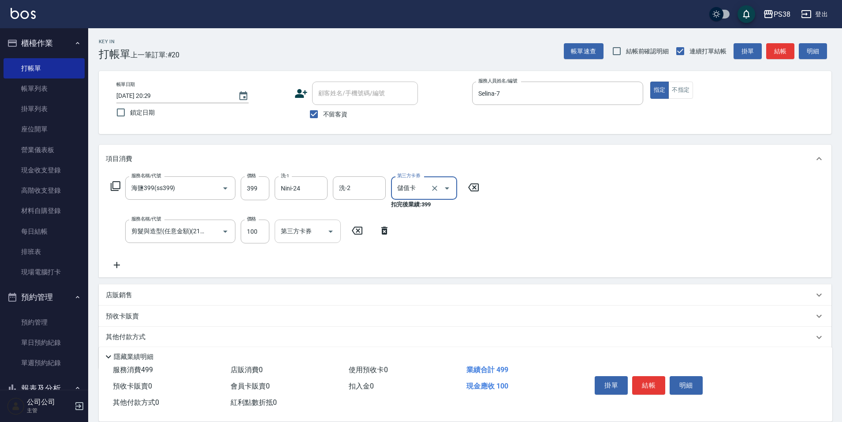
click at [330, 226] on icon "Open" at bounding box center [331, 231] width 11 height 11
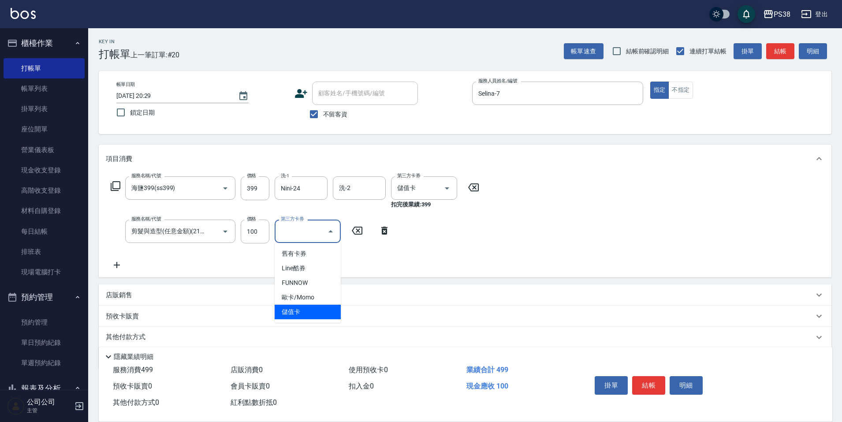
click at [311, 312] on span "儲值卡" at bounding box center [308, 312] width 66 height 15
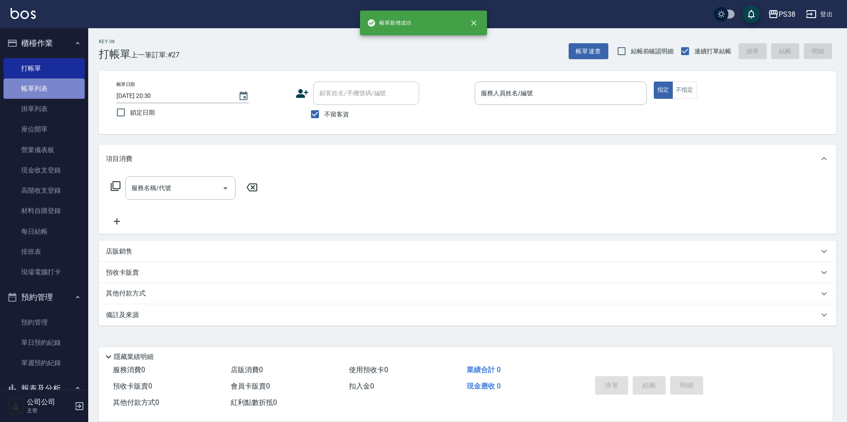
click at [77, 91] on link "帳單列表" at bounding box center [44, 89] width 81 height 20
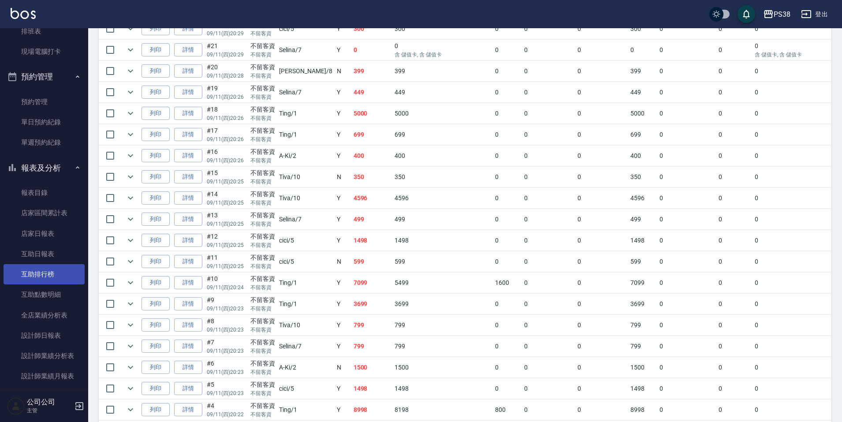
scroll to position [353, 0]
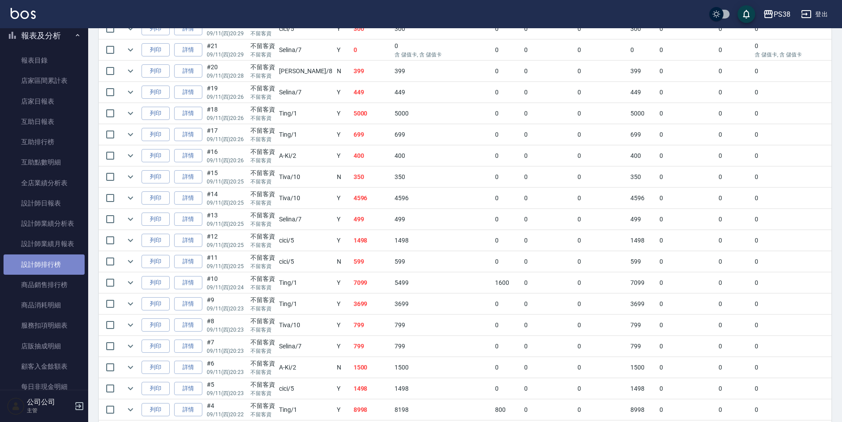
click at [61, 265] on link "設計師排行榜" at bounding box center [44, 265] width 81 height 20
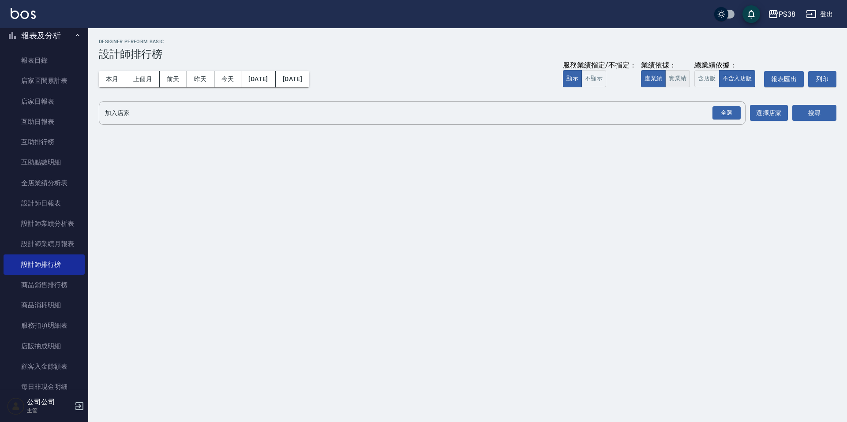
click at [670, 73] on button "實業績" at bounding box center [677, 78] width 25 height 17
click at [728, 111] on div "全選" at bounding box center [726, 113] width 28 height 14
click at [825, 116] on button "搜尋" at bounding box center [814, 113] width 44 height 16
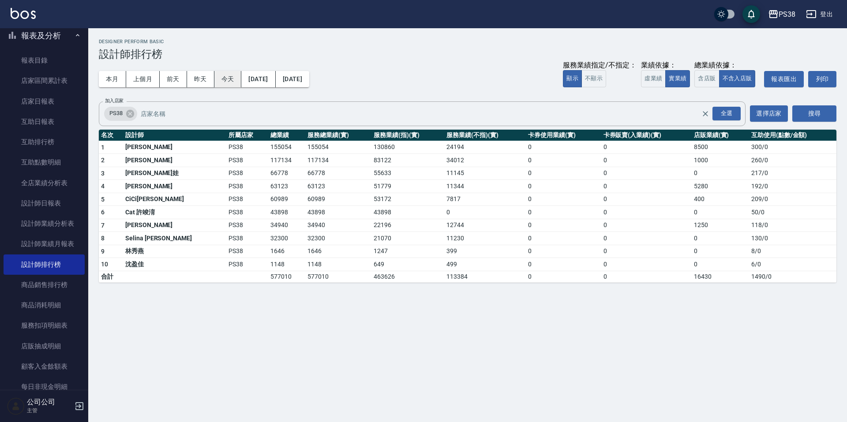
click at [226, 81] on button "今天" at bounding box center [227, 79] width 27 height 16
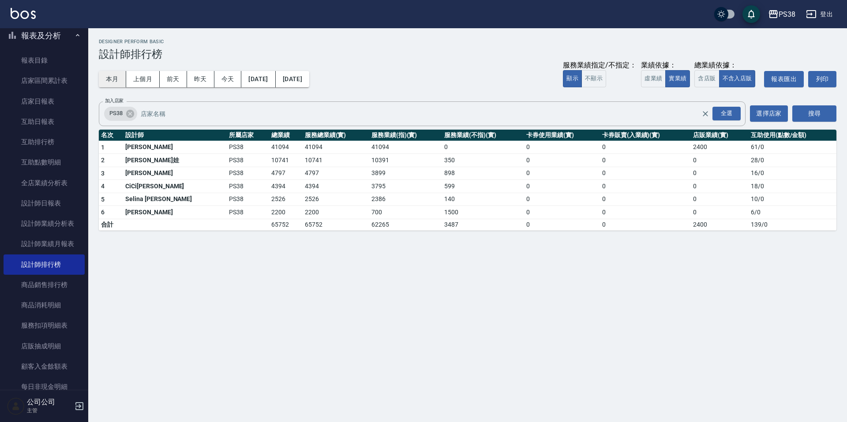
click at [116, 79] on button "本月" at bounding box center [112, 79] width 27 height 16
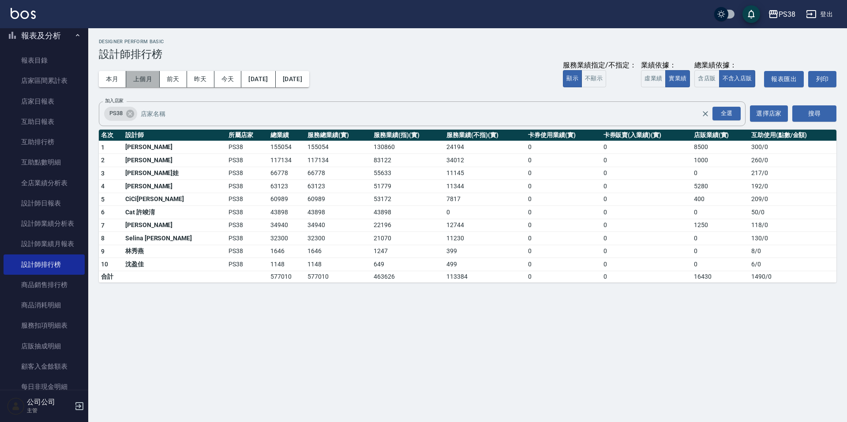
click at [136, 82] on button "上個月" at bounding box center [143, 79] width 34 height 16
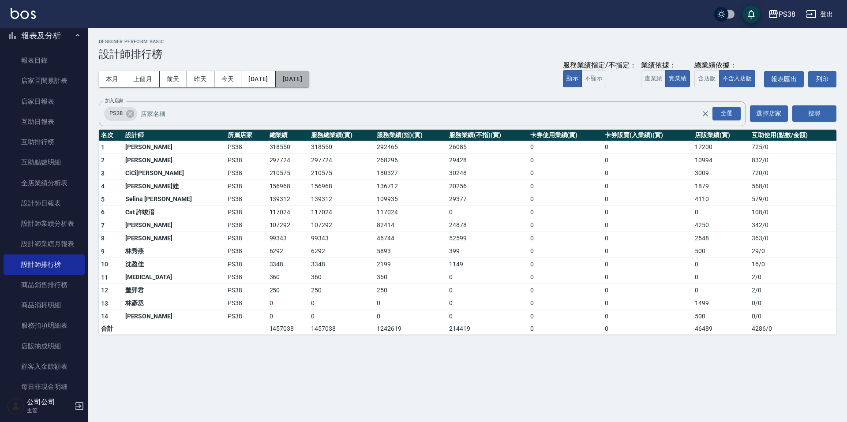
click at [309, 81] on button "[DATE]" at bounding box center [293, 79] width 34 height 16
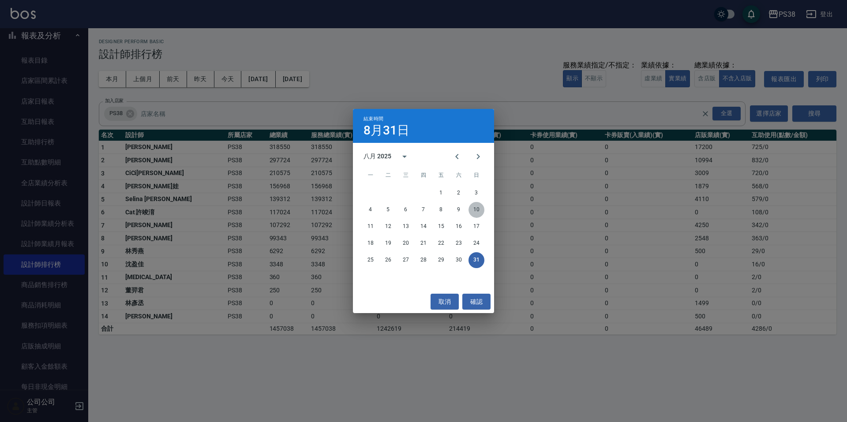
click at [479, 210] on button "10" at bounding box center [476, 210] width 16 height 16
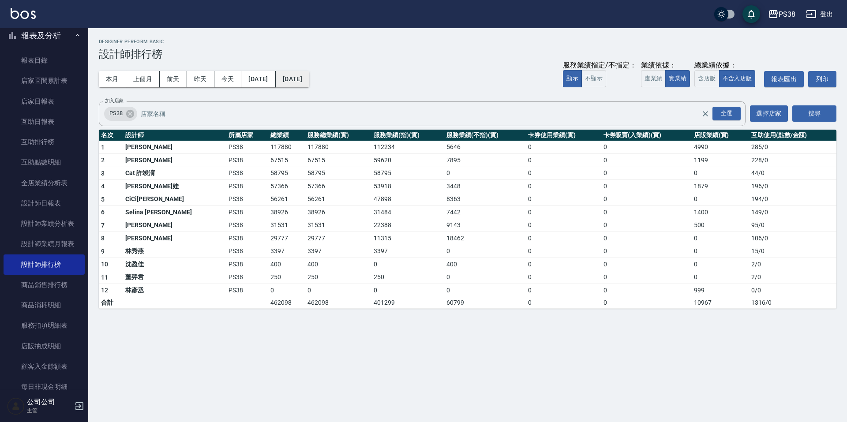
click at [309, 78] on button "[DATE]" at bounding box center [293, 79] width 34 height 16
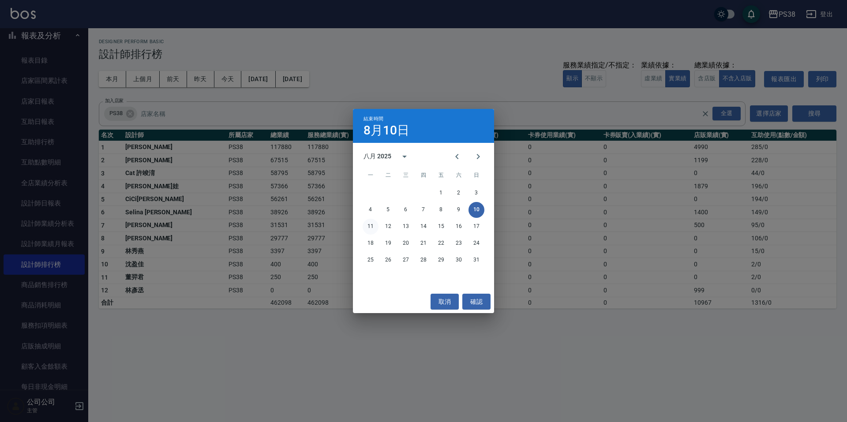
click at [366, 225] on button "11" at bounding box center [371, 227] width 16 height 16
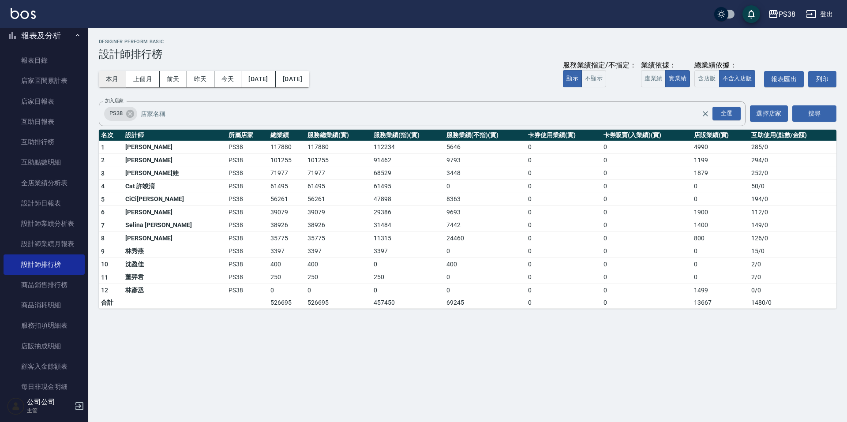
click at [114, 78] on button "本月" at bounding box center [112, 79] width 27 height 16
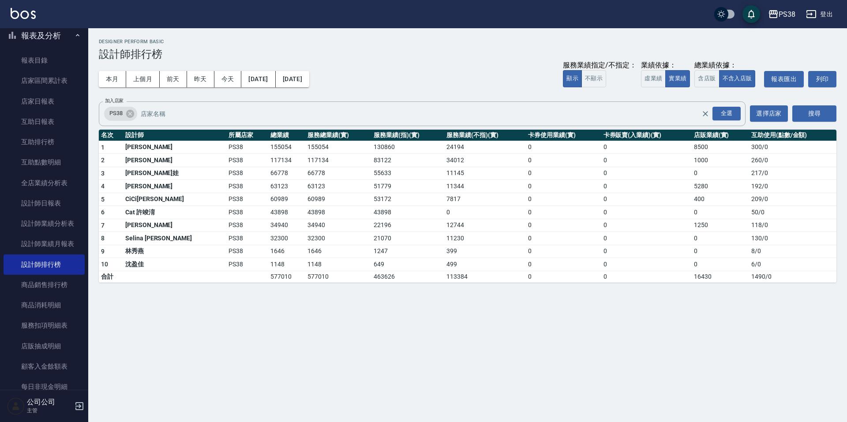
click at [458, 64] on div "本月 上個月 [DATE] [DATE] [DATE] [DATE] [DATE] 服務業績指定/不指定： 顯示 不顯示 業績依據： 虛業績 實業績 總業績依…" at bounding box center [467, 78] width 737 height 37
click at [334, 43] on h2 "Designer Perform Basic" at bounding box center [467, 42] width 737 height 6
click at [36, 140] on link "互助排行榜" at bounding box center [44, 142] width 81 height 20
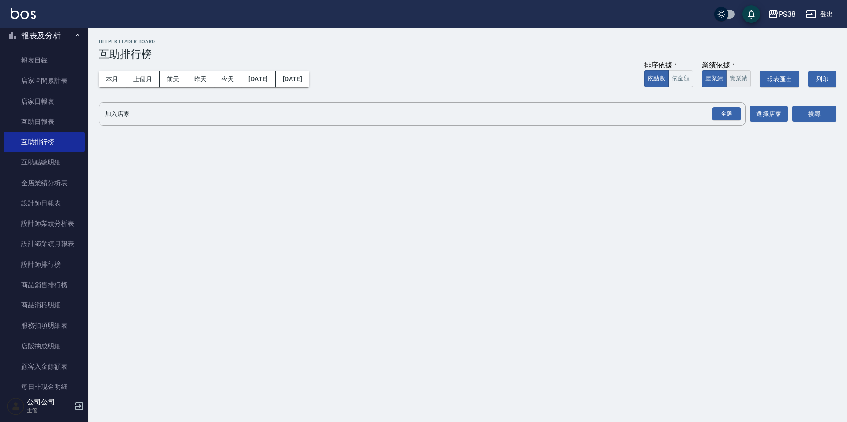
click at [746, 83] on button "實業績" at bounding box center [738, 78] width 25 height 17
click at [730, 110] on div "全選" at bounding box center [726, 114] width 28 height 14
click at [806, 111] on button "搜尋" at bounding box center [814, 114] width 44 height 16
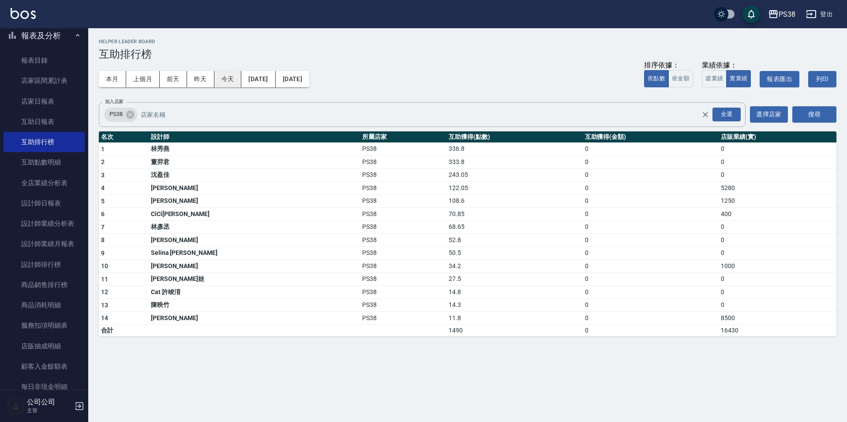
click at [239, 75] on button "今天" at bounding box center [227, 79] width 27 height 16
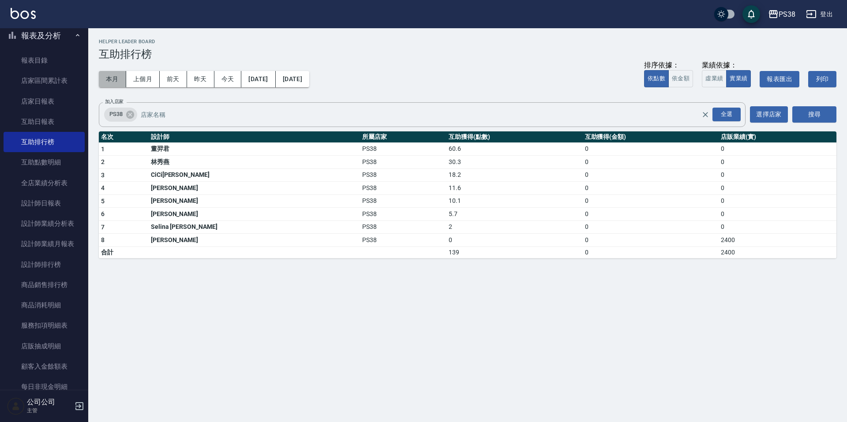
click at [116, 84] on button "本月" at bounding box center [112, 79] width 27 height 16
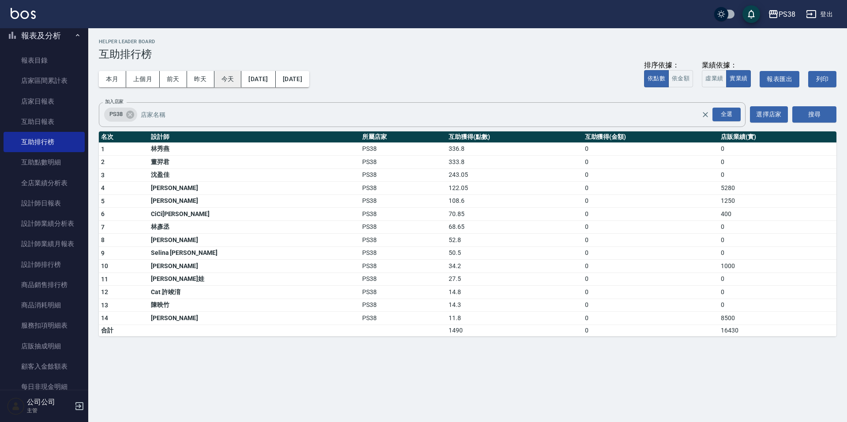
click at [225, 82] on button "今天" at bounding box center [227, 79] width 27 height 16
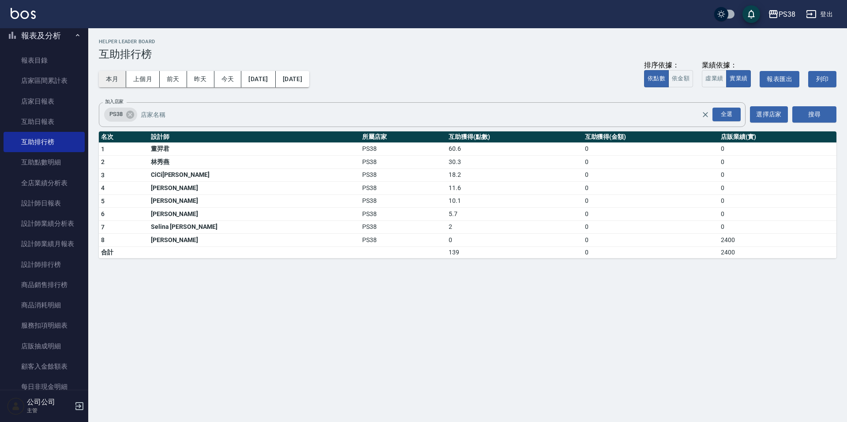
click at [103, 73] on button "本月" at bounding box center [112, 79] width 27 height 16
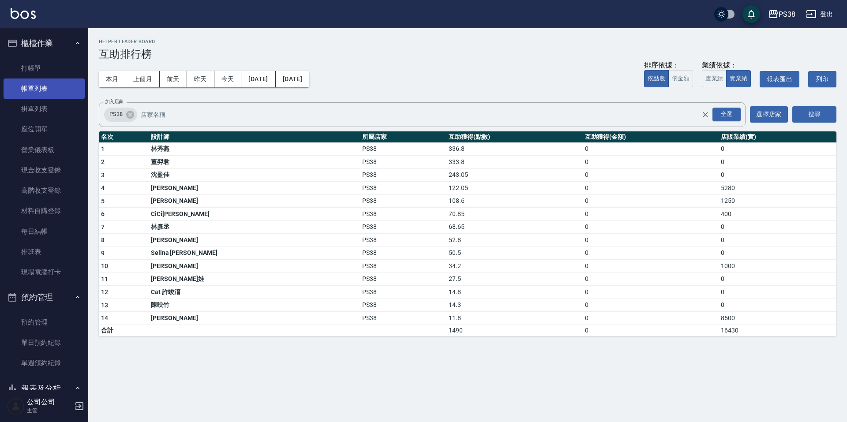
click at [60, 86] on link "帳單列表" at bounding box center [44, 89] width 81 height 20
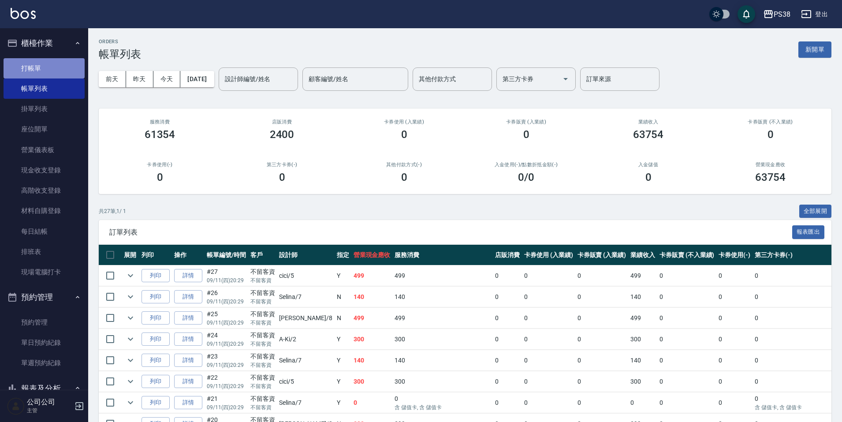
click at [48, 70] on link "打帳單" at bounding box center [44, 68] width 81 height 20
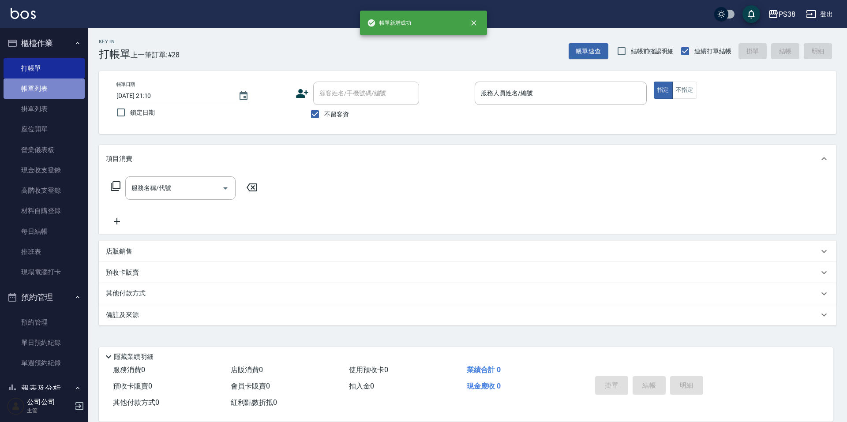
click at [52, 82] on link "帳單列表" at bounding box center [44, 89] width 81 height 20
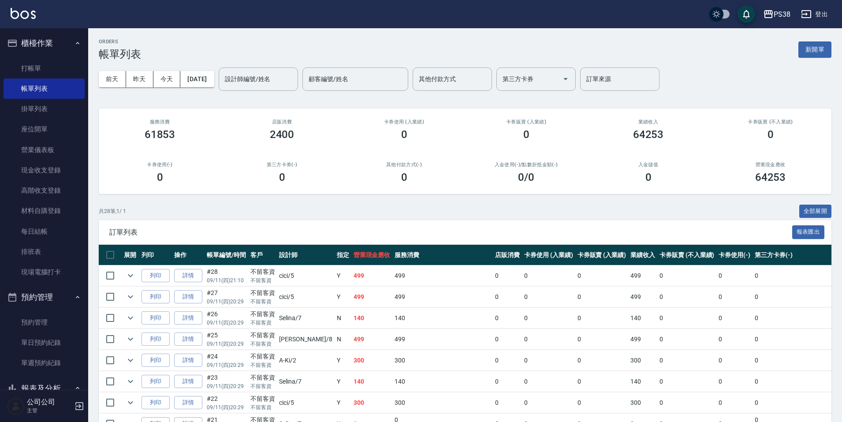
click at [352, 296] on td "499" at bounding box center [372, 297] width 41 height 21
click at [352, 322] on td "140" at bounding box center [372, 318] width 41 height 21
click at [187, 318] on link "詳情" at bounding box center [188, 318] width 28 height 14
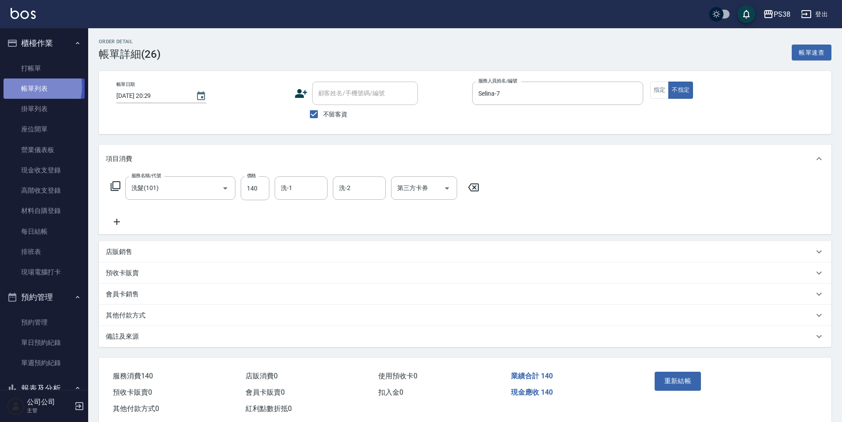
click at [27, 87] on link "帳單列表" at bounding box center [44, 89] width 81 height 20
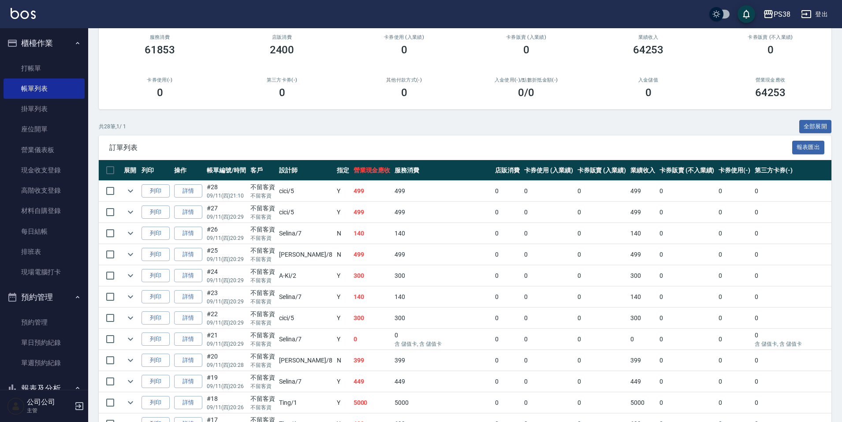
scroll to position [88, 0]
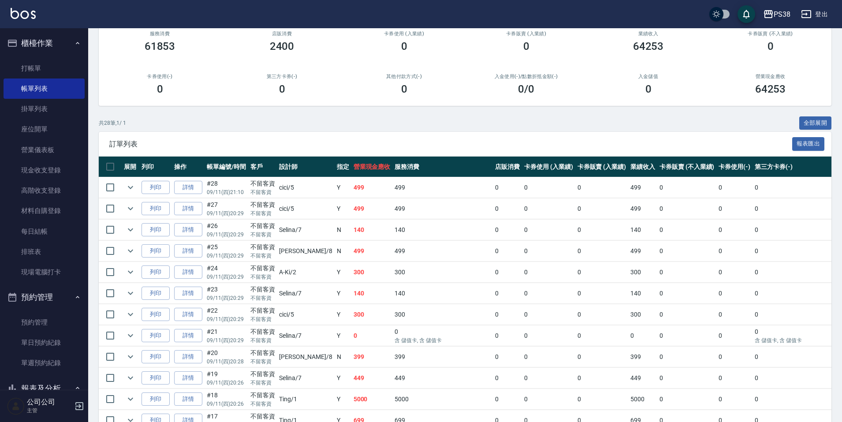
click at [352, 255] on td "499" at bounding box center [372, 251] width 41 height 21
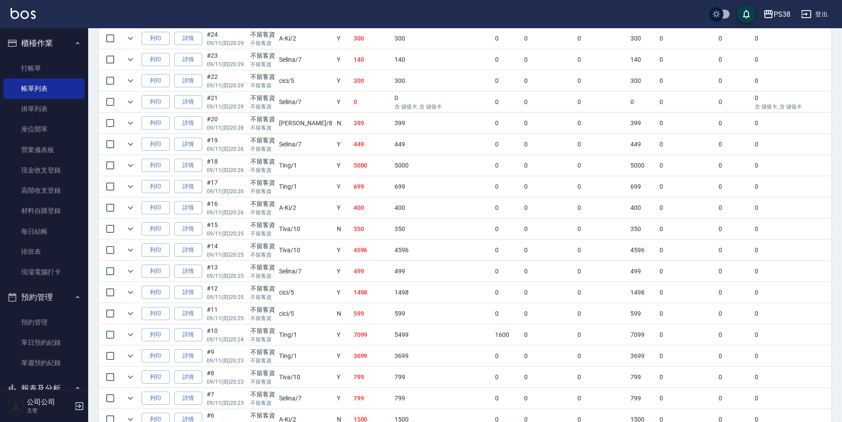
scroll to position [257, 0]
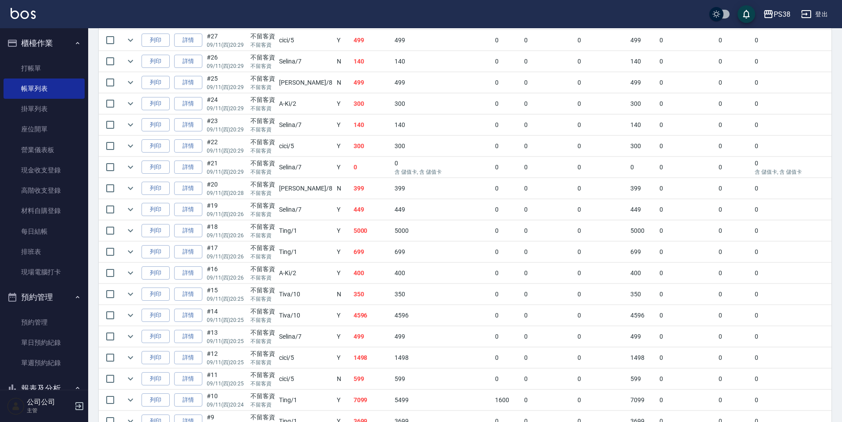
click at [352, 234] on td "5000" at bounding box center [372, 231] width 41 height 21
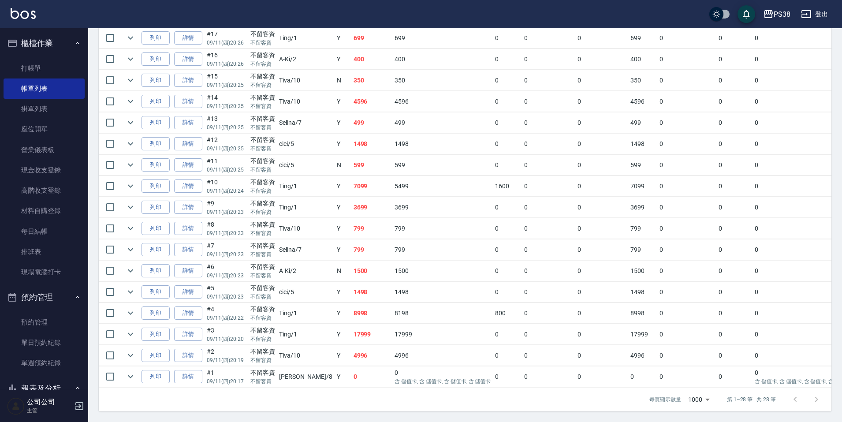
click at [352, 371] on td "0" at bounding box center [372, 377] width 41 height 21
click at [352, 350] on td "4996" at bounding box center [372, 355] width 41 height 21
click at [352, 329] on td "17999" at bounding box center [372, 334] width 41 height 21
click at [352, 311] on td "8998" at bounding box center [372, 313] width 41 height 21
click at [352, 284] on td "1498" at bounding box center [372, 292] width 41 height 21
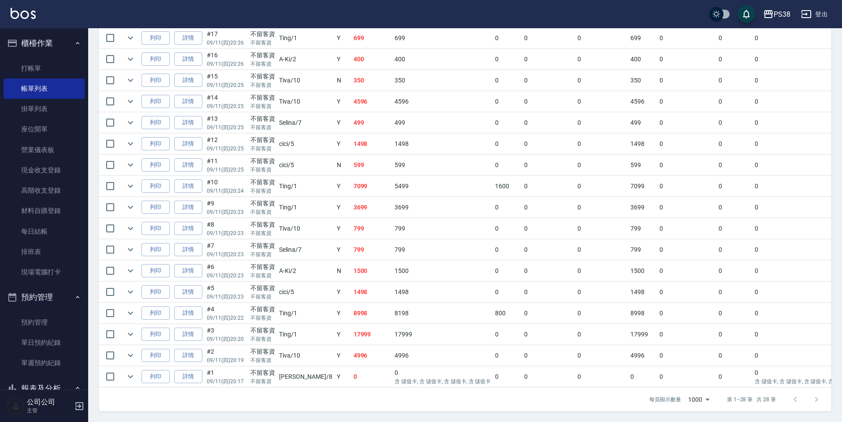
click at [352, 284] on td "1498" at bounding box center [372, 292] width 41 height 21
click at [352, 269] on td "1500" at bounding box center [372, 271] width 41 height 21
click at [352, 248] on td "799" at bounding box center [372, 250] width 41 height 21
click at [352, 225] on td "799" at bounding box center [372, 228] width 41 height 21
click at [352, 199] on td "3699" at bounding box center [372, 207] width 41 height 21
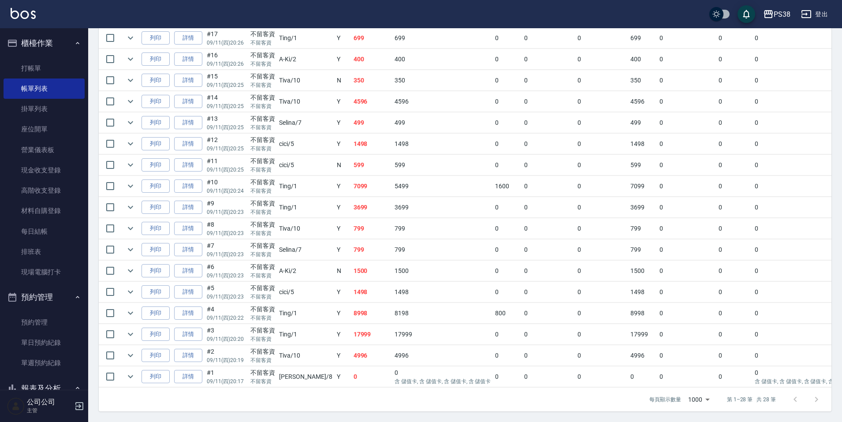
click at [352, 187] on td "7099" at bounding box center [372, 186] width 41 height 21
click at [352, 157] on td "599" at bounding box center [372, 165] width 41 height 21
click at [352, 134] on td "1498" at bounding box center [372, 144] width 41 height 21
click at [352, 113] on td "499" at bounding box center [372, 122] width 41 height 21
click at [352, 105] on td "4596" at bounding box center [372, 101] width 41 height 21
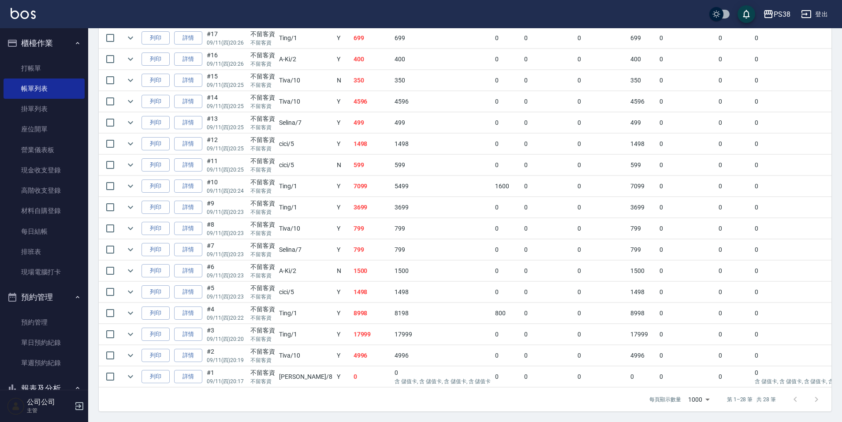
click at [352, 91] on td "4596" at bounding box center [372, 101] width 41 height 21
click at [352, 71] on td "350" at bounding box center [372, 80] width 41 height 21
click at [352, 49] on td "400" at bounding box center [372, 59] width 41 height 21
click at [352, 34] on td "699" at bounding box center [372, 38] width 41 height 21
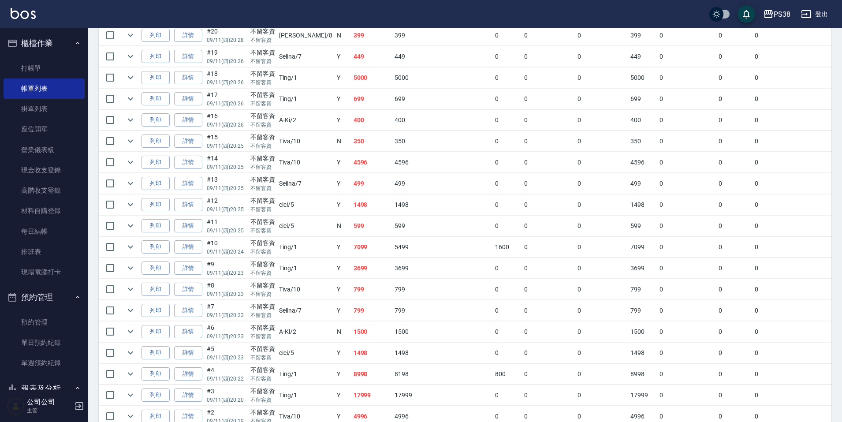
scroll to position [389, 0]
click at [359, 101] on td "5000" at bounding box center [372, 98] width 41 height 21
click at [356, 86] on td "449" at bounding box center [372, 77] width 41 height 21
click at [352, 65] on td "399" at bounding box center [372, 56] width 41 height 21
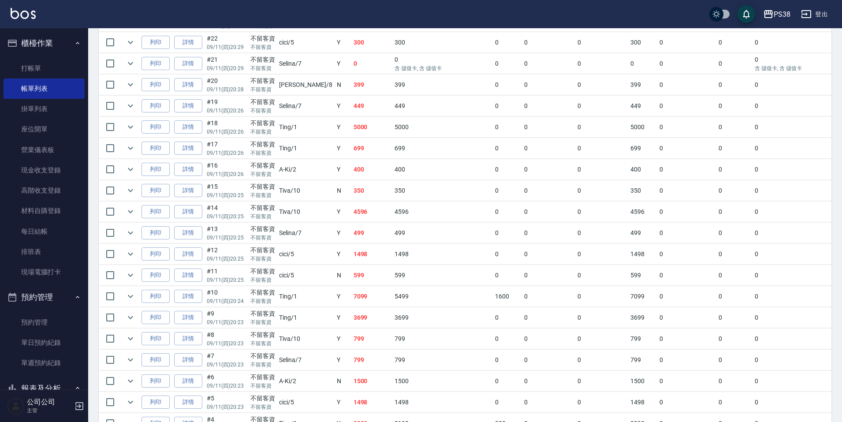
scroll to position [345, 0]
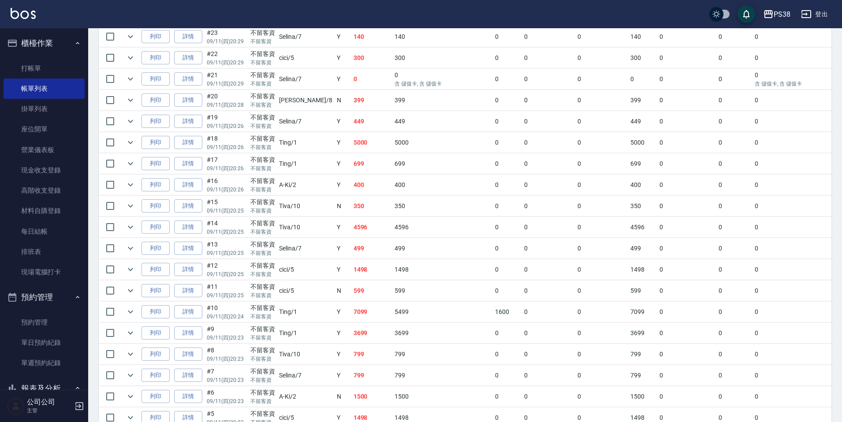
click at [352, 86] on td "0" at bounding box center [372, 79] width 41 height 21
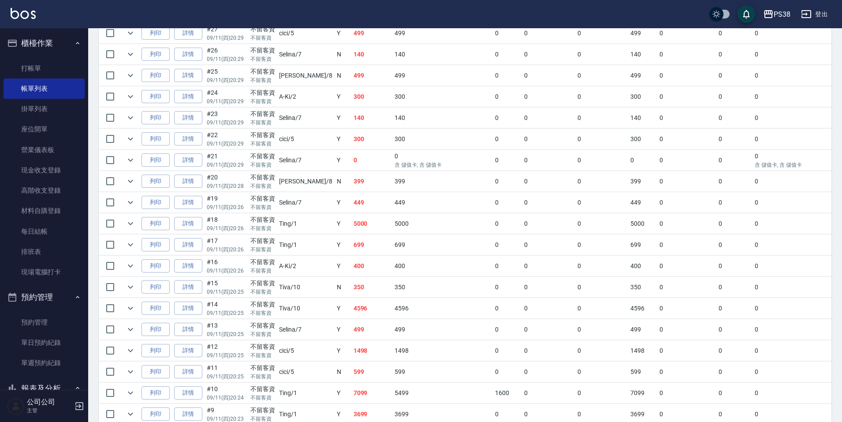
scroll to position [257, 0]
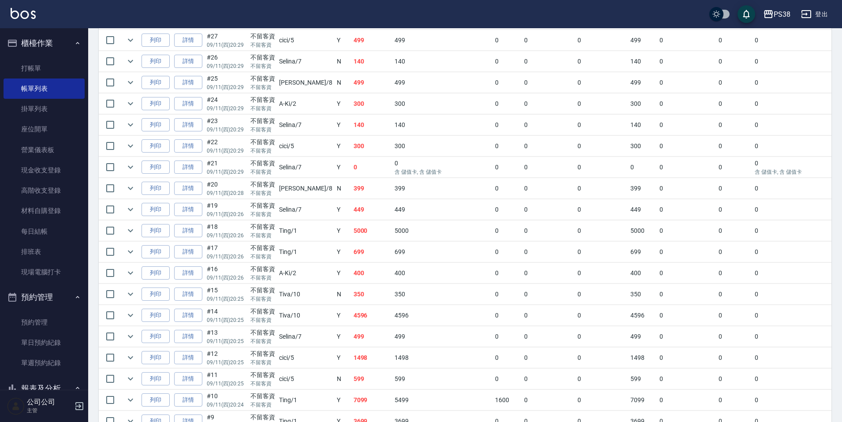
click at [352, 157] on td "0" at bounding box center [372, 167] width 41 height 21
click at [352, 150] on td "300" at bounding box center [372, 146] width 41 height 21
click at [192, 119] on link "詳情" at bounding box center [188, 125] width 28 height 14
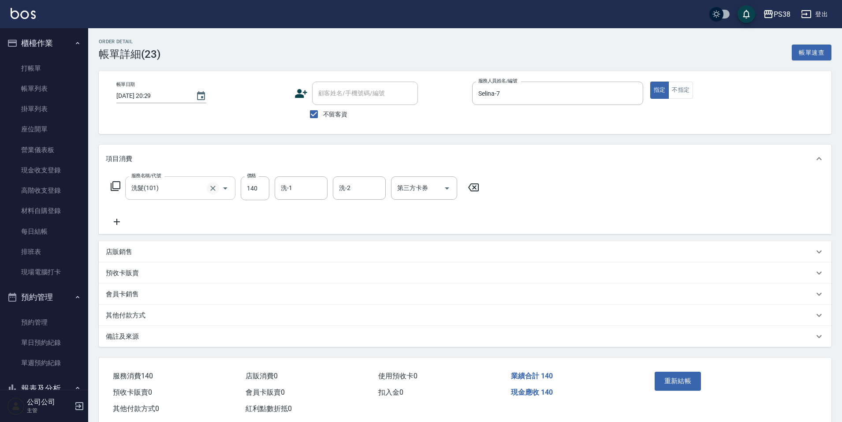
click at [211, 190] on icon "Clear" at bounding box center [212, 188] width 5 height 5
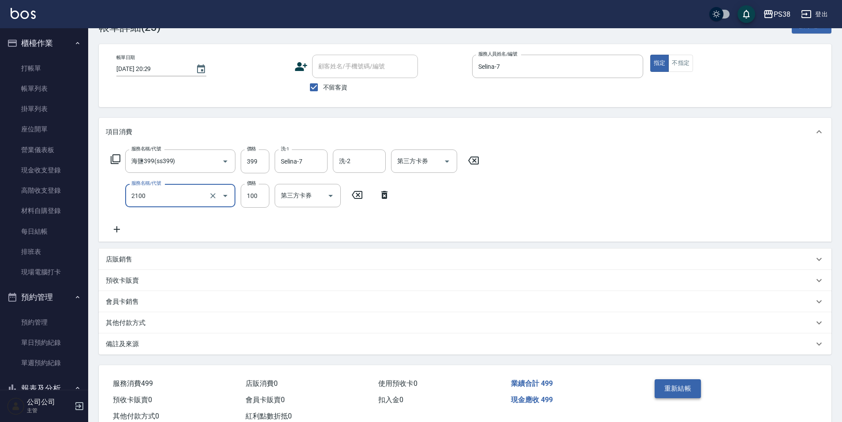
scroll to position [55, 0]
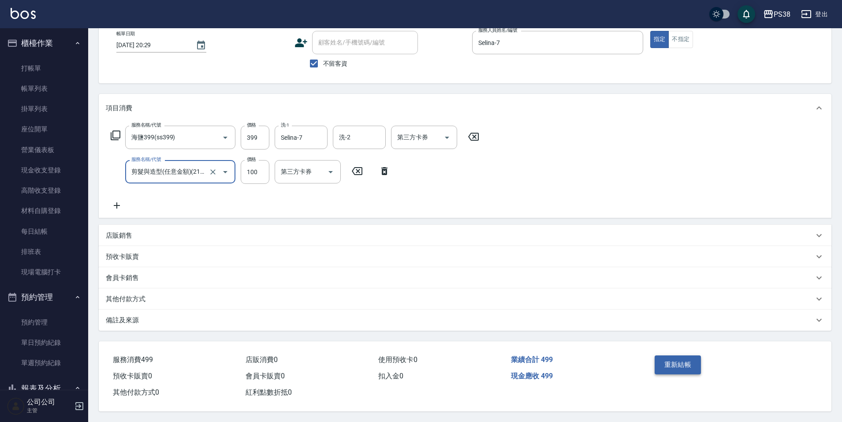
click at [691, 364] on button "重新結帳" at bounding box center [678, 365] width 47 height 19
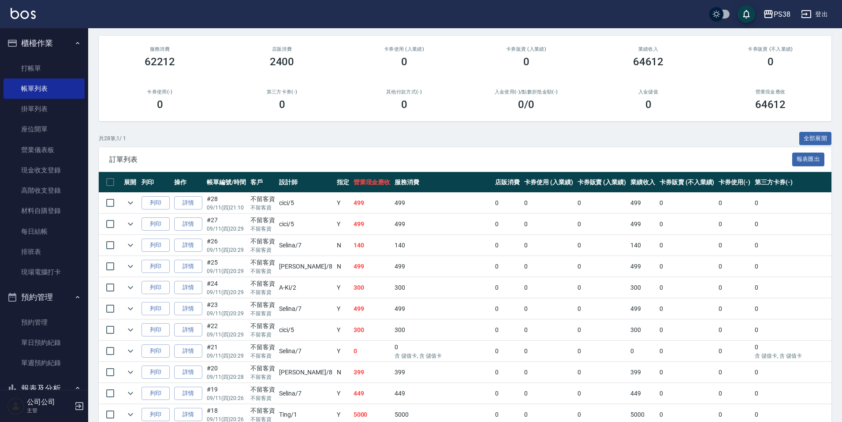
scroll to position [88, 0]
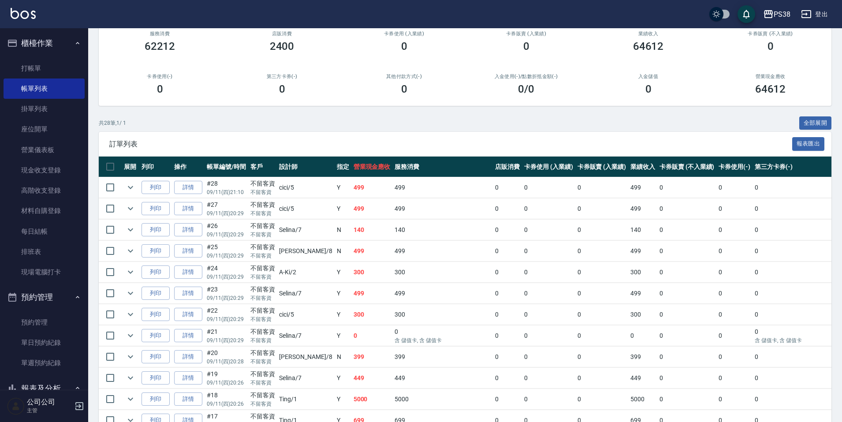
click at [352, 258] on td "499" at bounding box center [372, 251] width 41 height 21
click at [352, 300] on td "499" at bounding box center [372, 293] width 41 height 21
click at [352, 277] on td "300" at bounding box center [372, 272] width 41 height 21
click at [352, 255] on td "499" at bounding box center [372, 251] width 41 height 21
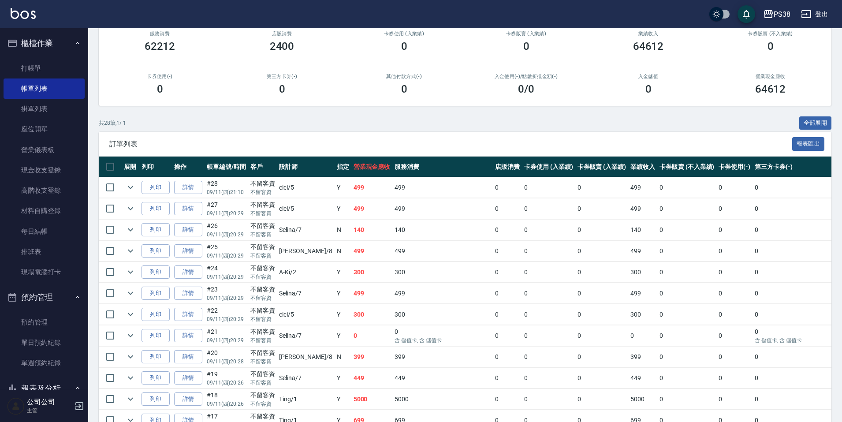
click at [352, 234] on td "140" at bounding box center [372, 230] width 41 height 21
click at [185, 227] on link "詳情" at bounding box center [188, 230] width 28 height 14
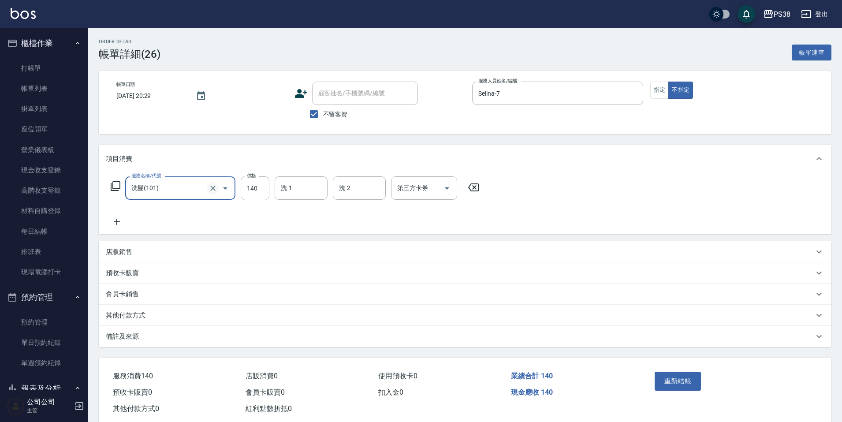
click at [210, 191] on icon "Clear" at bounding box center [213, 188] width 9 height 9
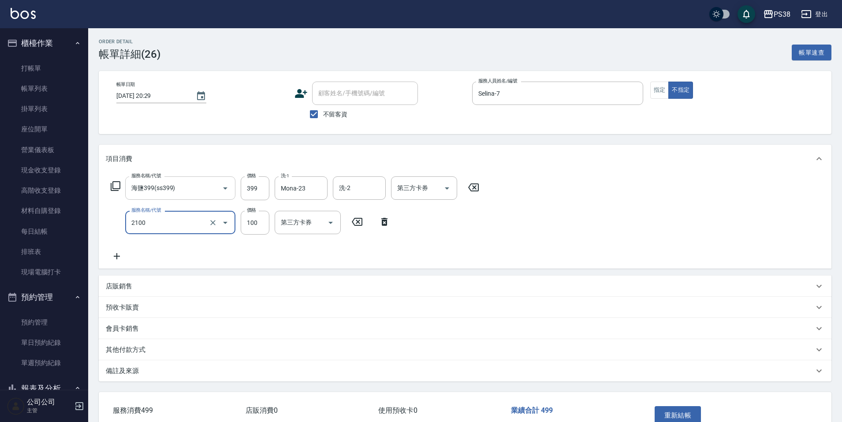
scroll to position [55, 0]
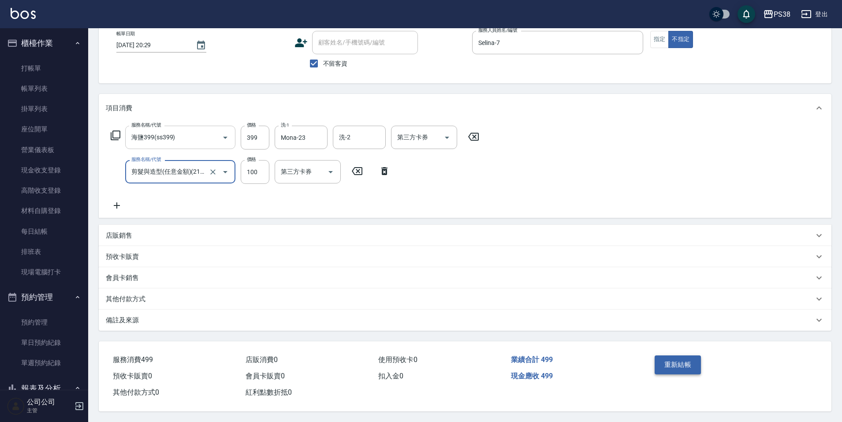
click at [669, 366] on button "重新結帳" at bounding box center [678, 365] width 47 height 19
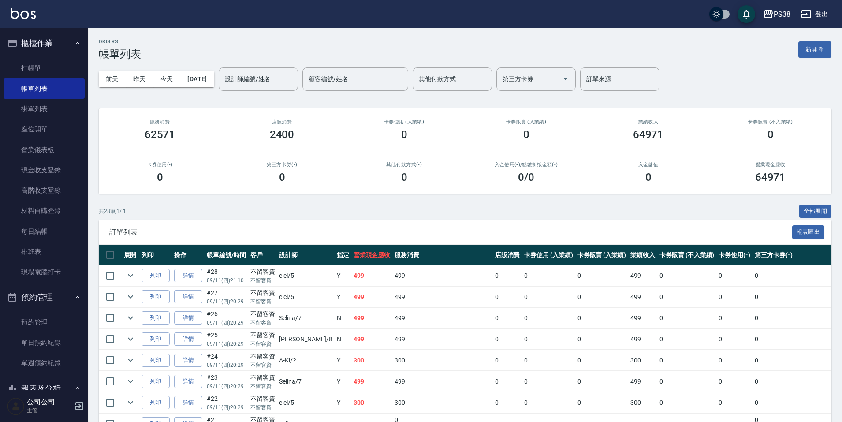
click at [352, 315] on td "499" at bounding box center [372, 318] width 41 height 21
click at [352, 302] on td "499" at bounding box center [372, 297] width 41 height 21
click at [182, 280] on link "詳情" at bounding box center [188, 276] width 28 height 14
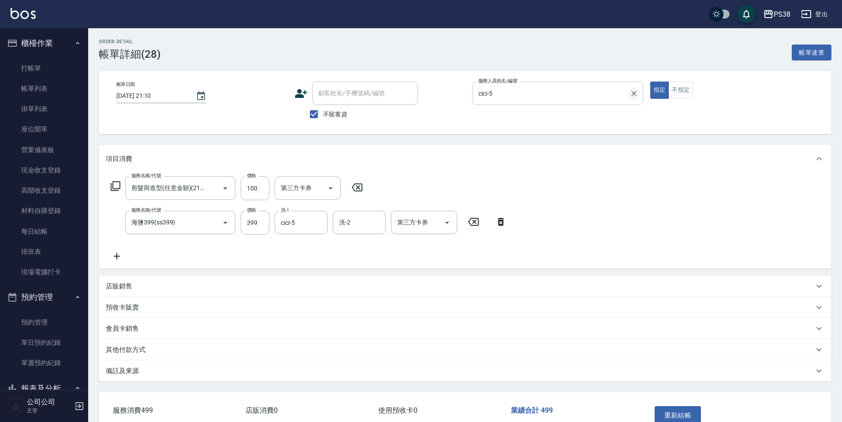
click at [635, 91] on icon "Clear" at bounding box center [634, 93] width 9 height 9
click at [504, 224] on icon at bounding box center [501, 222] width 22 height 11
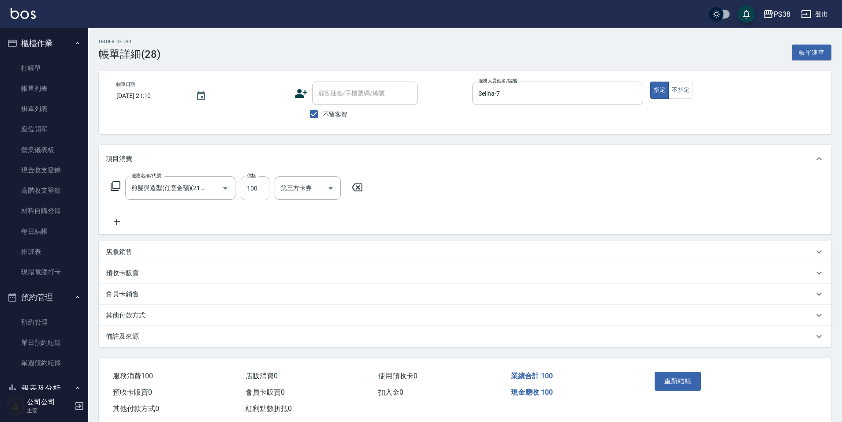
click at [122, 223] on icon at bounding box center [117, 222] width 22 height 11
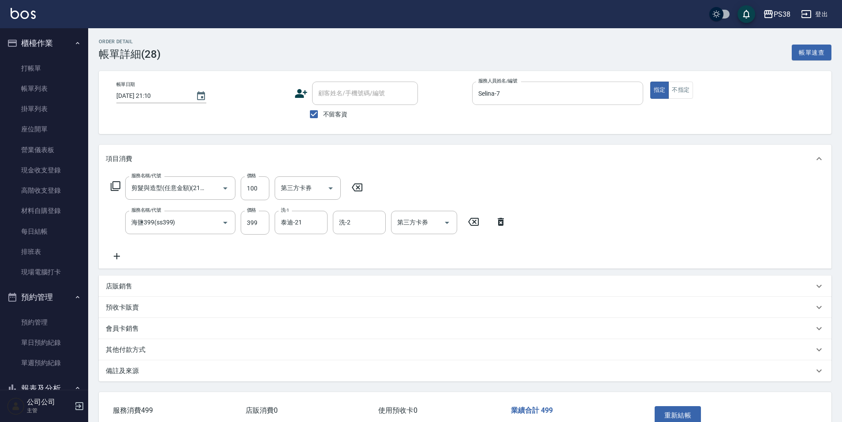
click at [322, 268] on div "服務名稱/代號 剪髮與造型(任意金額)(2100) 服務名稱/代號 價格 100 價格 第三方卡券 第三方卡券 服務名稱/代號 海鹽399(ss399) 服務…" at bounding box center [465, 221] width 733 height 96
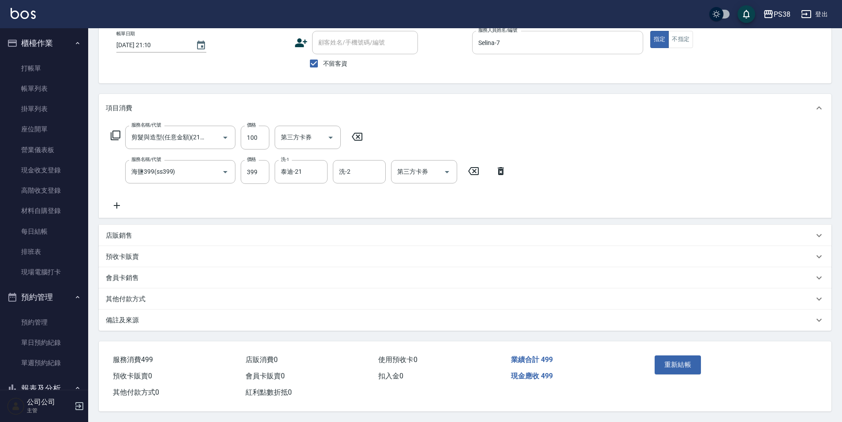
scroll to position [55, 0]
click at [660, 356] on button "重新結帳" at bounding box center [678, 365] width 47 height 19
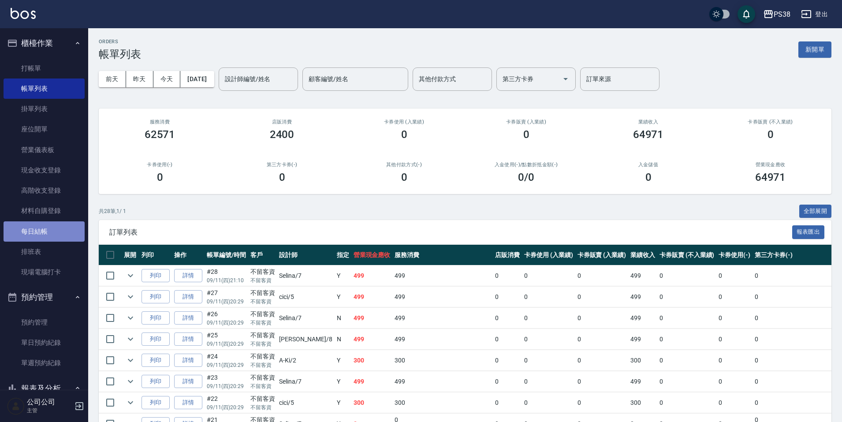
click at [52, 228] on link "每日結帳" at bounding box center [44, 231] width 81 height 20
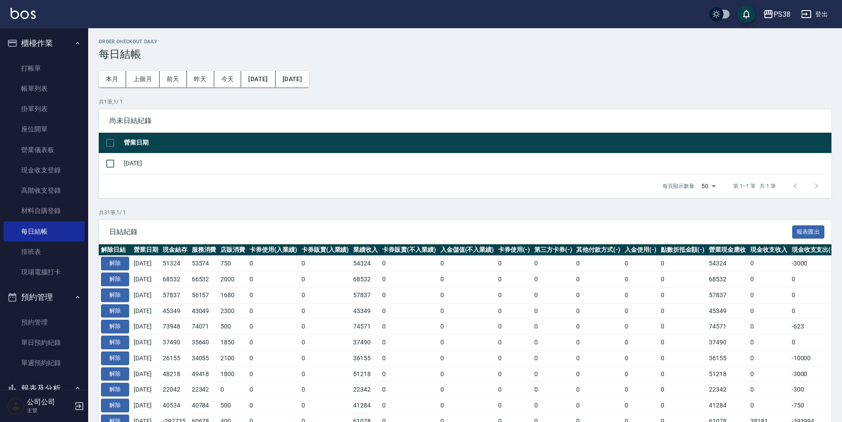
click at [116, 141] on input "checkbox" at bounding box center [110, 143] width 19 height 19
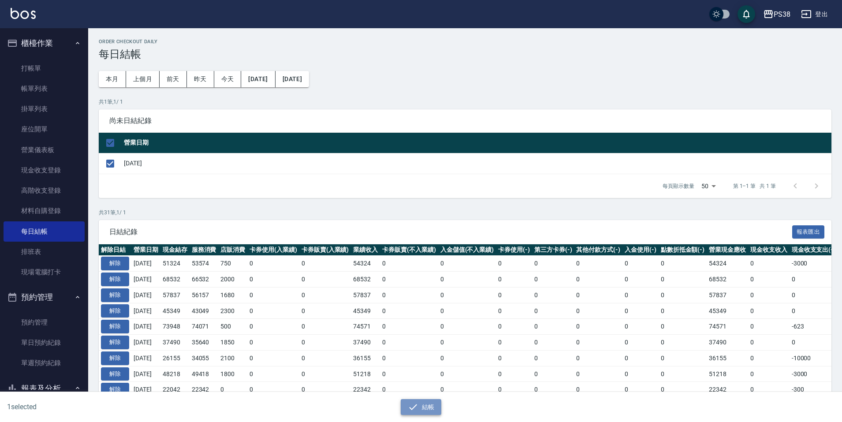
click at [413, 405] on icon "button" at bounding box center [413, 407] width 11 height 11
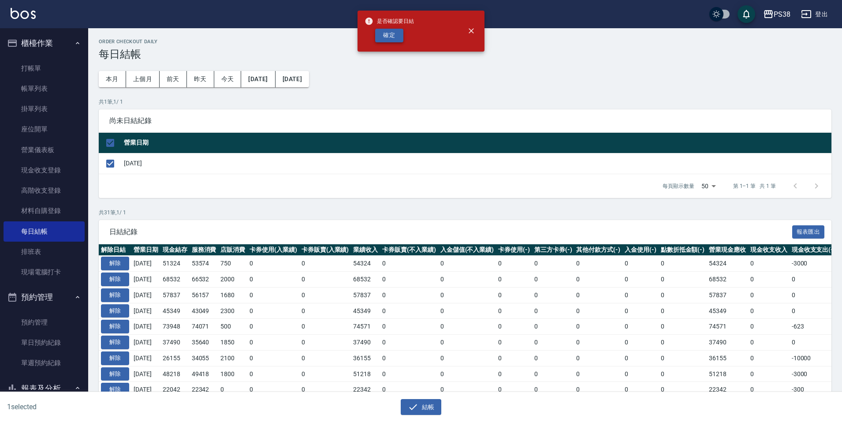
click at [398, 32] on button "確定" at bounding box center [389, 36] width 28 height 14
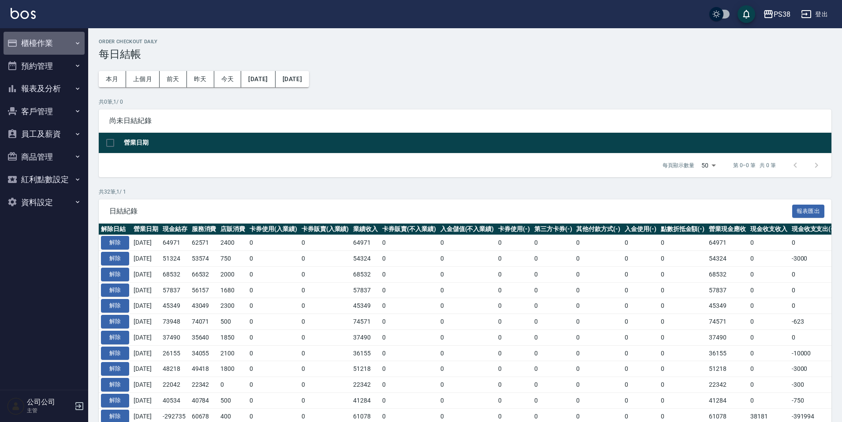
click at [79, 45] on icon "button" at bounding box center [77, 43] width 7 height 7
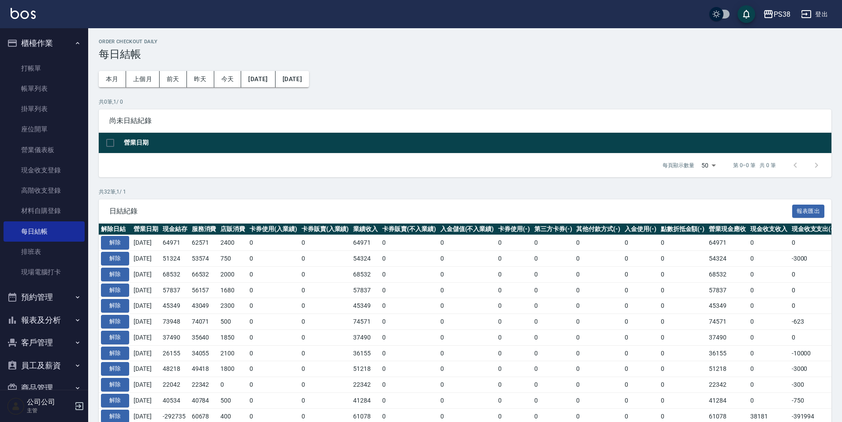
click at [52, 317] on button "報表及分析" at bounding box center [44, 320] width 81 height 23
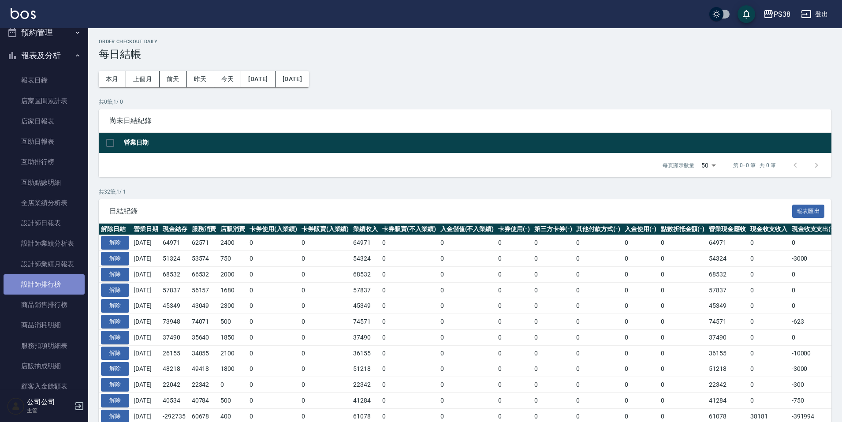
click at [63, 287] on link "設計師排行榜" at bounding box center [44, 284] width 81 height 20
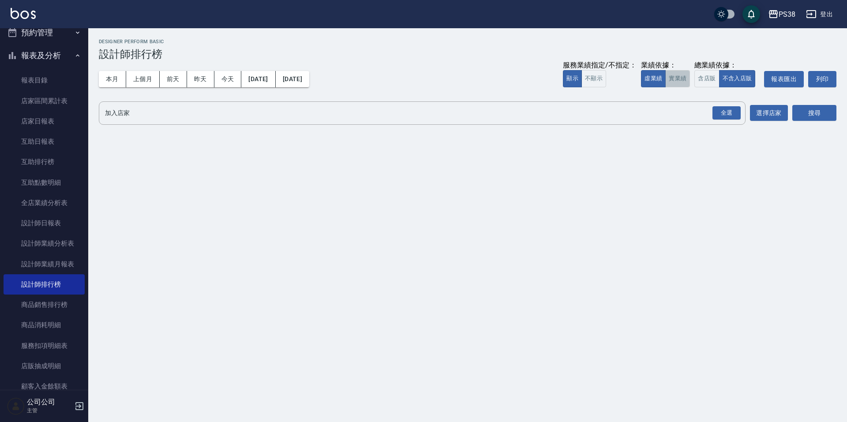
click at [688, 81] on button "實業績" at bounding box center [677, 78] width 25 height 17
click at [722, 104] on div "全選" at bounding box center [726, 112] width 31 height 23
click at [726, 124] on div "全選" at bounding box center [726, 112] width 31 height 23
click at [729, 113] on div "全選" at bounding box center [726, 113] width 28 height 14
click at [813, 115] on button "搜尋" at bounding box center [814, 113] width 44 height 16
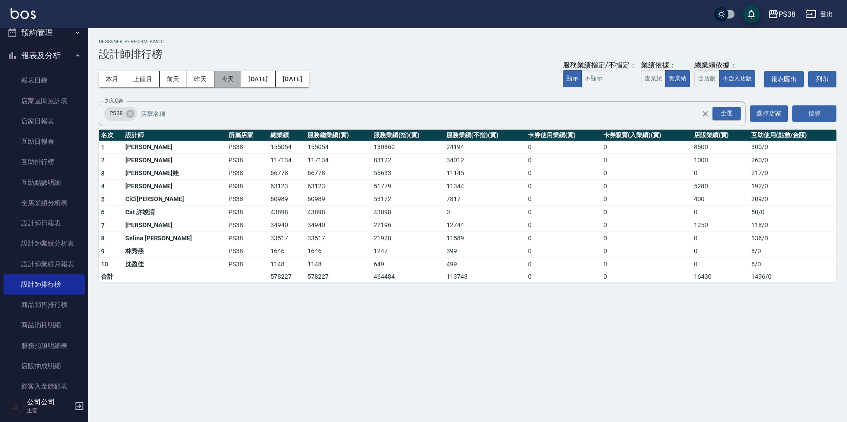
click at [229, 79] on button "今天" at bounding box center [227, 79] width 27 height 16
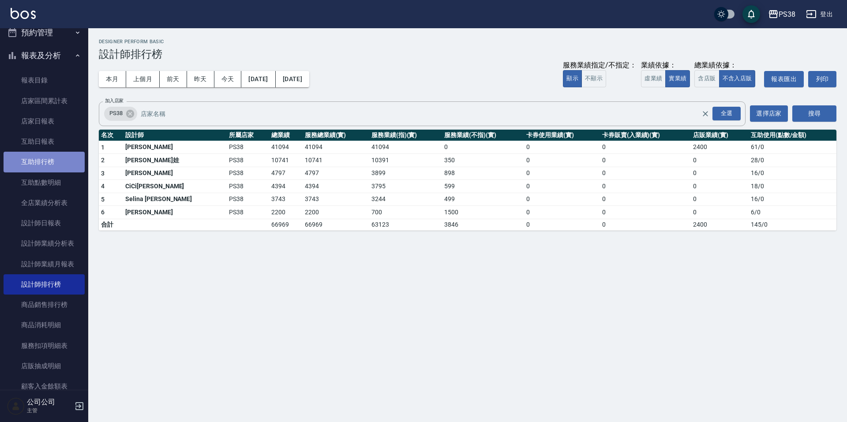
click at [56, 157] on link "互助排行榜" at bounding box center [44, 162] width 81 height 20
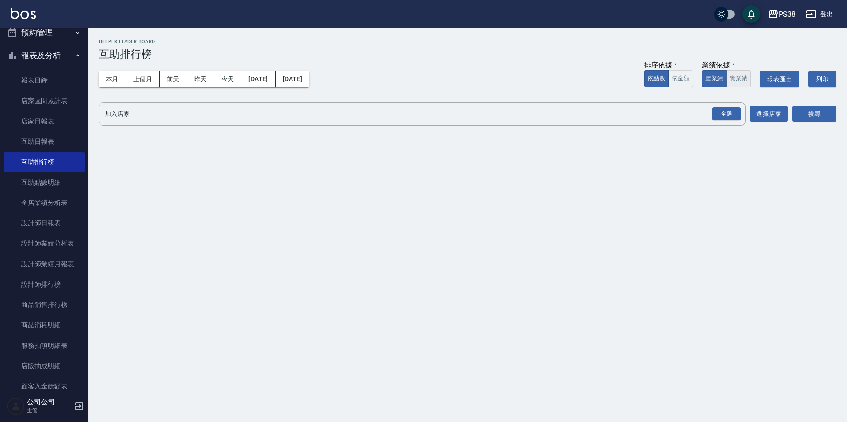
click at [741, 80] on button "實業績" at bounding box center [738, 78] width 25 height 17
click at [719, 112] on div "全選" at bounding box center [726, 114] width 28 height 14
click at [816, 113] on button "搜尋" at bounding box center [814, 114] width 44 height 16
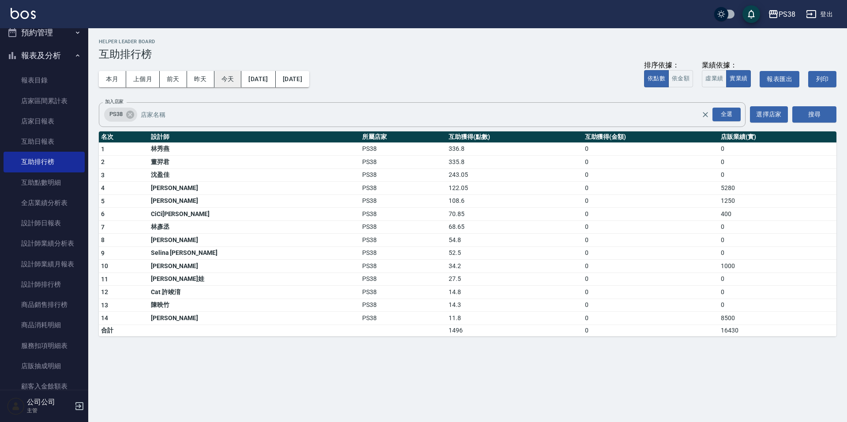
click at [222, 86] on button "今天" at bounding box center [227, 79] width 27 height 16
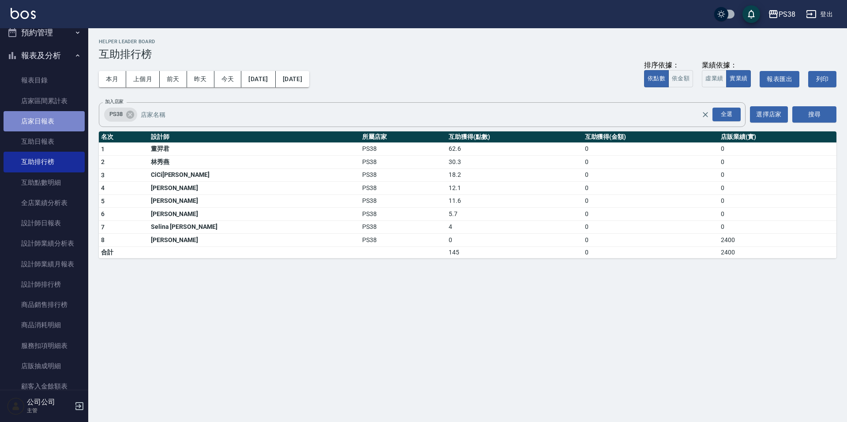
click at [61, 122] on link "店家日報表" at bounding box center [44, 121] width 81 height 20
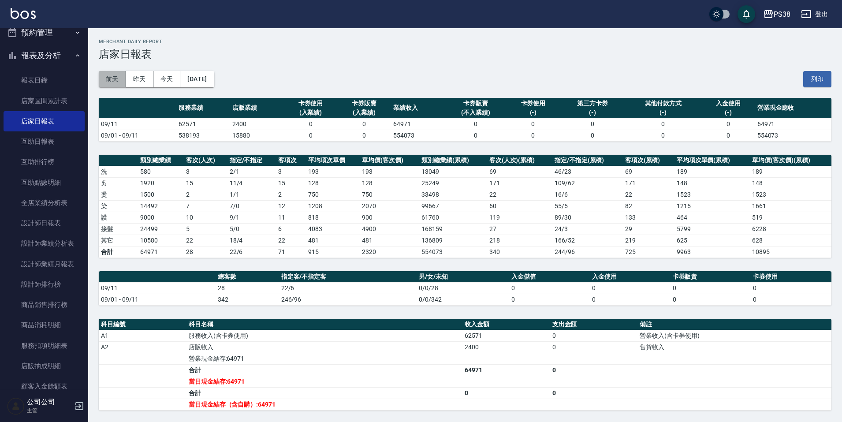
click at [106, 82] on button "前天" at bounding box center [112, 79] width 27 height 16
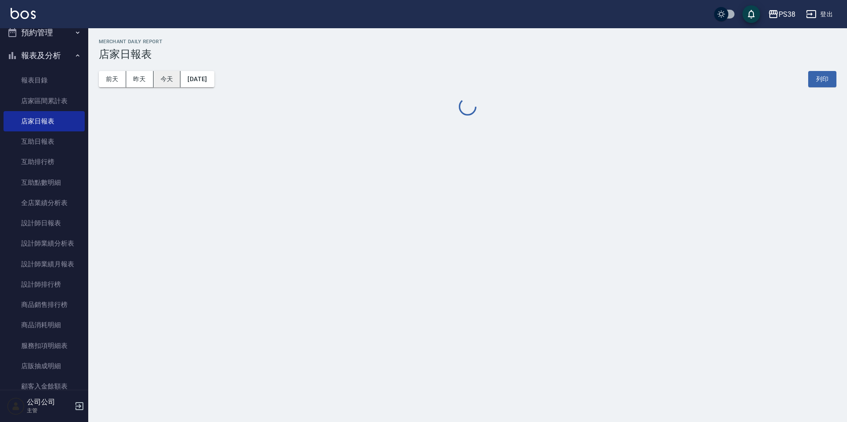
click at [169, 79] on button "今天" at bounding box center [166, 79] width 27 height 16
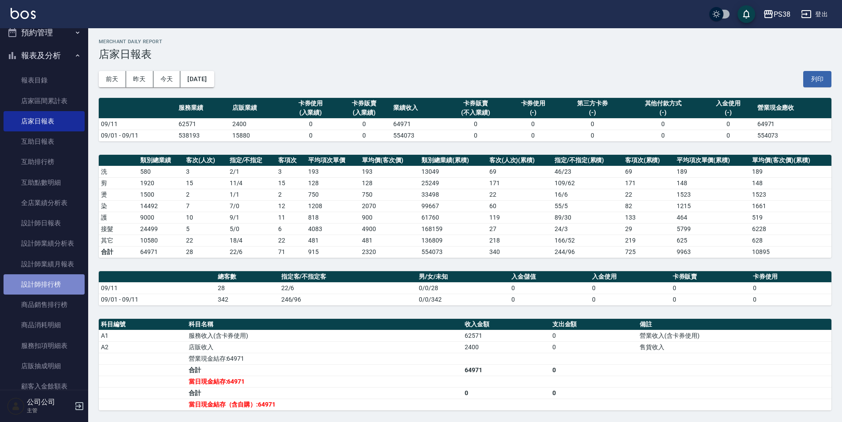
click at [67, 282] on link "設計師排行榜" at bounding box center [44, 284] width 81 height 20
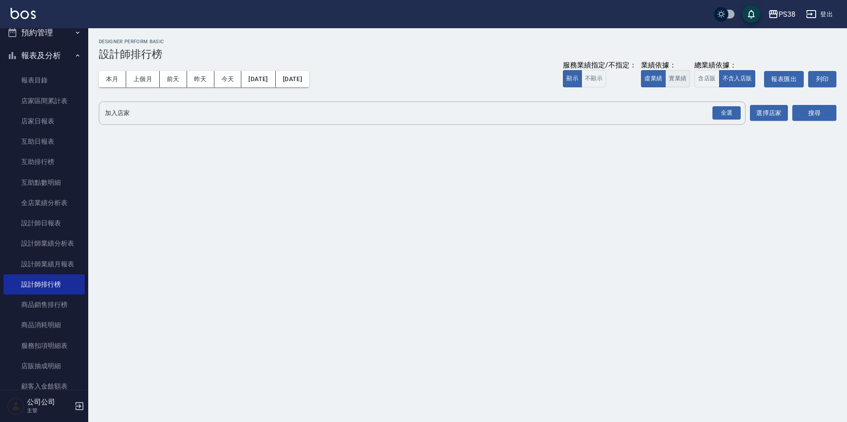
click at [675, 78] on button "實業績" at bounding box center [677, 78] width 25 height 17
click at [735, 120] on div "全選" at bounding box center [726, 112] width 31 height 23
click at [721, 116] on div "全選" at bounding box center [726, 113] width 28 height 14
click at [807, 119] on button "搜尋" at bounding box center [814, 113] width 44 height 16
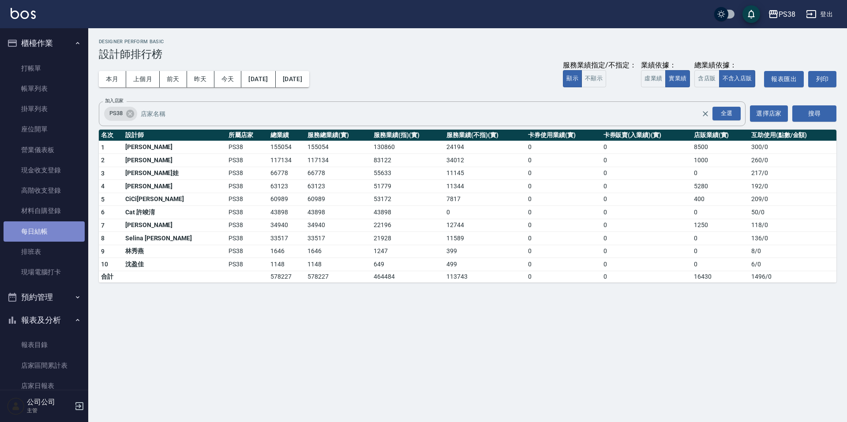
click at [53, 233] on link "每日結帳" at bounding box center [44, 231] width 81 height 20
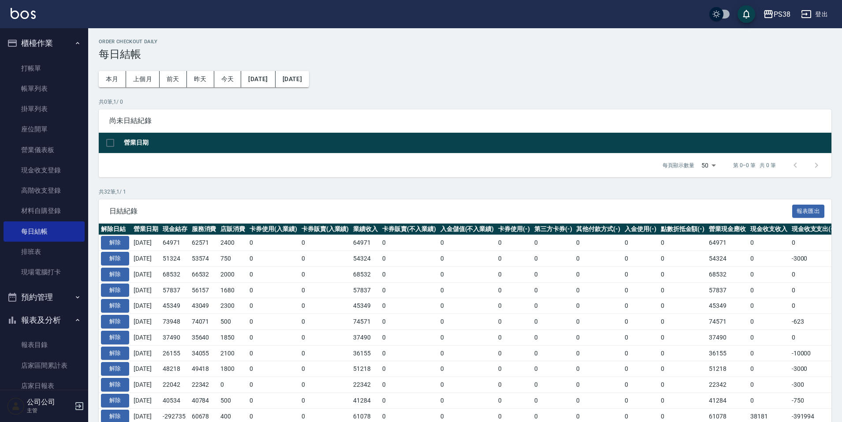
scroll to position [1, 0]
